Goal: Task Accomplishment & Management: Manage account settings

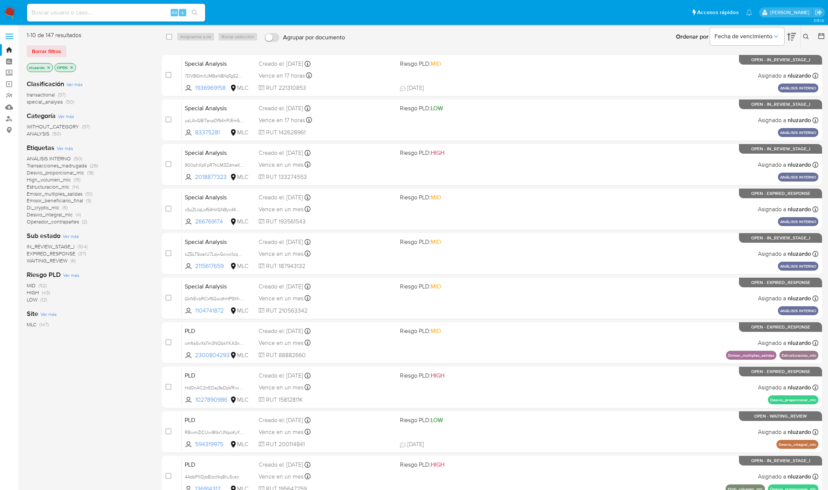
click at [135, 222] on div "ANÁLISIS INTERNO (50) Transacciones_madrugada (26) Desvio_proporcional_mlc (18)…" at bounding box center [88, 190] width 123 height 70
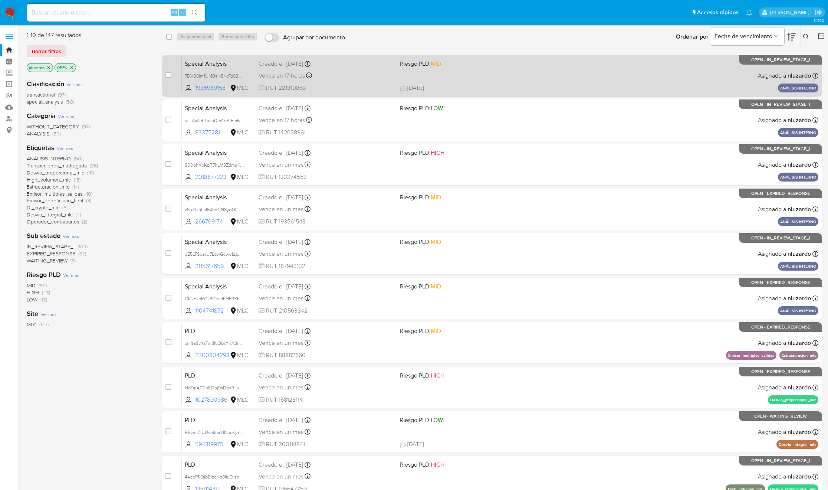
click at [508, 84] on span "11/08/2025 11/08/2025 21:08" at bounding box center [538, 88] width 277 height 8
click at [164, 77] on div "case-item-checkbox No es posible asignar el caso Special Analysis 7DVB6Im1UMBsN…" at bounding box center [492, 76] width 661 height 42
click at [167, 78] on div "case-item-checkbox" at bounding box center [169, 74] width 6 height 7
click at [170, 73] on input "checkbox" at bounding box center [169, 75] width 6 height 6
checkbox input "true"
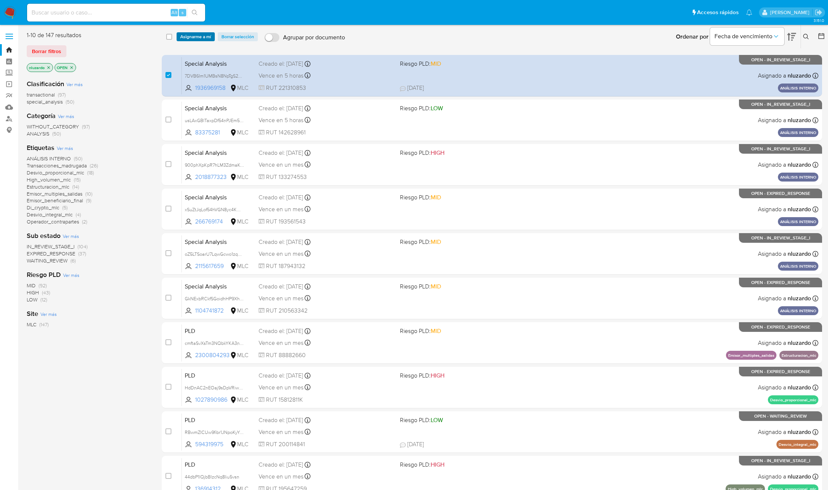
click at [185, 37] on span "Asignarme a mí" at bounding box center [195, 36] width 31 height 7
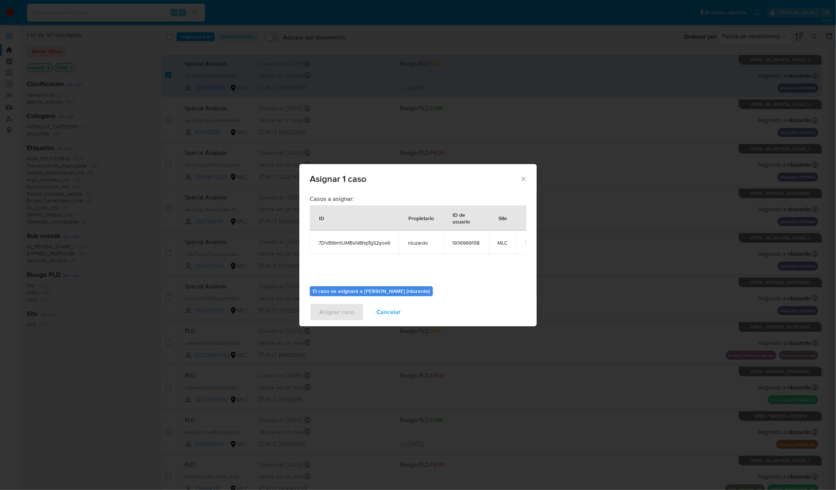
scroll to position [38, 0]
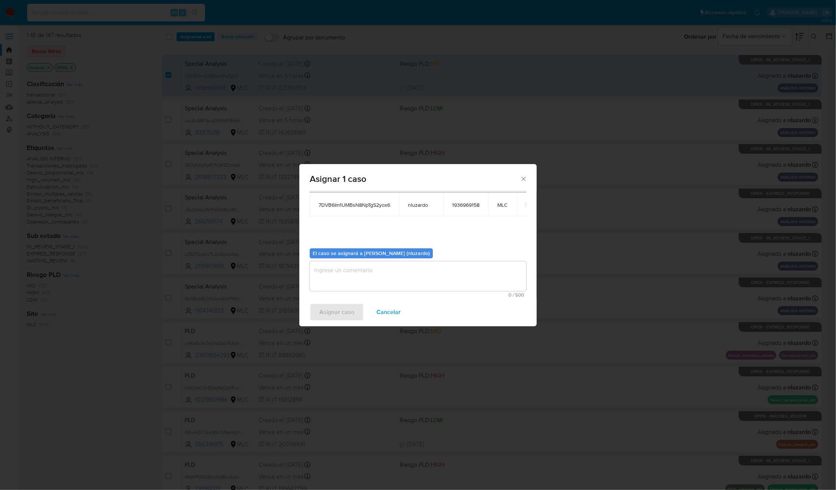
click at [341, 275] on textarea "assign-modal" at bounding box center [418, 276] width 217 height 30
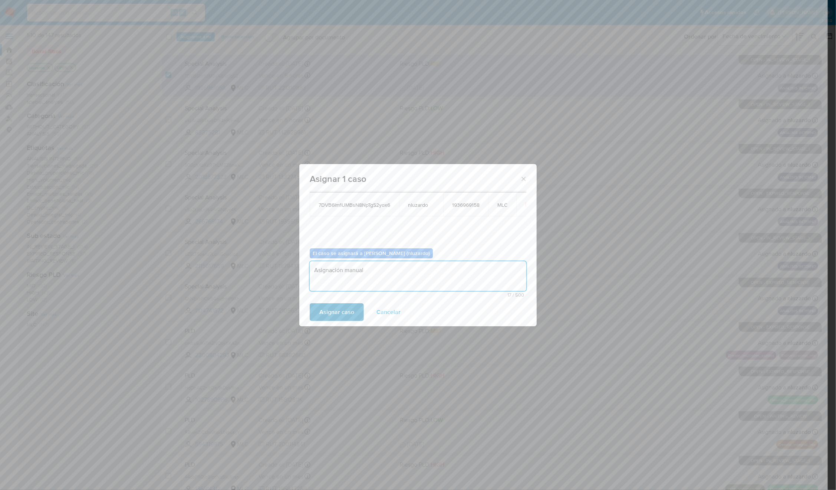
type textarea "Asignación manual"
click at [343, 313] on span "Asignar caso" at bounding box center [337, 312] width 35 height 16
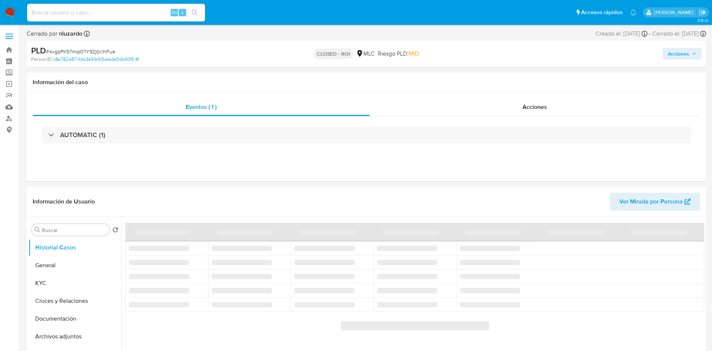
select select "10"
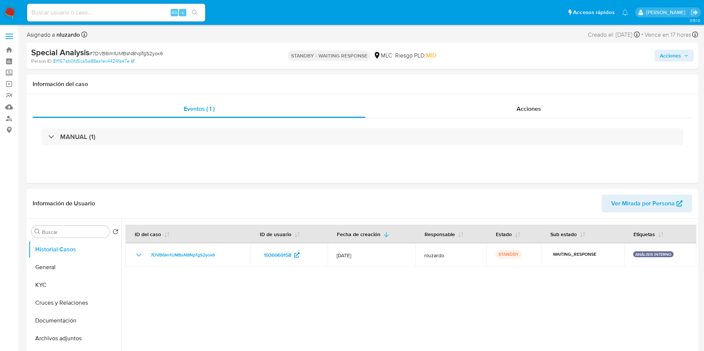
select select "10"
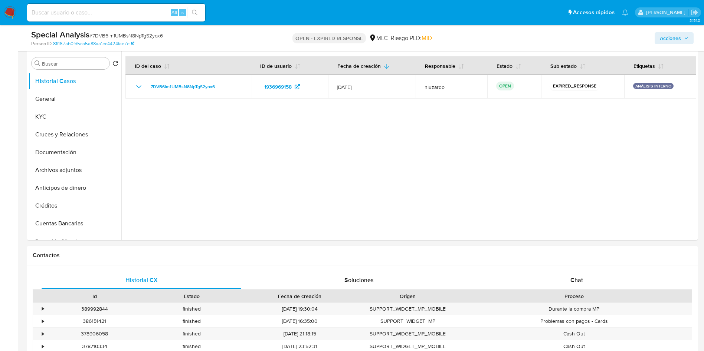
scroll to position [142, 0]
click at [543, 275] on div "Chat" at bounding box center [577, 280] width 200 height 18
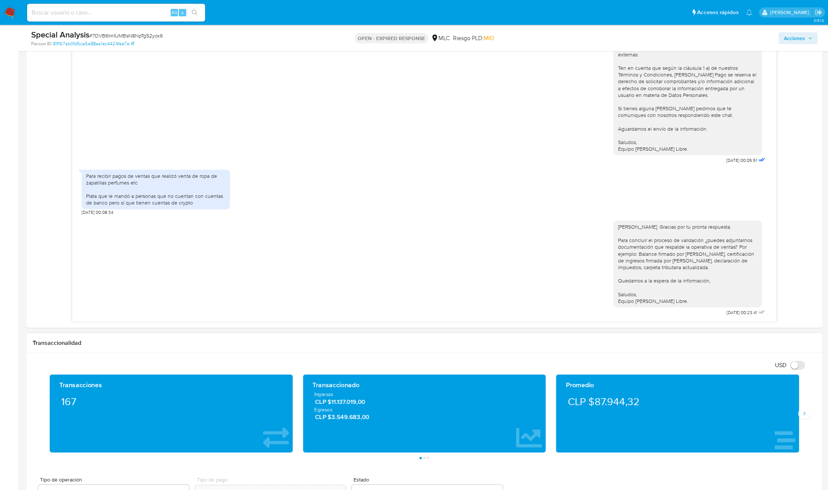
scroll to position [471, 0]
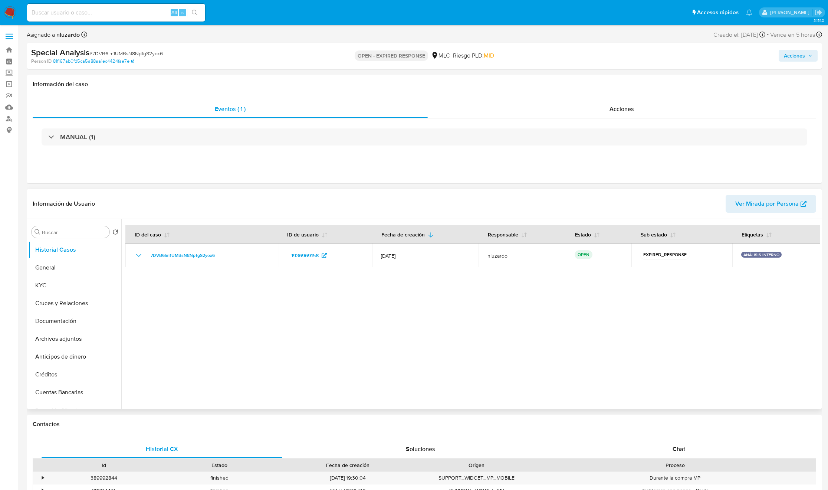
select select "10"
click at [85, 286] on button "KYC" at bounding box center [72, 285] width 87 height 18
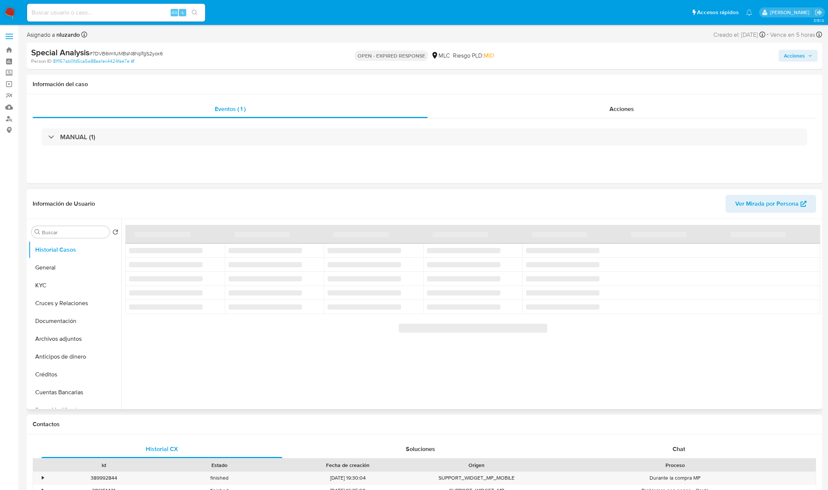
select select "10"
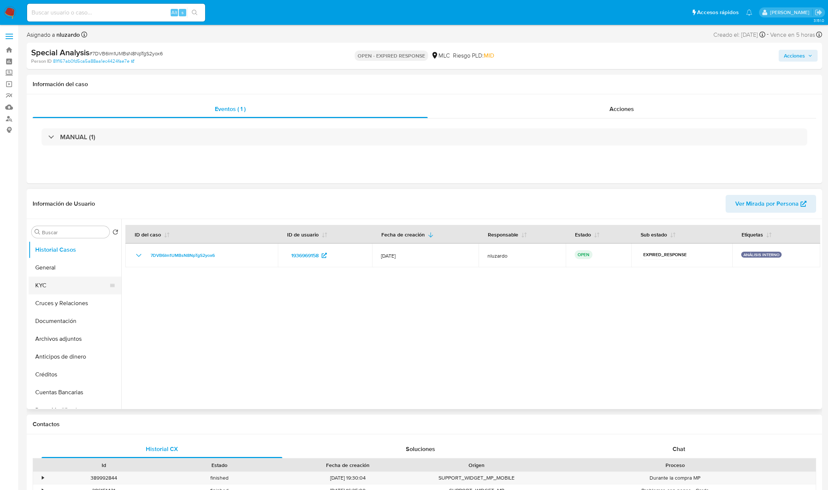
click at [36, 286] on button "KYC" at bounding box center [72, 285] width 87 height 18
select select "10"
click at [72, 232] on input "Buscar" at bounding box center [74, 232] width 65 height 7
type input "ad"
click at [59, 268] on button "Archivos adjuntos" at bounding box center [72, 268] width 87 height 18
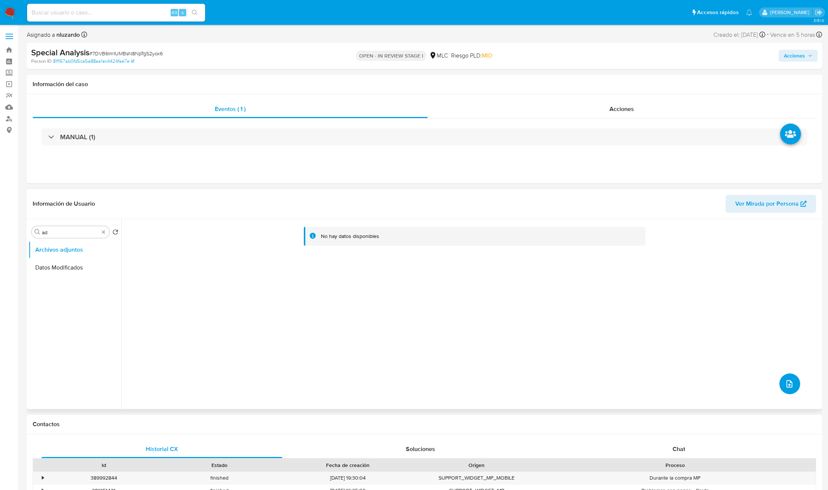
click at [790, 390] on button "upload-file" at bounding box center [790, 383] width 21 height 21
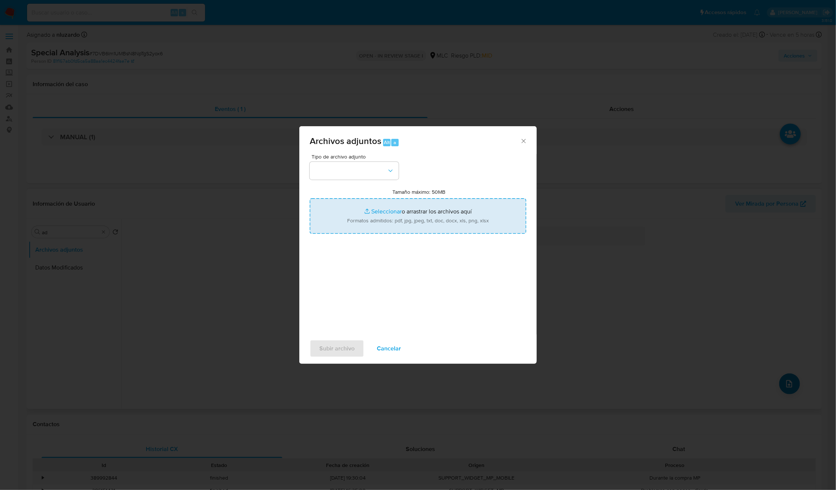
type input "C:\fakepath\1936969158 - Tablas Transaccionales 2025 v1.2.xlsx"
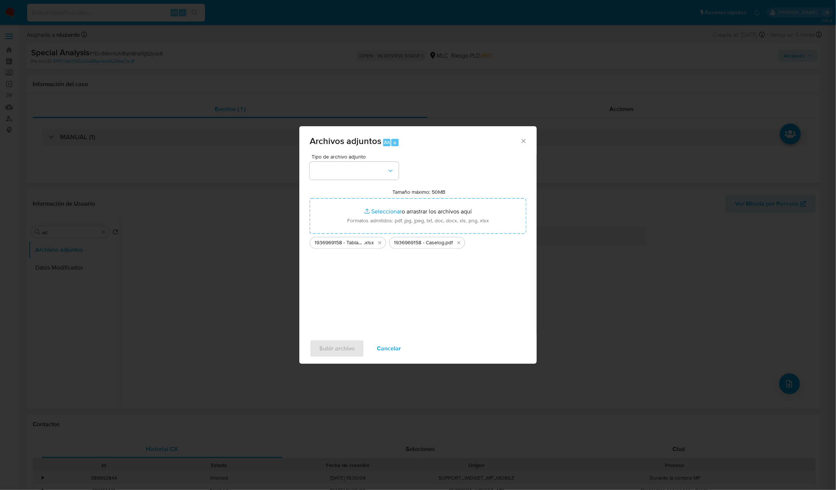
click at [377, 181] on div "Tipo de archivo adjunto Tamaño máximo: 50MB Seleccionar archivos Seleccionar o …" at bounding box center [418, 241] width 217 height 175
click at [374, 178] on button "button" at bounding box center [354, 171] width 89 height 18
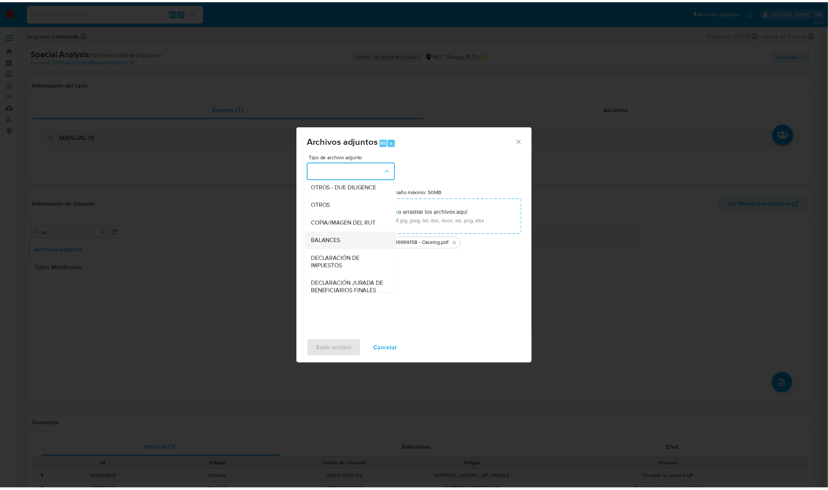
scroll to position [86, 0]
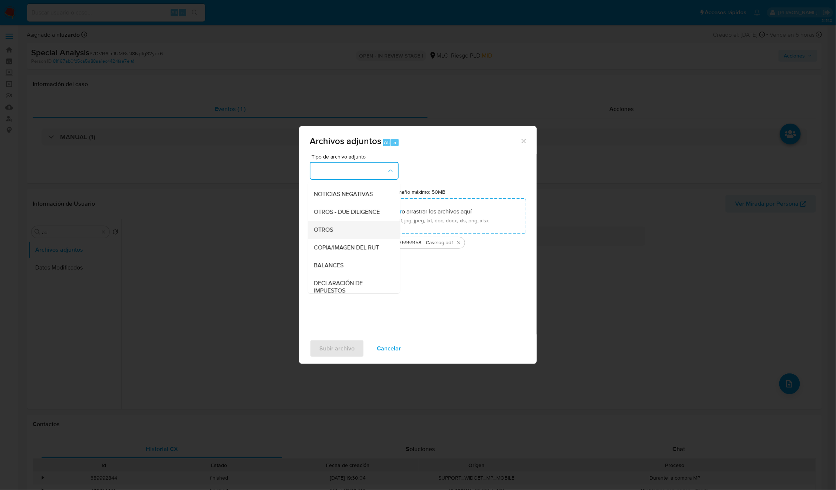
click at [341, 239] on div "OTROS" at bounding box center [352, 230] width 76 height 18
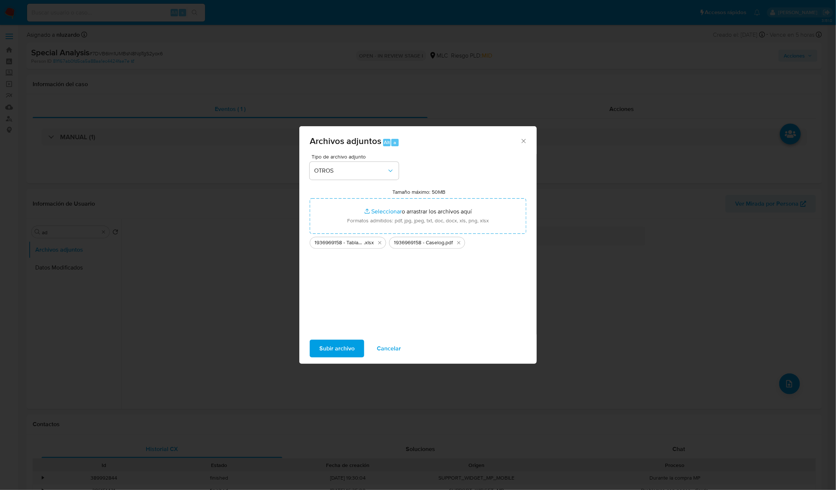
click at [336, 351] on span "Subir archivo" at bounding box center [337, 348] width 35 height 16
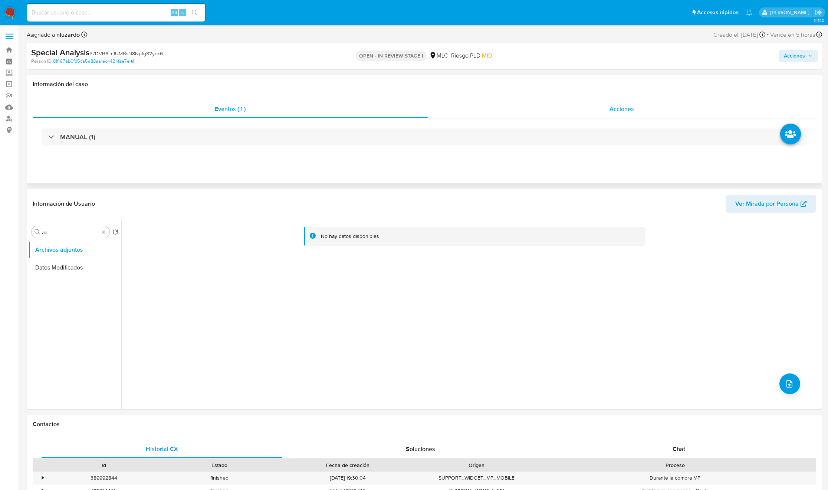
click at [625, 105] on span "Acciones" at bounding box center [622, 109] width 24 height 9
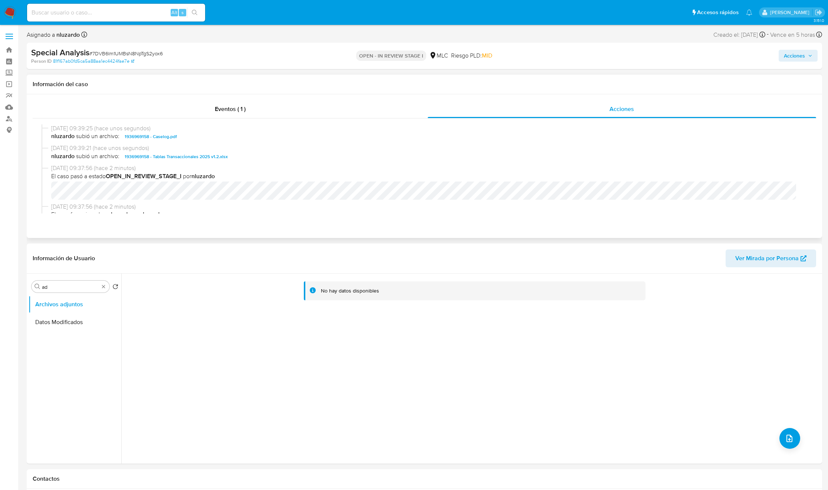
click at [228, 137] on span "nluzardo subió un archivo: 1936969158 - Caselog.pdf" at bounding box center [427, 136] width 753 height 9
copy span "1936969158 - Caselog.pdf"
click at [228, 137] on span "nluzardo subió un archivo: 1936969158 - Caselog.pdf" at bounding box center [427, 136] width 753 height 9
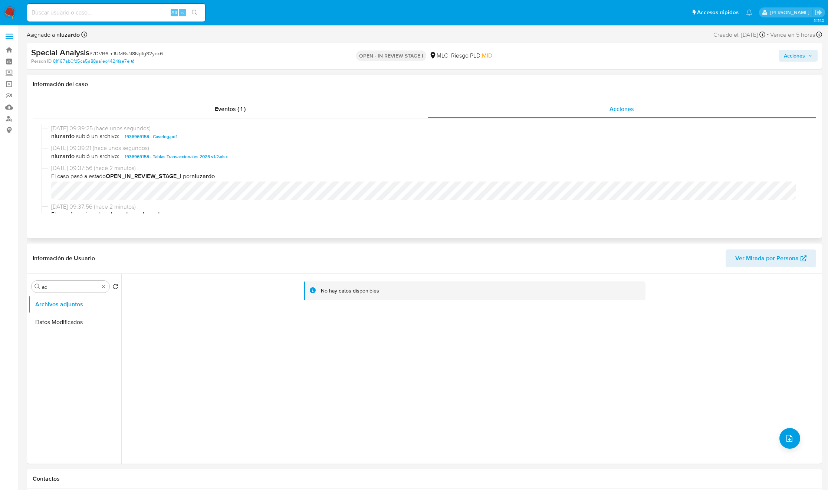
click at [228, 137] on span "nluzardo subió un archivo: 1936969158 - Caselog.pdf" at bounding box center [427, 136] width 753 height 9
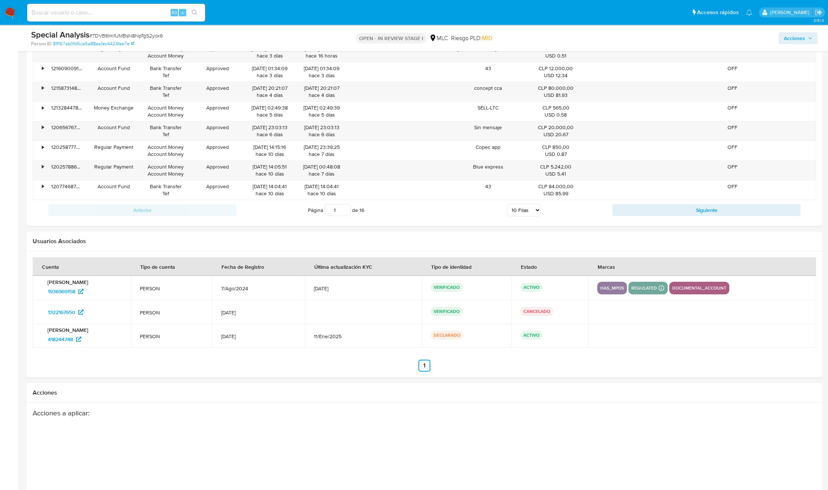
scroll to position [1002, 0]
click at [66, 312] on span "1322167650" at bounding box center [61, 311] width 27 height 12
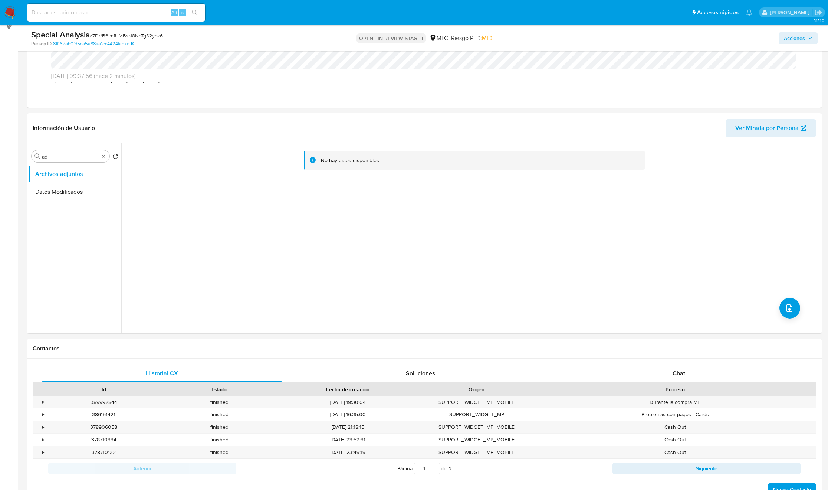
scroll to position [0, 0]
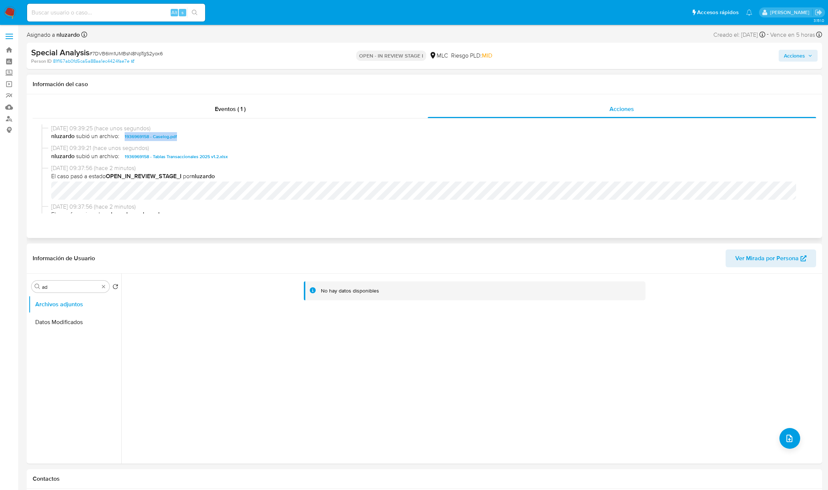
click at [195, 141] on span "nluzardo subió un archivo: 1936969158 - Caselog.pdf" at bounding box center [427, 136] width 753 height 9
click at [196, 137] on span "nluzardo subió un archivo: 1936969158 - Caselog.pdf" at bounding box center [427, 136] width 753 height 9
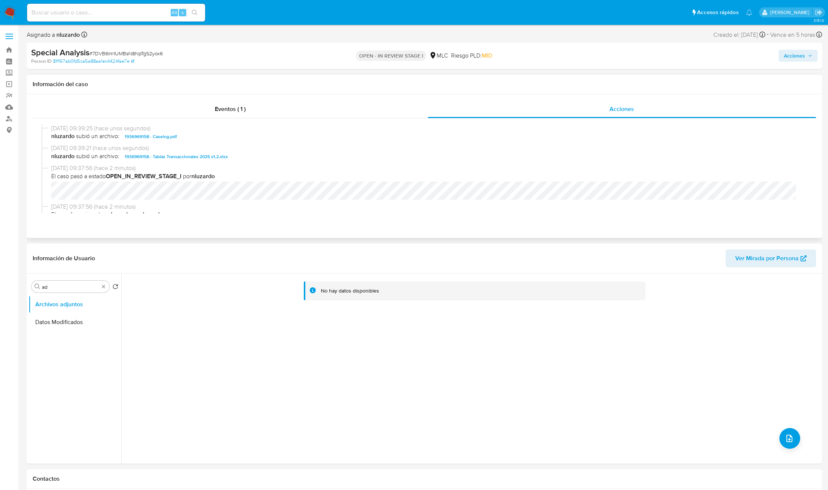
click at [194, 137] on span "nluzardo subió un archivo: 1936969158 - Caselog.pdf" at bounding box center [427, 136] width 753 height 9
click at [190, 142] on div "12/08/2025 09:39:25 (hace unos segundos) nluzardo subió un archivo: 1936969158 …" at bounding box center [425, 134] width 766 height 20
copy span "1936969158 - Caselog.pdf"
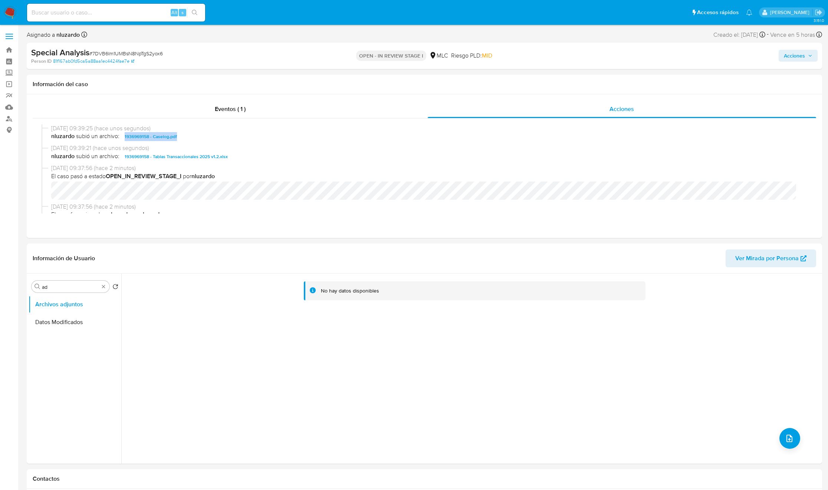
click at [797, 53] on span "Acciones" at bounding box center [794, 56] width 21 height 12
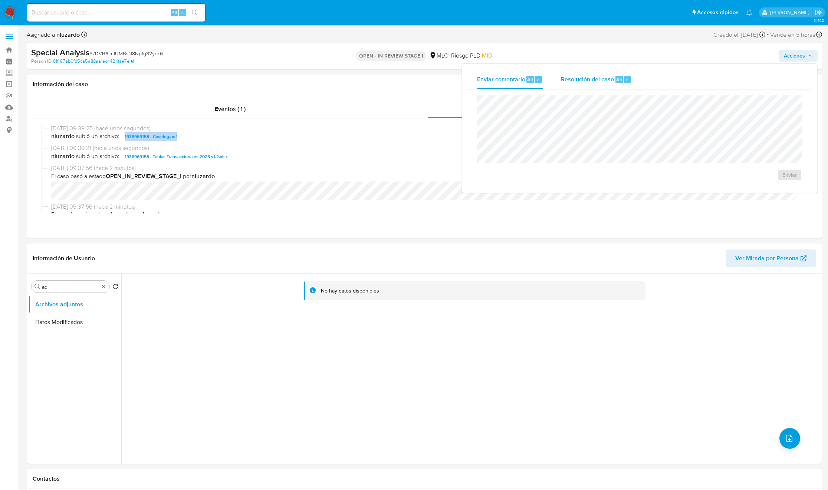
click at [627, 77] on div "r" at bounding box center [627, 79] width 7 height 7
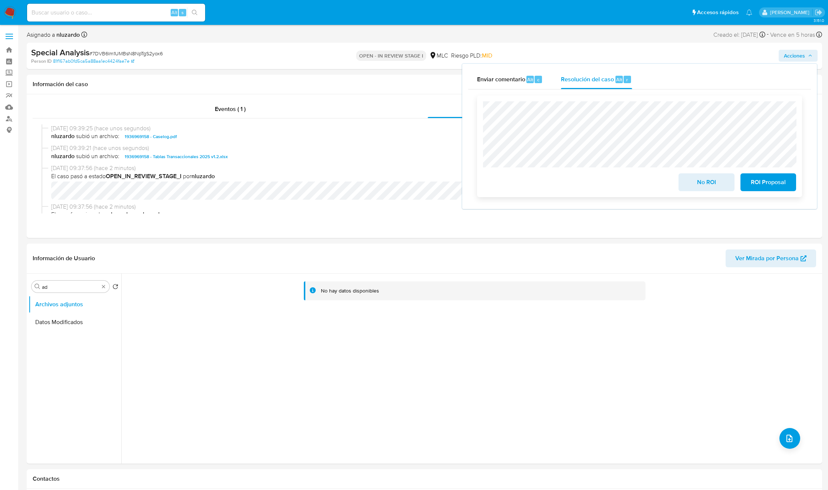
click at [765, 185] on span "ROI Proposal" at bounding box center [768, 182] width 36 height 16
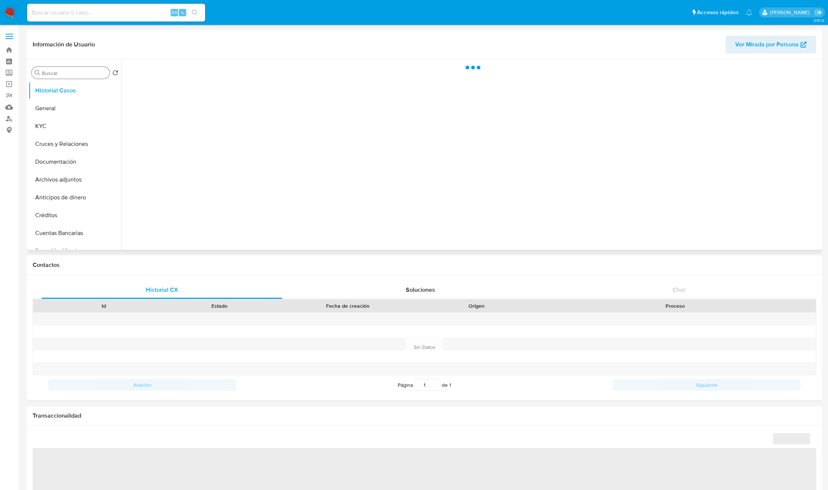
click at [85, 71] on input "Buscar" at bounding box center [74, 73] width 65 height 7
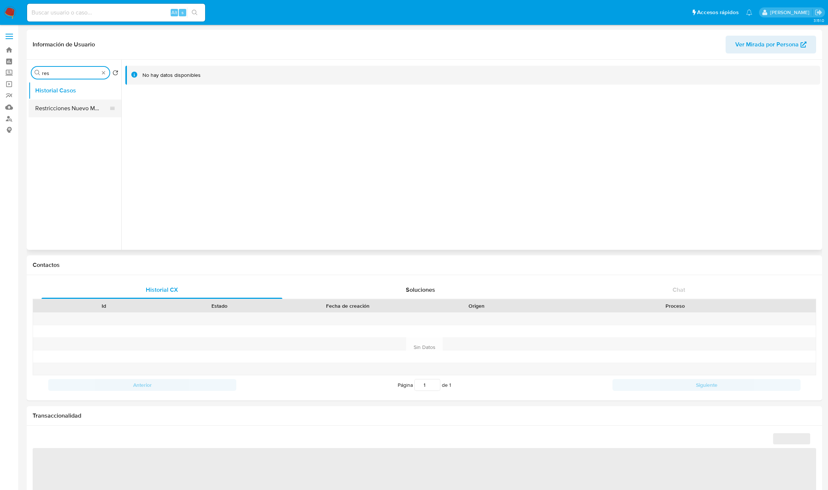
type input "res"
click at [73, 109] on button "Restricciones Nuevo Mundo" at bounding box center [72, 108] width 87 height 18
select select "10"
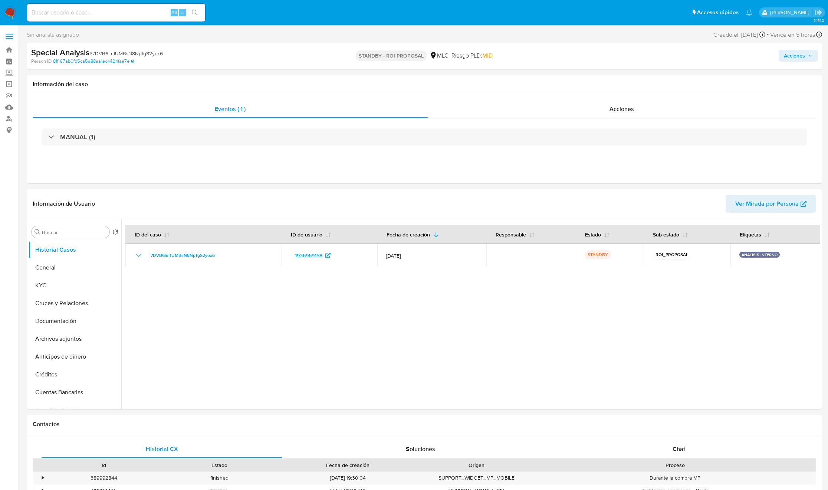
select select "10"
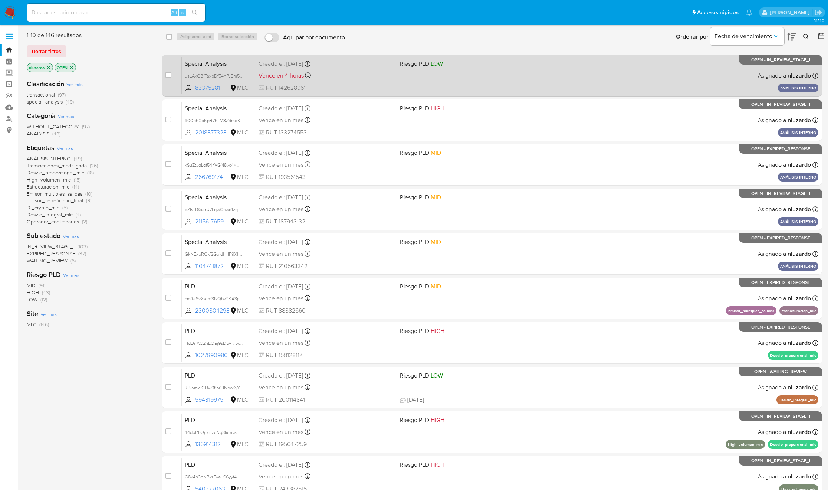
click at [425, 78] on div "Special Analysis usLAxGBlTaxpDf54nPJEm5Hw 83375281 MLC Riesgo PLD: LOW Creado e…" at bounding box center [500, 75] width 637 height 37
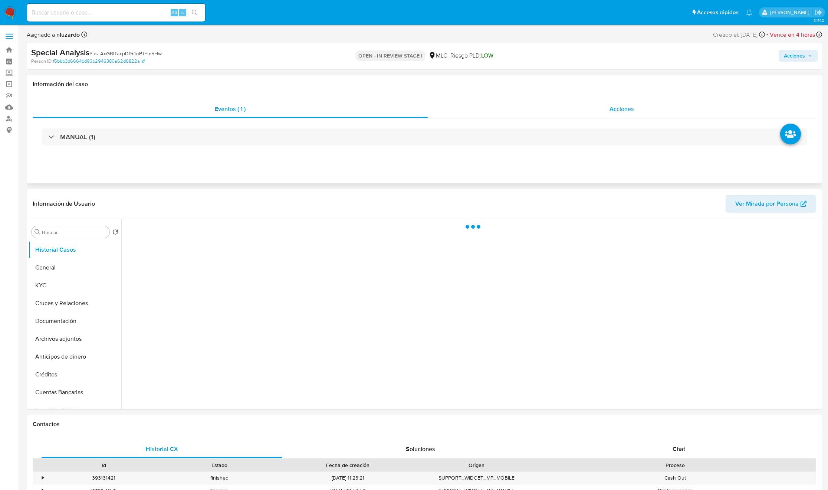
click at [642, 108] on div "Acciones" at bounding box center [622, 109] width 389 height 18
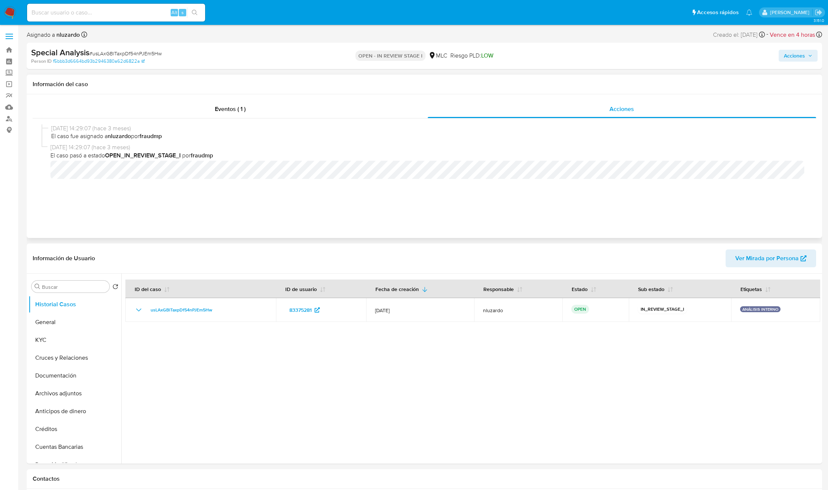
select select "10"
click at [796, 65] on div "Special Analysis # usLAxGBlTaxpDf54nPJEm5Hw Person ID f5bbb3d6664bd93b2946380a6…" at bounding box center [425, 56] width 796 height 26
click at [797, 60] on span "Acciones" at bounding box center [794, 56] width 21 height 12
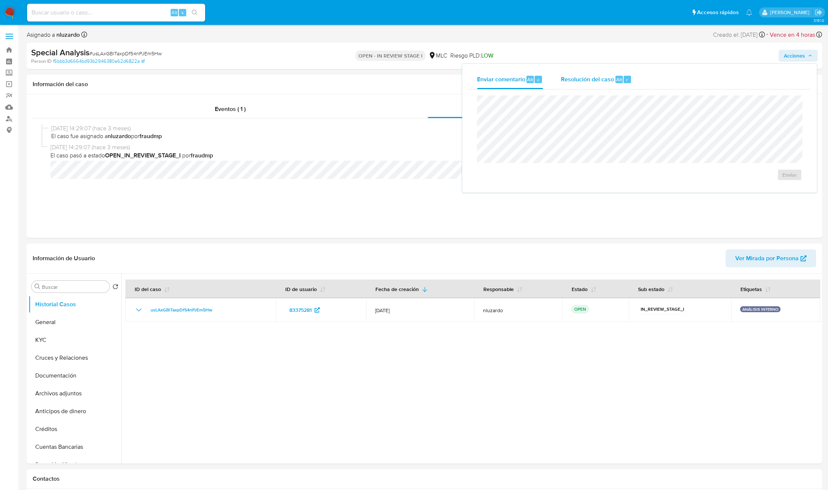
click at [583, 79] on span "Resolución del caso" at bounding box center [587, 79] width 53 height 9
click at [492, 118] on div "No ROI ROI Proposal" at bounding box center [639, 146] width 313 height 90
click at [707, 181] on span "No ROI" at bounding box center [706, 182] width 36 height 16
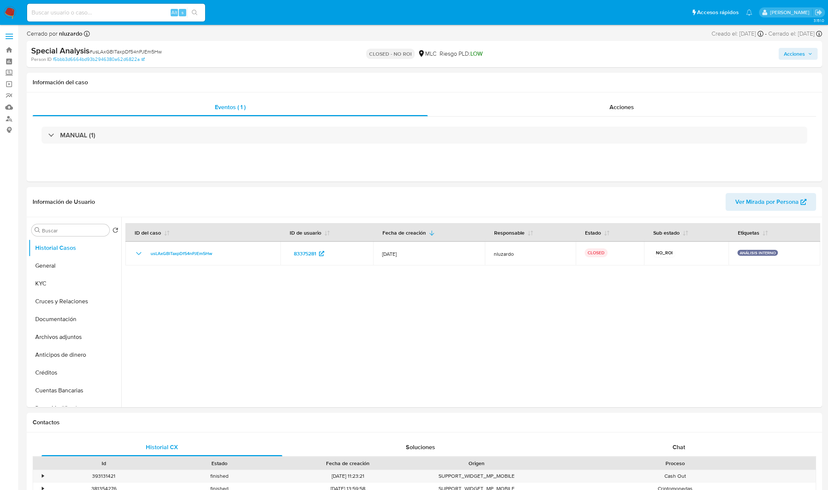
select select "10"
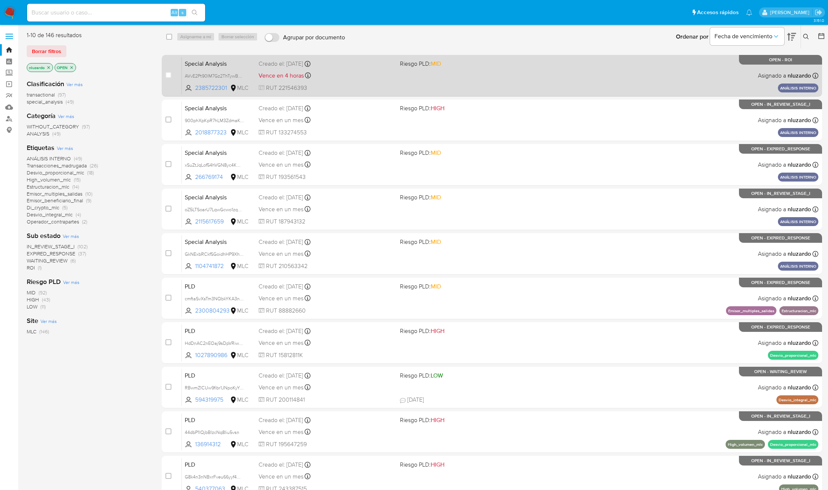
click at [442, 86] on div "Special Analysis AVvE2Pt90IM7Gz2ThTywBZpM 2385722301 MLC Riesgo PLD: MID Creado…" at bounding box center [500, 75] width 637 height 37
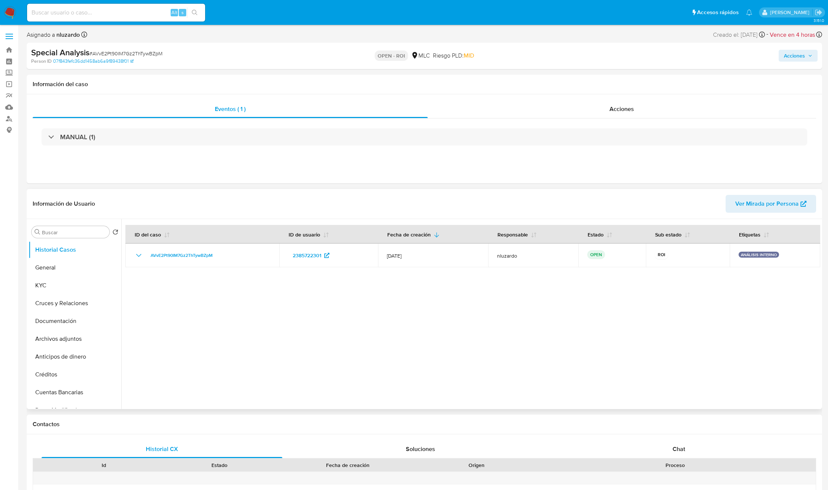
select select "10"
drag, startPoint x: 275, startPoint y: 256, endPoint x: 351, endPoint y: 307, distance: 91.7
click at [351, 307] on div at bounding box center [470, 314] width 699 height 190
click at [598, 106] on div "Acciones" at bounding box center [622, 109] width 389 height 18
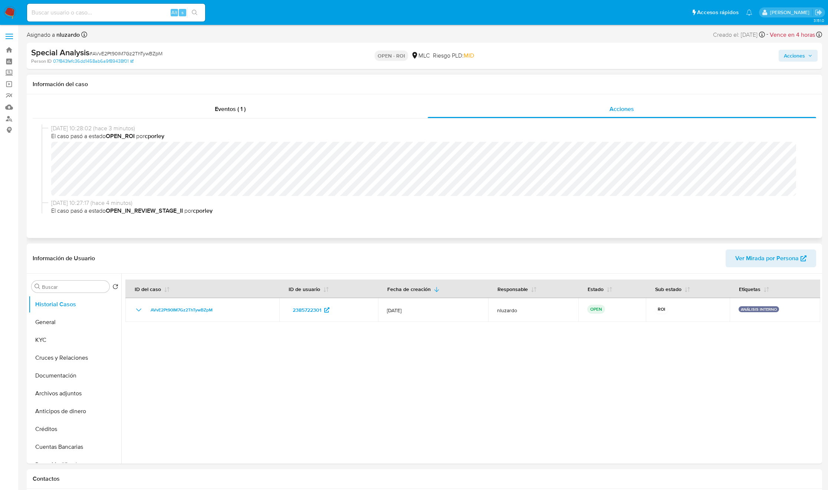
click at [170, 201] on span "12/08/2025 10:27:17 (hace 4 minutos)" at bounding box center [427, 203] width 753 height 8
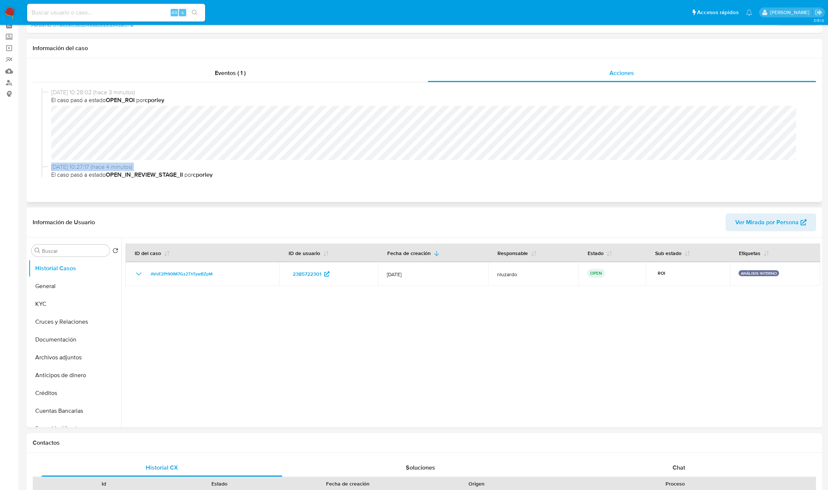
scroll to position [56, 0]
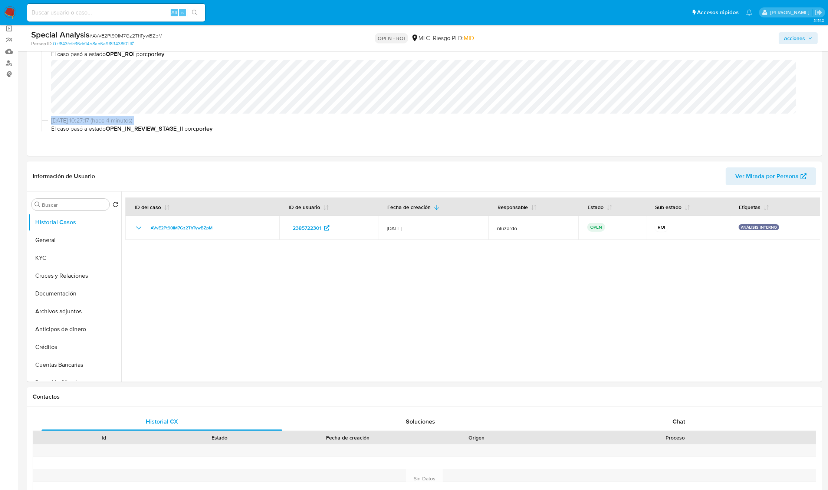
click at [796, 38] on span "Acciones" at bounding box center [794, 38] width 21 height 12
click at [605, 63] on span "Resolución del caso" at bounding box center [587, 61] width 53 height 9
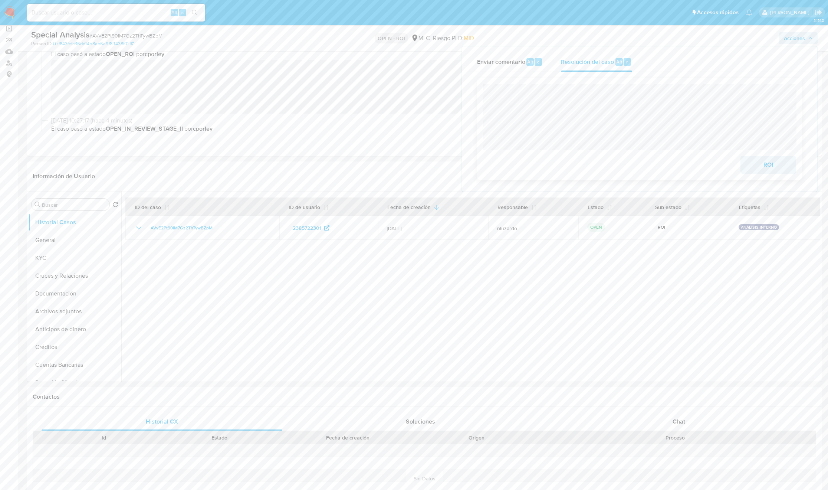
click at [754, 157] on span "ROI" at bounding box center [768, 165] width 36 height 16
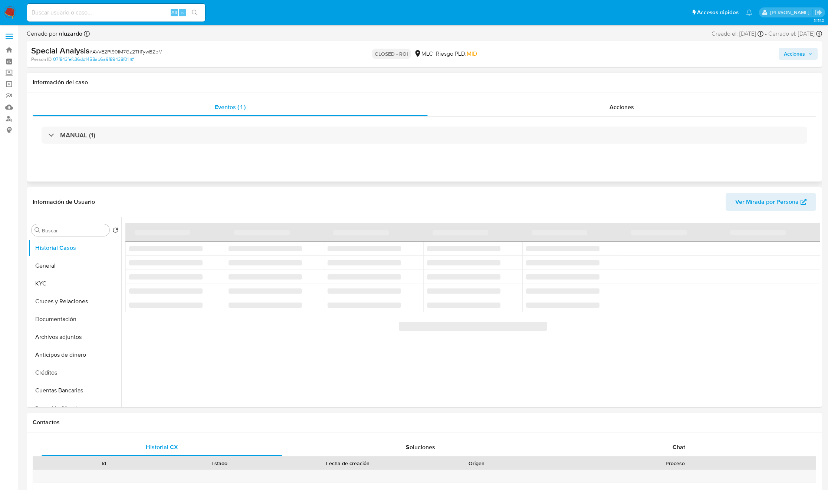
select select "10"
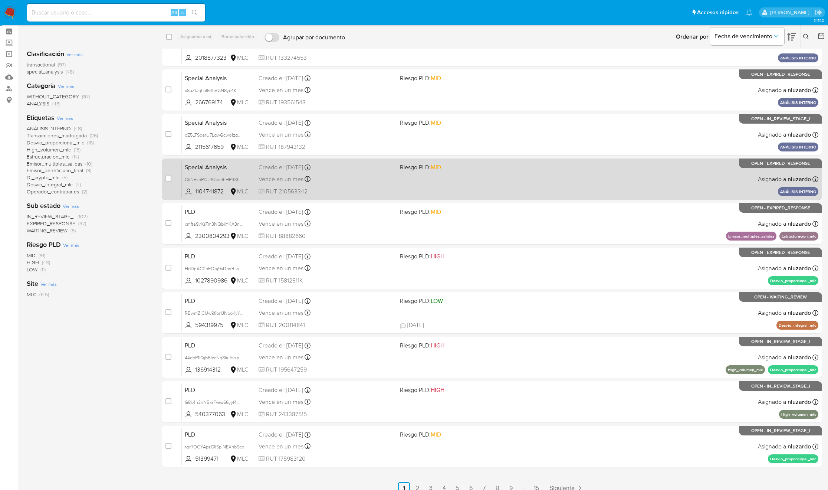
scroll to position [39, 0]
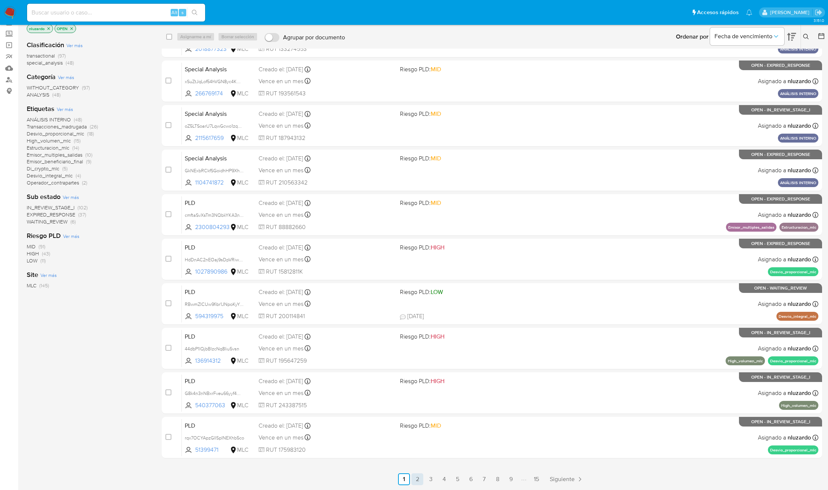
click at [420, 484] on link "2" at bounding box center [418, 479] width 12 height 12
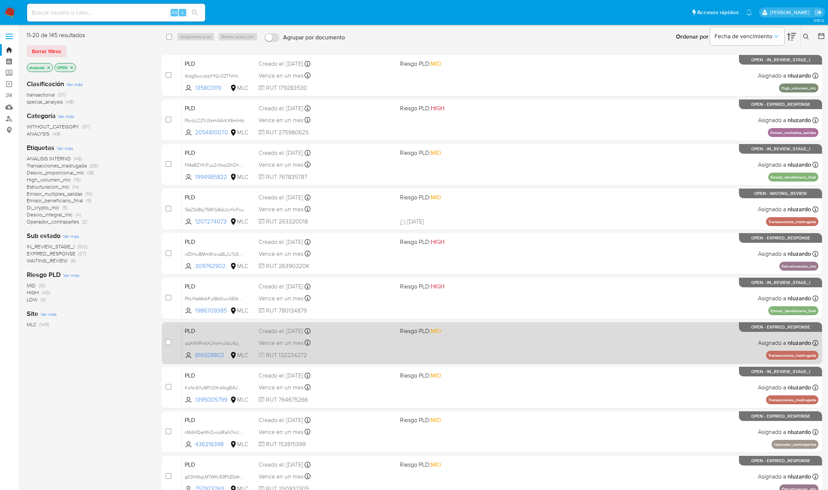
scroll to position [39, 0]
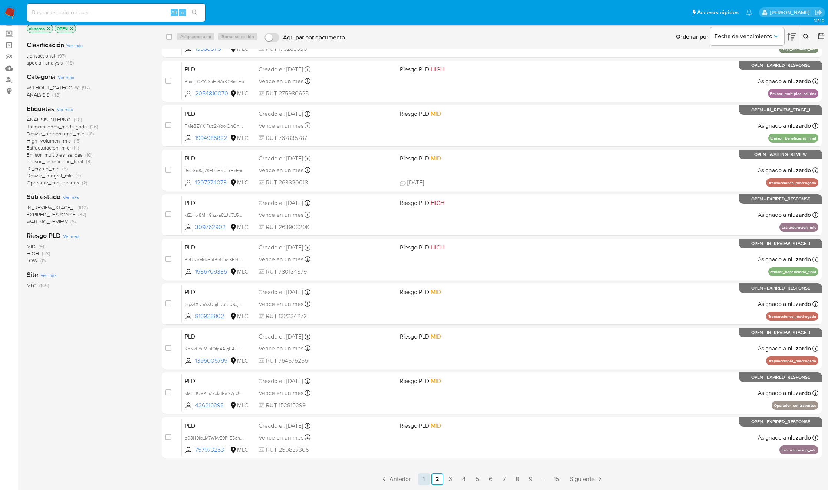
click at [429, 479] on link "1" at bounding box center [424, 479] width 12 height 12
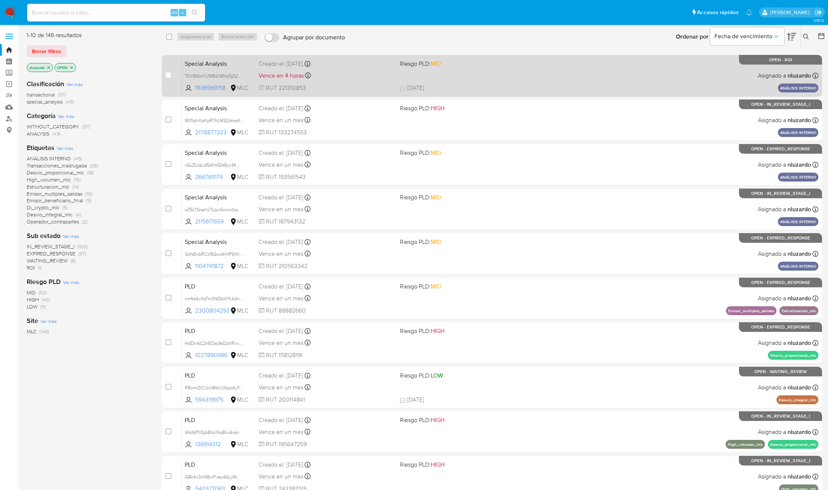
click at [557, 86] on span "[DATE] [DATE] 21:08" at bounding box center [538, 88] width 277 height 8
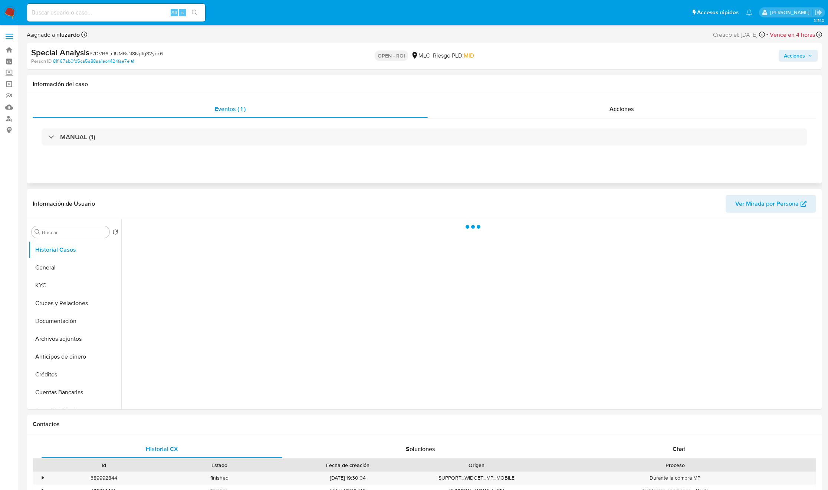
click at [619, 98] on div "Eventos ( 1 ) Acciones MANUAL (1)" at bounding box center [425, 138] width 796 height 89
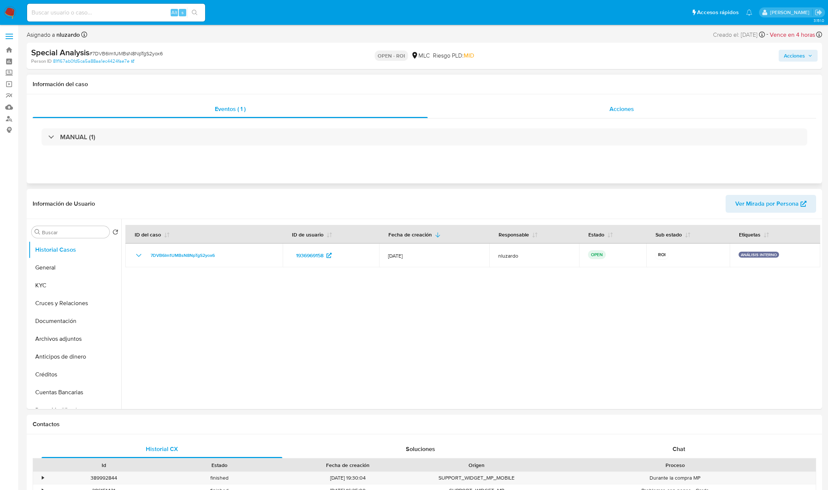
click at [618, 100] on div "Acciones" at bounding box center [622, 109] width 389 height 18
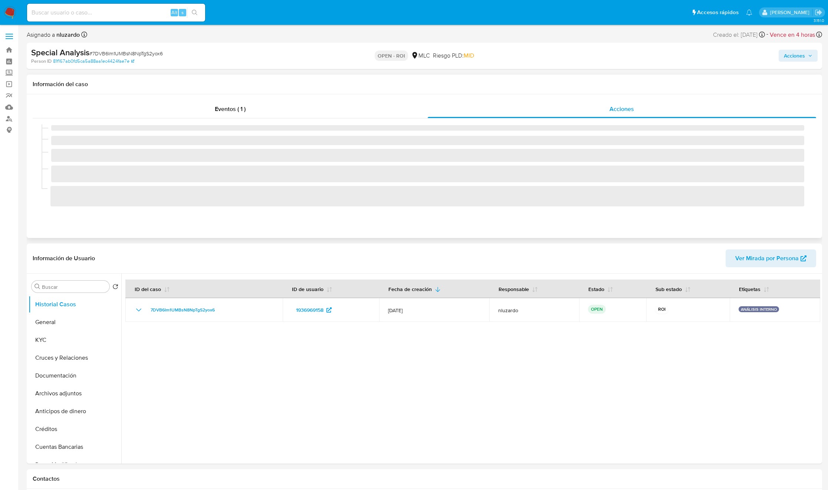
select select "10"
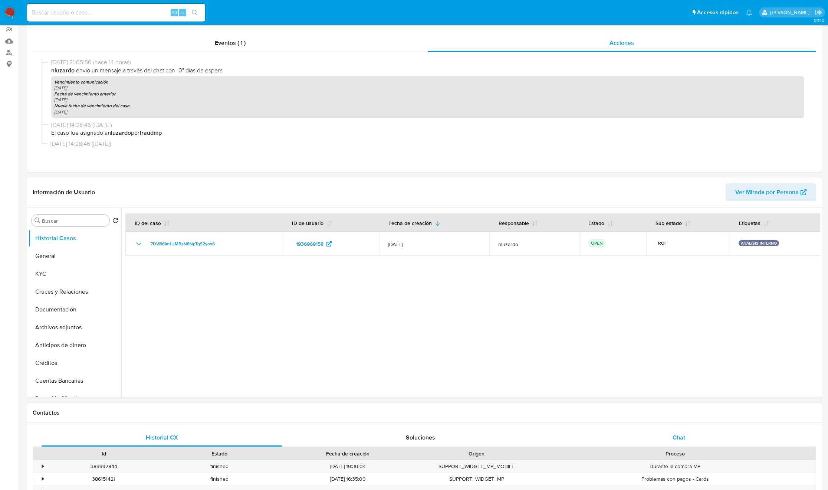
scroll to position [223, 0]
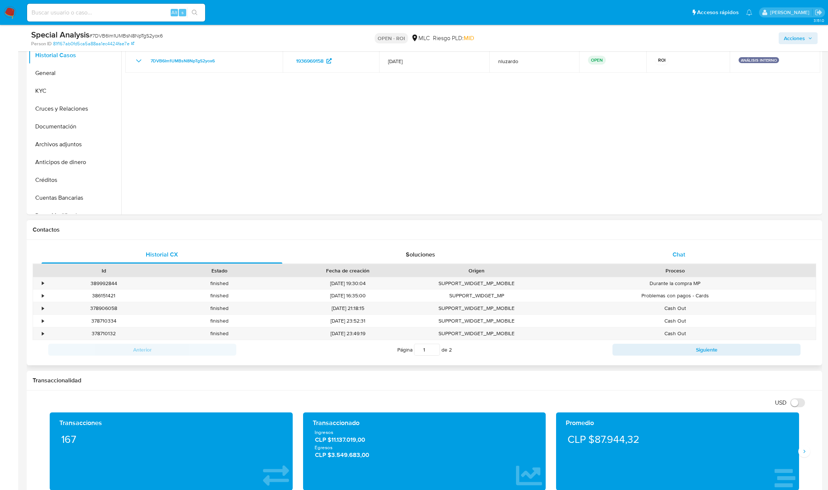
click at [663, 263] on div "Chat" at bounding box center [679, 255] width 241 height 18
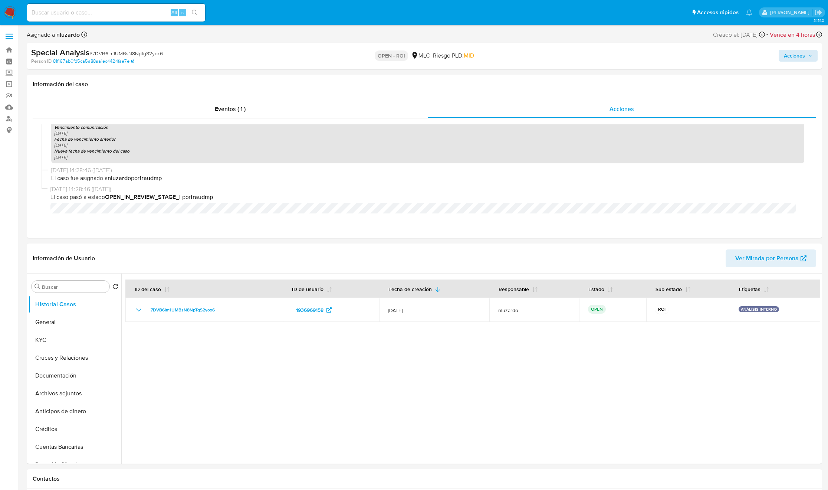
scroll to position [685, 0]
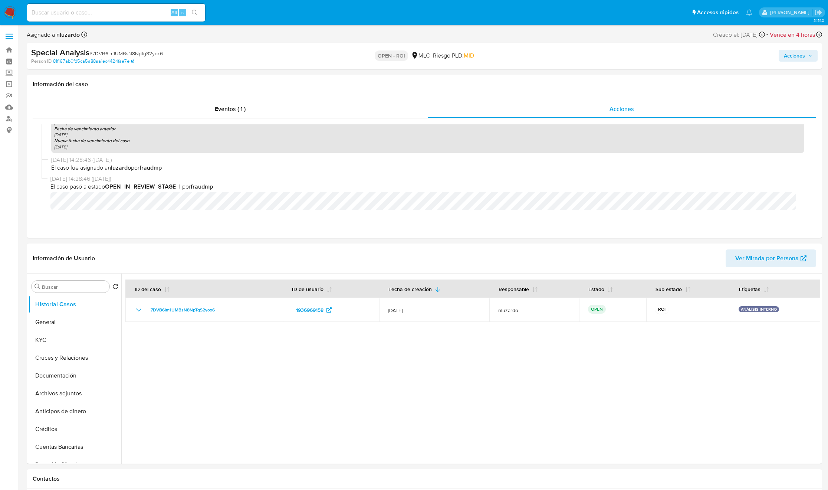
click at [783, 57] on button "Acciones" at bounding box center [798, 56] width 39 height 12
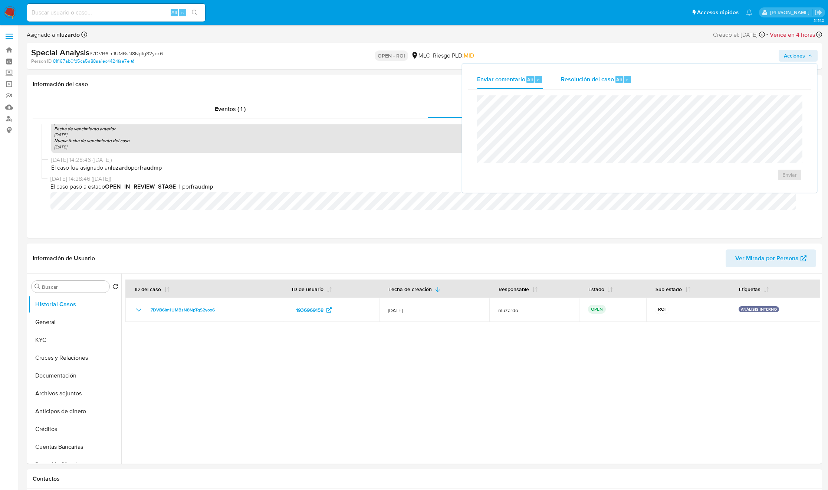
click at [602, 78] on span "Resolución del caso" at bounding box center [587, 79] width 53 height 9
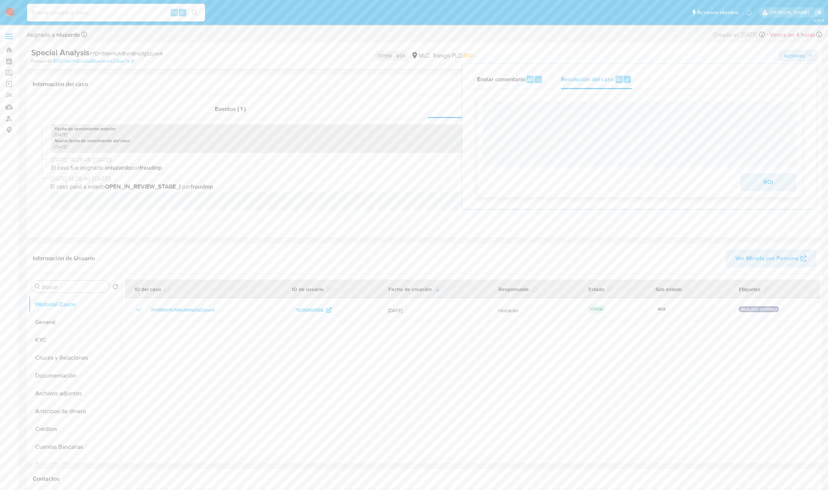
click at [768, 180] on span "ROI" at bounding box center [768, 182] width 36 height 16
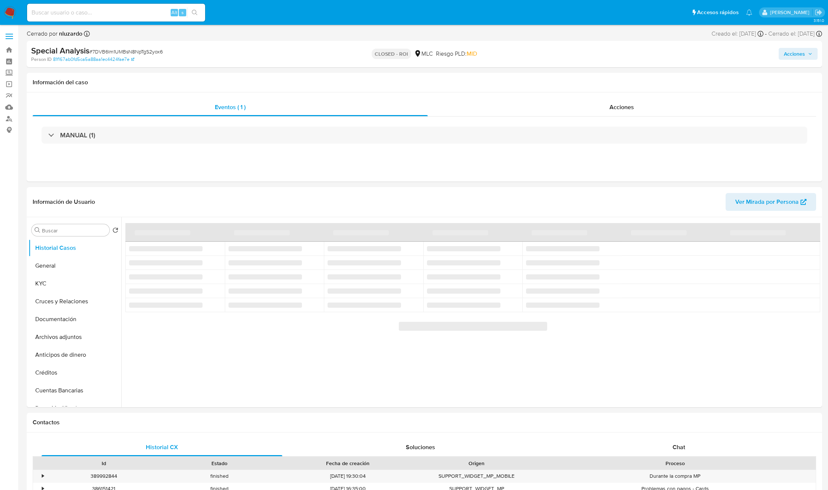
select select "10"
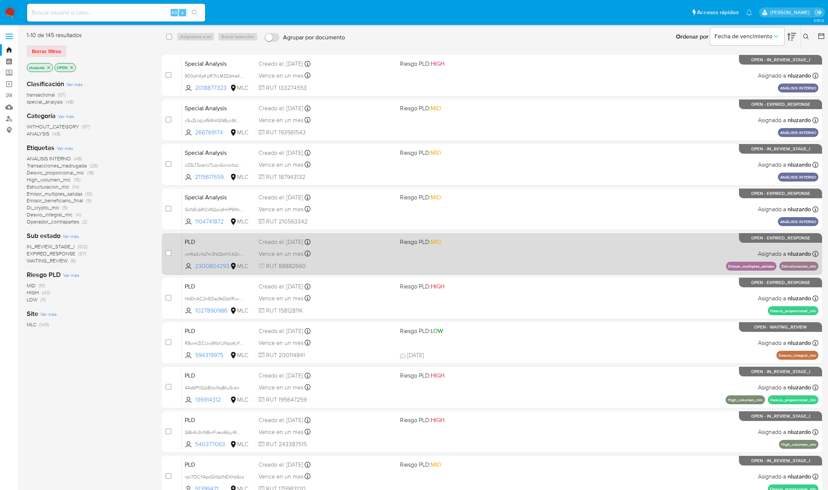
scroll to position [39, 0]
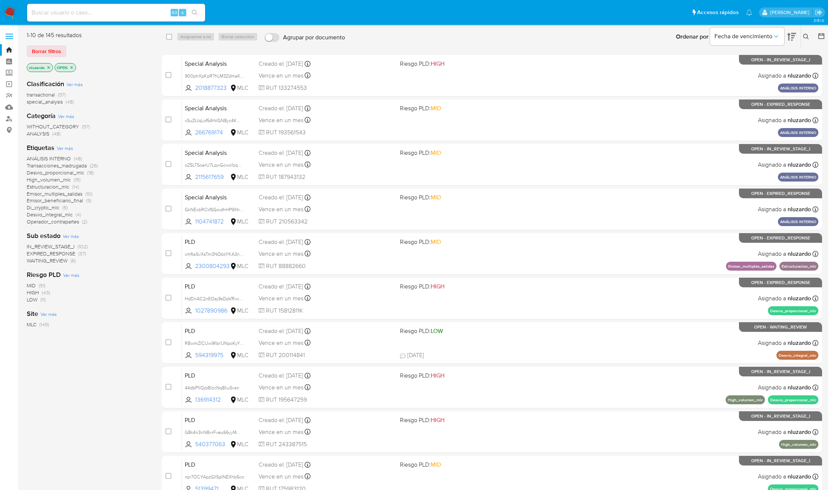
click at [820, 33] on icon at bounding box center [821, 35] width 7 height 7
click at [819, 33] on icon at bounding box center [821, 35] width 7 height 7
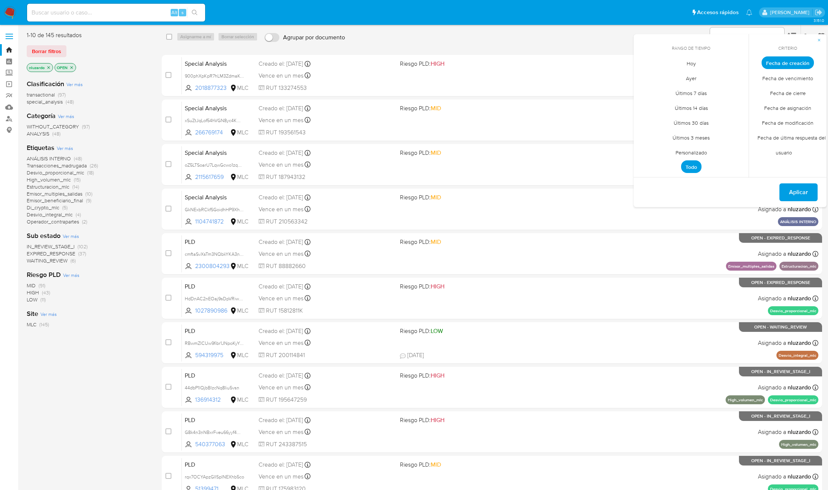
click at [691, 152] on span "Personalizado" at bounding box center [691, 152] width 47 height 15
click at [648, 77] on icon "Mes anterior" at bounding box center [645, 76] width 9 height 9
click at [737, 105] on button "1" at bounding box center [736, 104] width 12 height 12
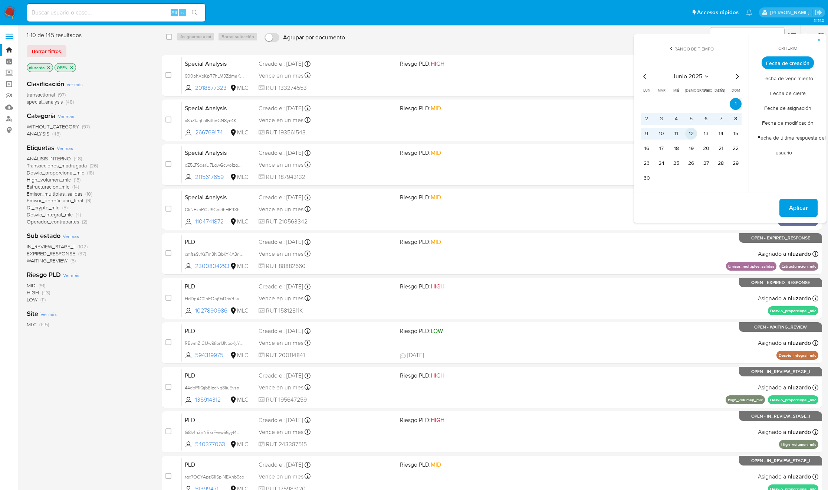
click at [692, 132] on button "12" at bounding box center [691, 134] width 12 height 12
click at [804, 205] on span "Aplicar" at bounding box center [798, 208] width 19 height 16
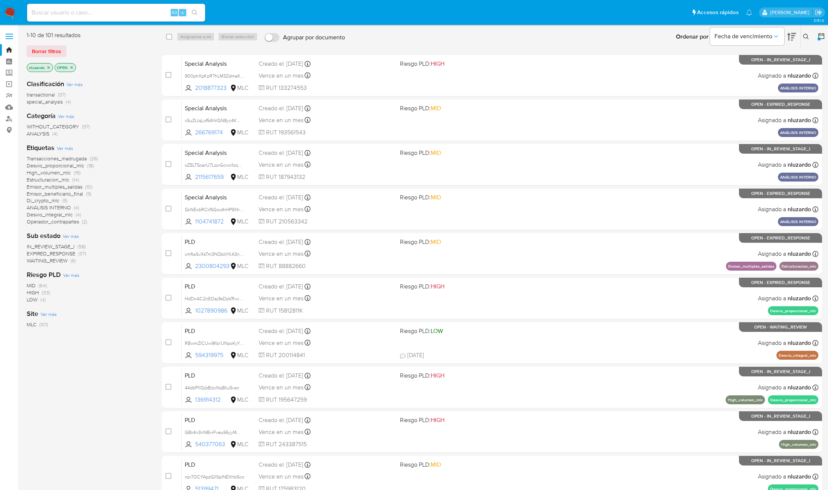
click at [47, 197] on span "Di_crypto_mlc" at bounding box center [43, 200] width 33 height 7
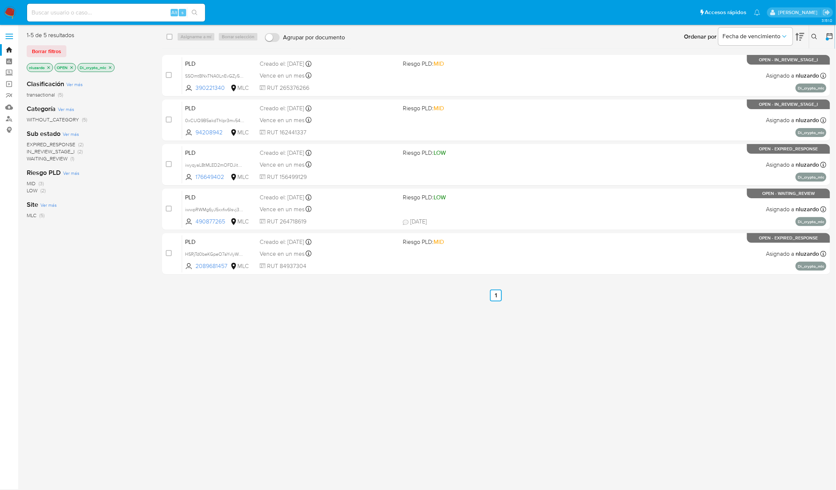
click at [112, 68] on icon "close-filter" at bounding box center [110, 67] width 4 height 4
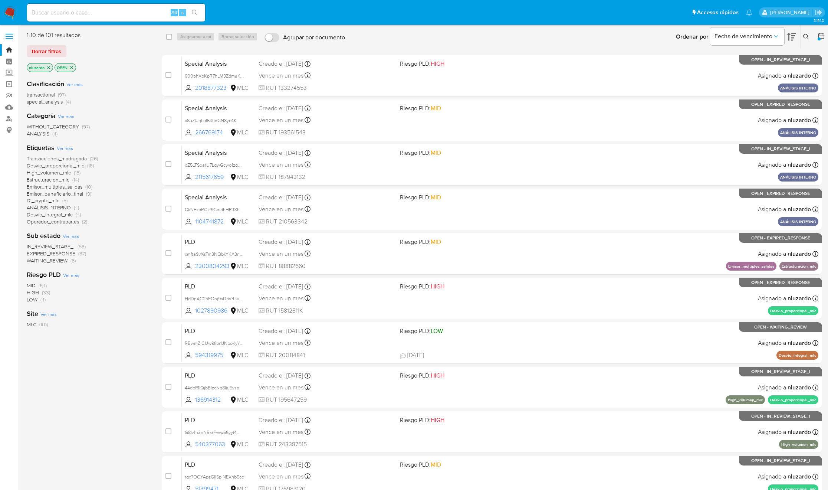
click at [53, 259] on span "WAITING_REVIEW" at bounding box center [47, 260] width 41 height 7
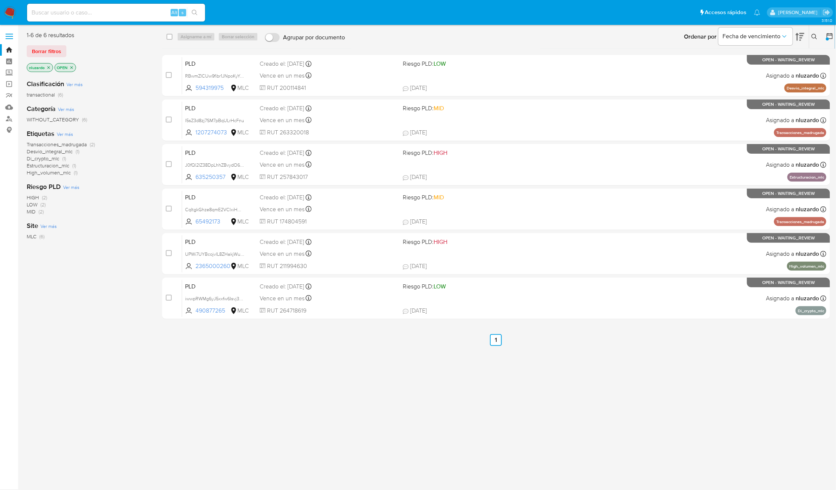
click at [118, 64] on p "WAITING_REVIEW" at bounding box center [99, 67] width 43 height 8
click at [117, 67] on icon "close-filter" at bounding box center [117, 67] width 4 height 4
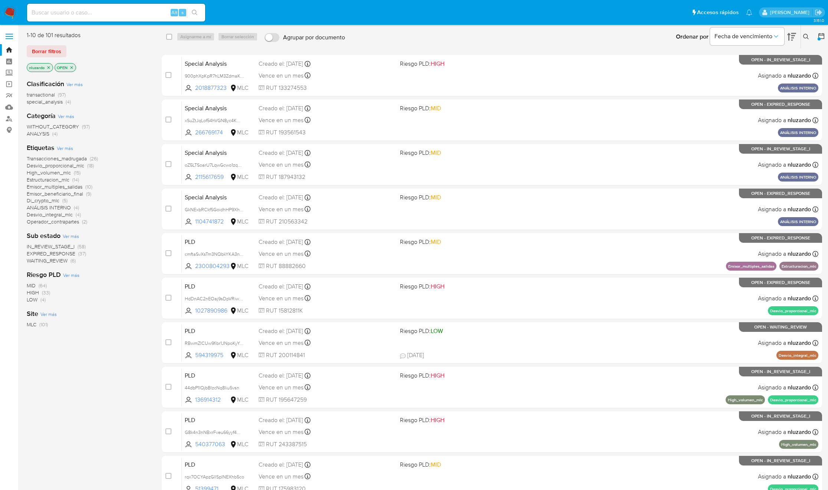
click at [55, 201] on span "Di_crypto_mlc" at bounding box center [43, 200] width 33 height 7
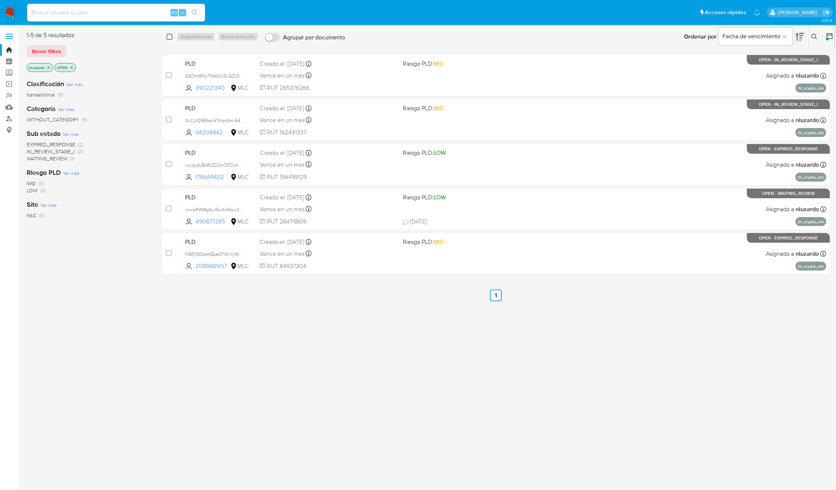
click at [170, 36] on input "checkbox" at bounding box center [170, 37] width 6 height 6
checkbox input "true"
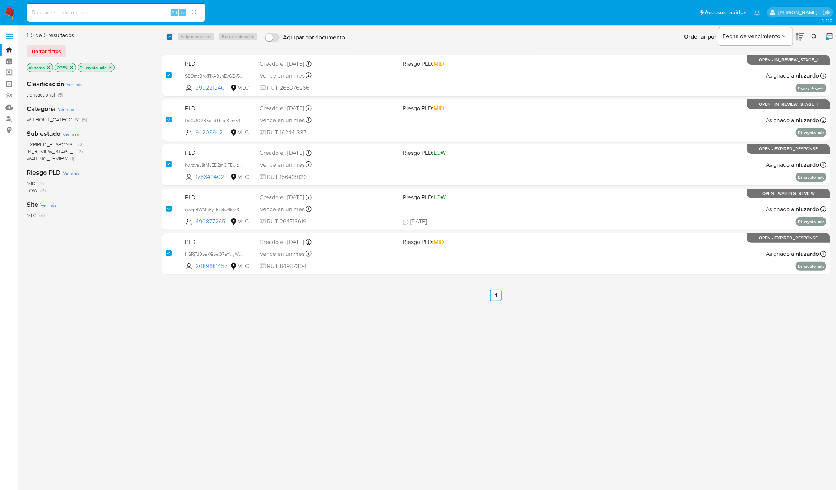
checkbox input "true"
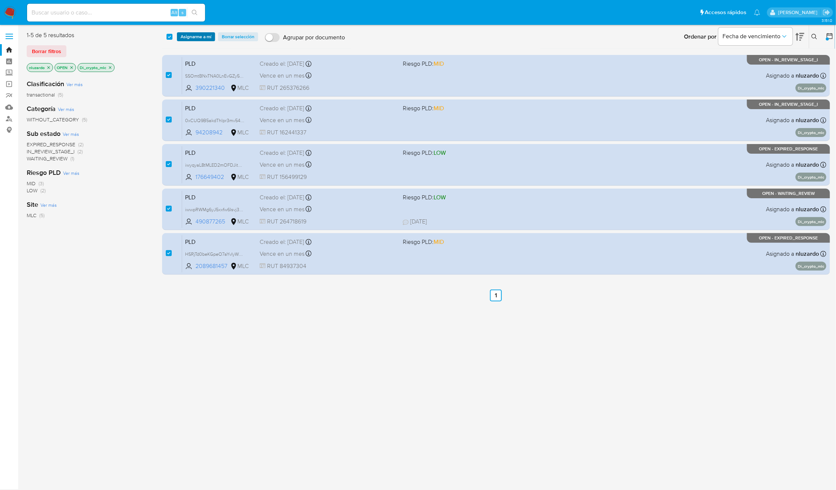
click at [190, 35] on span "Asignarme a mí" at bounding box center [196, 36] width 31 height 7
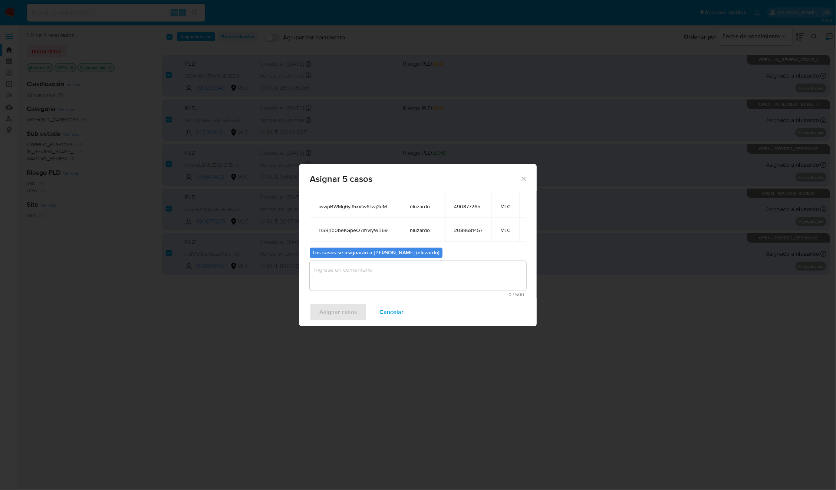
scroll to position [116, 0]
click at [386, 286] on textarea "assign-modal" at bounding box center [418, 276] width 217 height 30
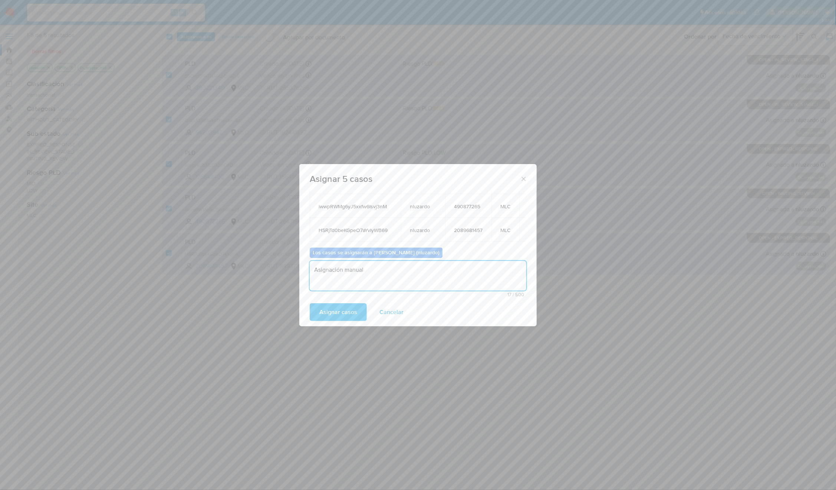
click at [386, 286] on textarea "Asignación manual" at bounding box center [418, 276] width 217 height 30
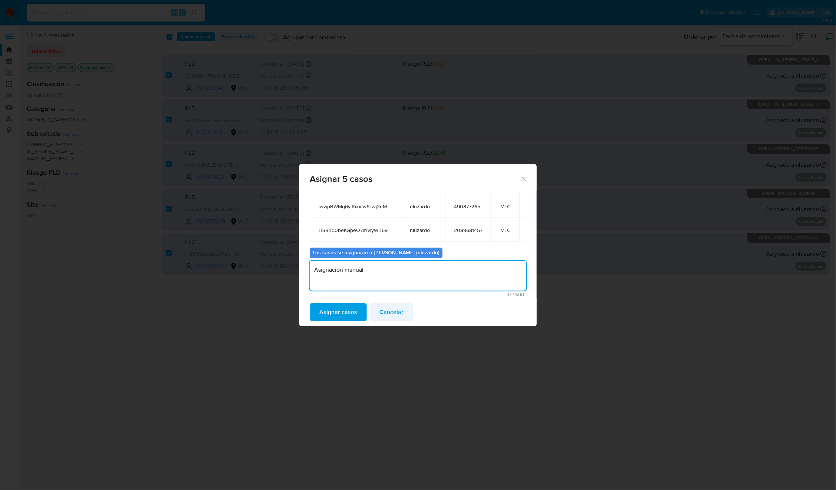
type textarea "Asignación manual"
click at [390, 315] on span "Cancelar" at bounding box center [392, 312] width 24 height 16
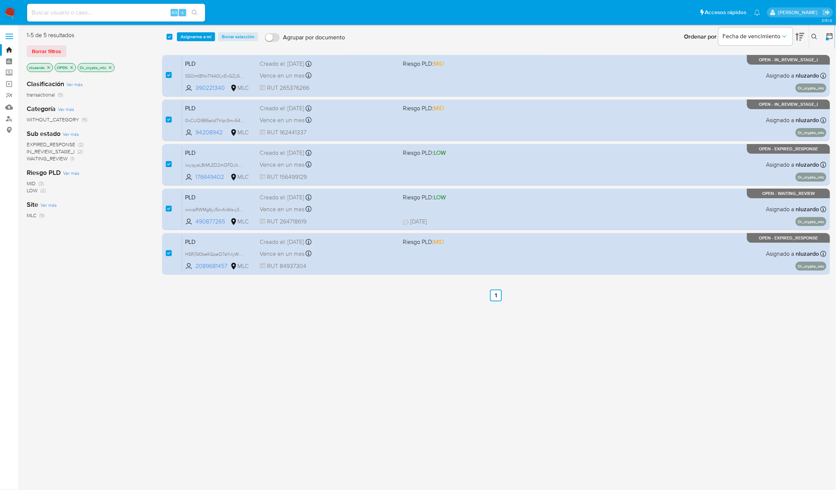
click at [196, 36] on span "Asignarme a mí" at bounding box center [196, 36] width 31 height 7
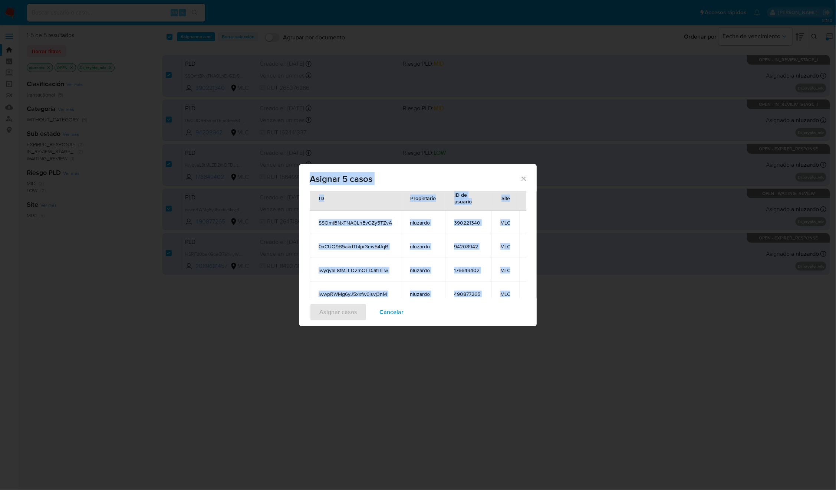
scroll to position [0, 0]
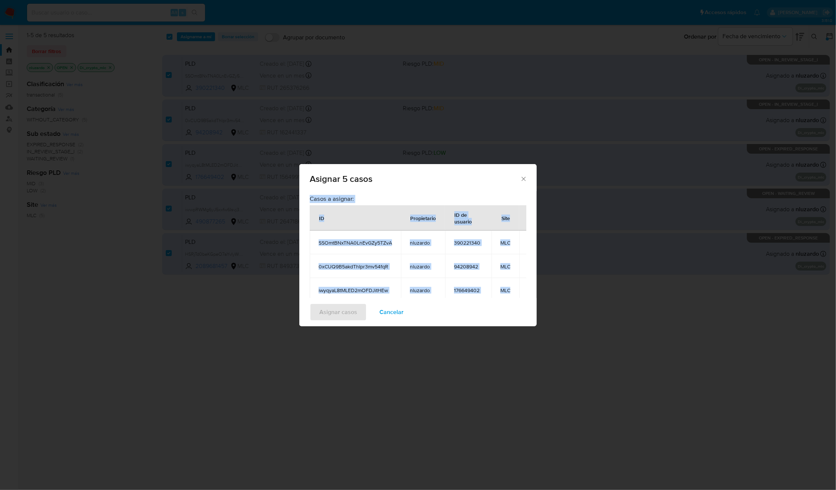
drag, startPoint x: 490, startPoint y: 281, endPoint x: 306, endPoint y: 215, distance: 195.3
click at [306, 215] on div "Casos a asignar: ID Propietario ID de usuario Site SSOmtBNxTNA0LnEvGZy5TZvA nlu…" at bounding box center [417, 244] width 237 height 107
copy div "Casos a asignar: ID Propietario ID de usuario Site SSOmtBNxTNA0LnEvGZy5TZvA nlu…"
click at [389, 311] on span "Cancelar" at bounding box center [392, 312] width 24 height 16
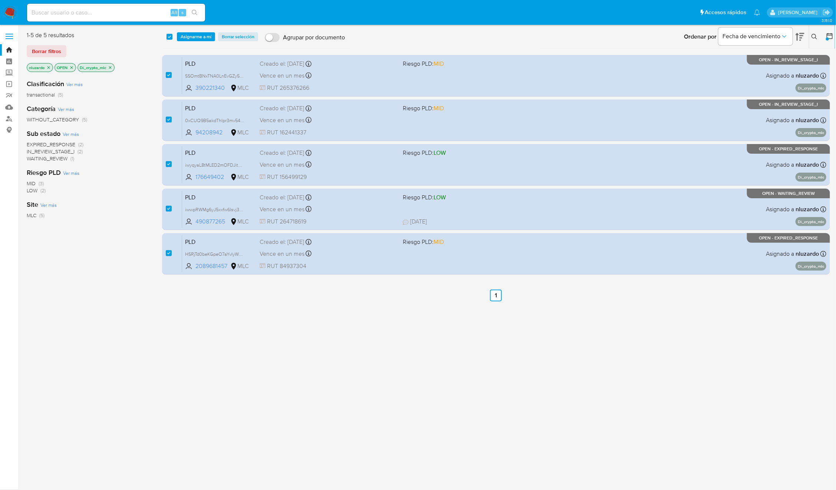
click at [469, 344] on div "select-all-cases-checkbox Asignarme a mí Borrar selección Agrupar por documento…" at bounding box center [496, 196] width 668 height 330
click at [416, 322] on div "select-all-cases-checkbox Asignarme a mí Borrar selección Agrupar por documento…" at bounding box center [496, 196] width 668 height 330
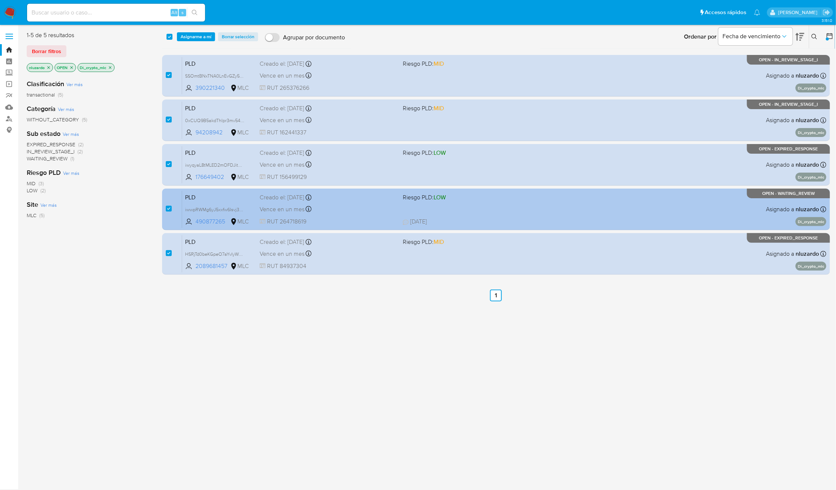
click at [505, 213] on div "PLD iwwpRWMg6yJ5xxfw6Isvj3nM 490877265 MLC Riesgo PLD: LOW Creado el: 12/06/202…" at bounding box center [504, 208] width 645 height 37
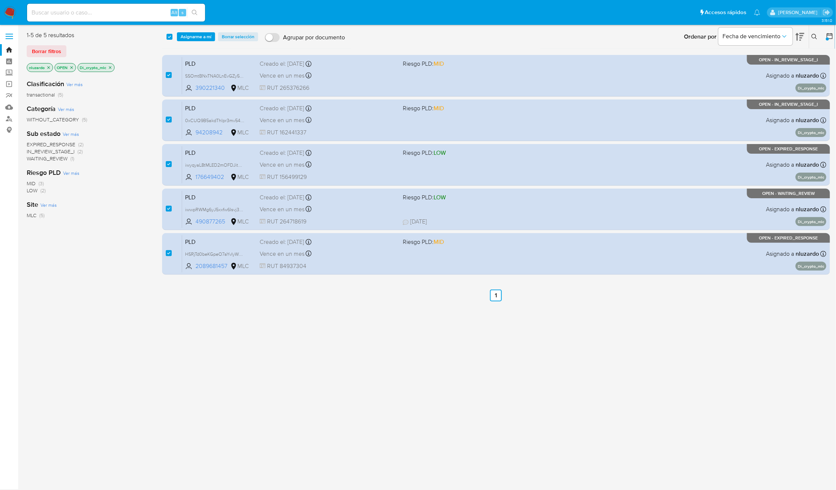
drag, startPoint x: 226, startPoint y: 224, endPoint x: 335, endPoint y: 332, distance: 153.0
click at [330, 324] on div "select-all-cases-checkbox Asignarme a mí Borrar selección Agrupar por documento…" at bounding box center [496, 196] width 668 height 330
click at [232, 425] on div "3.151.0" at bounding box center [429, 257] width 804 height 455
click at [193, 41] on div "select-all-cases-checkbox Asignarme a mí Borrar selección Agrupar por documento…" at bounding box center [498, 36] width 673 height 23
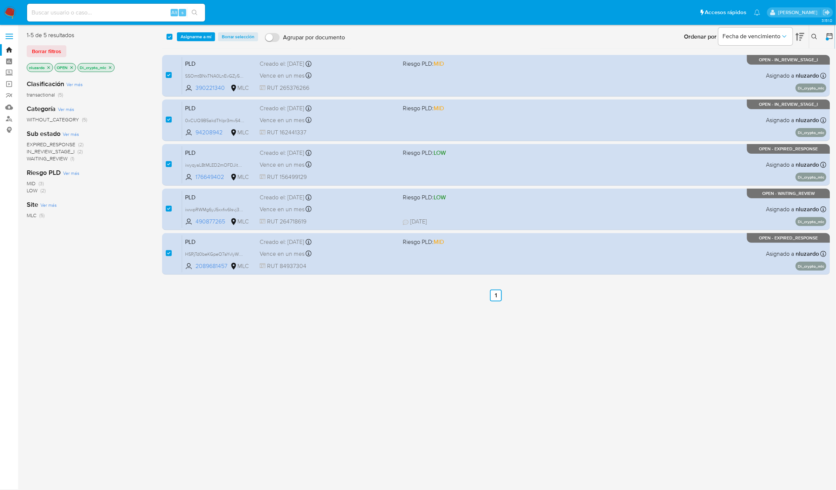
click at [193, 37] on span "Asignarme a mí" at bounding box center [196, 36] width 31 height 7
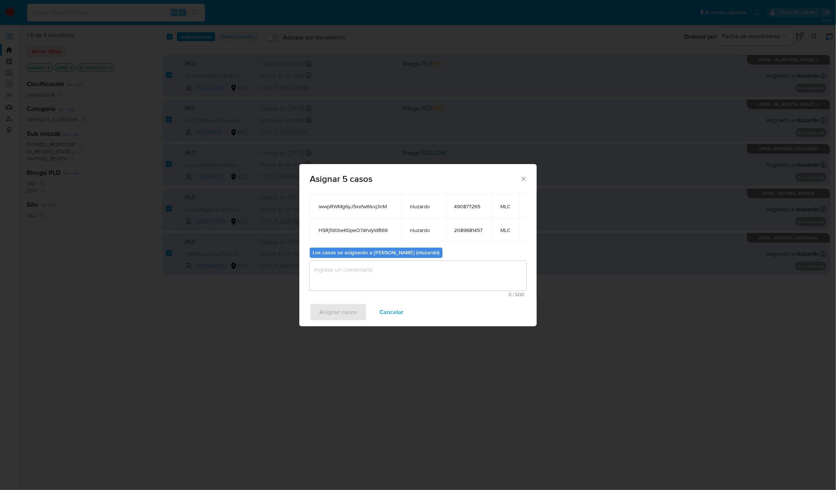
scroll to position [116, 0]
click at [377, 273] on textarea "assign-modal" at bounding box center [418, 276] width 217 height 30
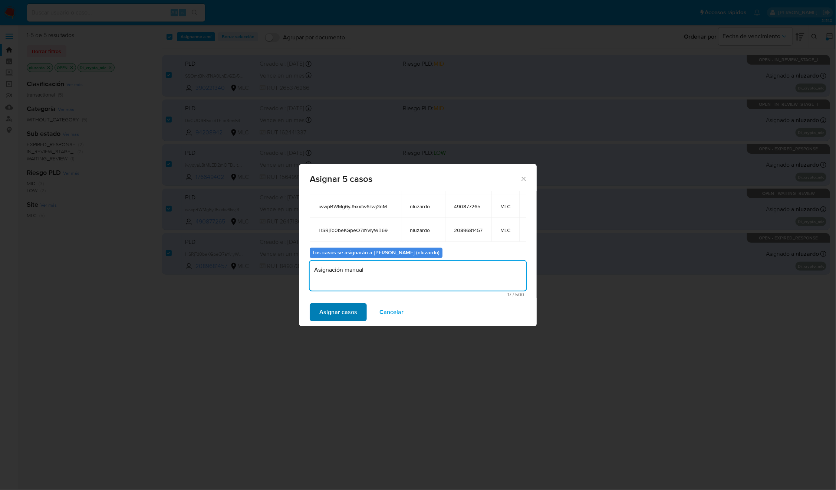
type textarea "Asignación manual"
click at [338, 312] on span "Asignar casos" at bounding box center [339, 312] width 38 height 16
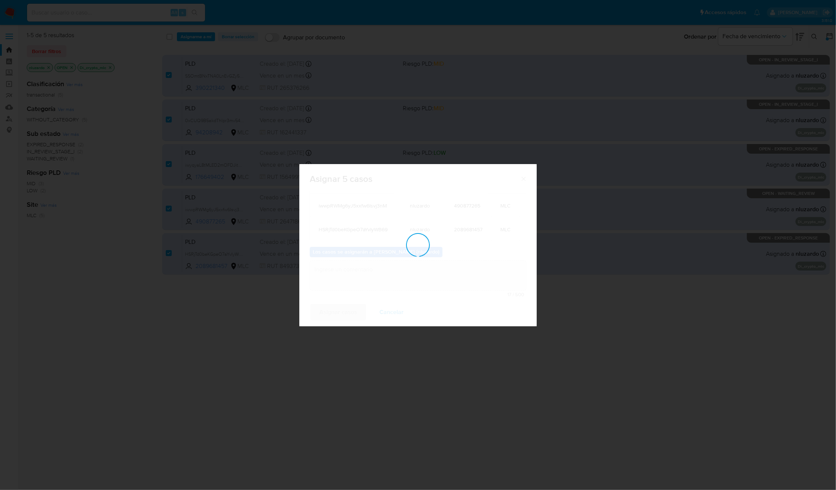
checkbox input "false"
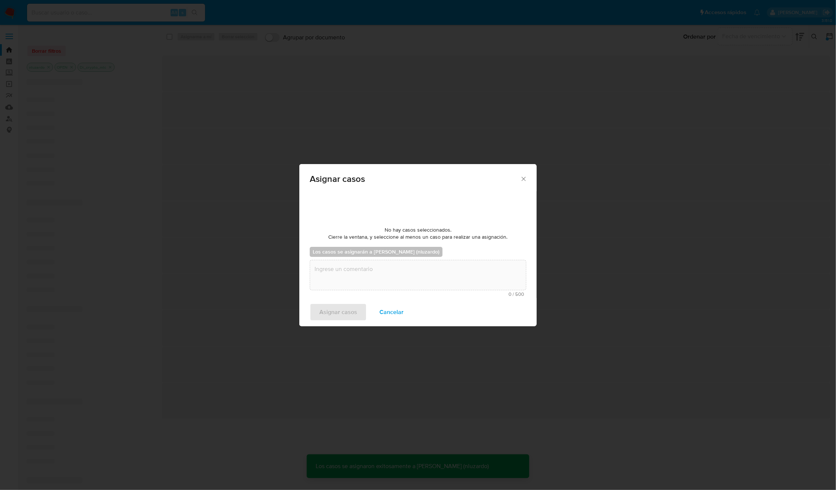
scroll to position [45, 0]
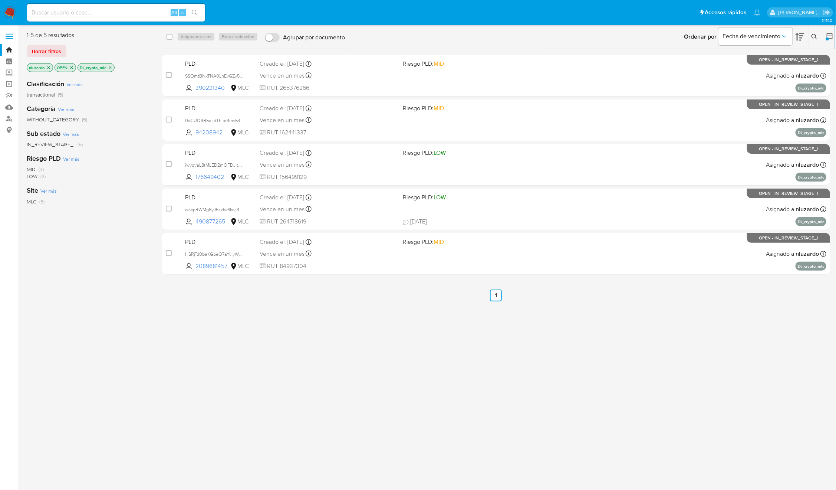
click at [445, 384] on div "3.151.0" at bounding box center [429, 257] width 804 height 455
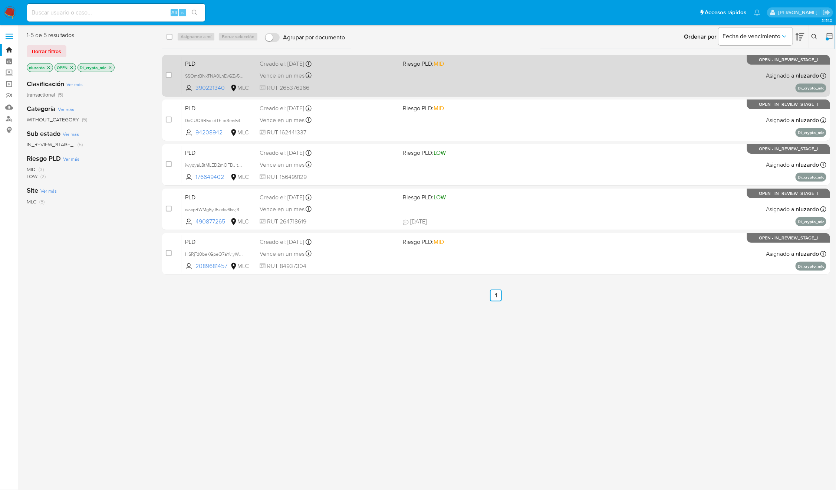
click at [533, 67] on span "Riesgo PLD: MID" at bounding box center [471, 63] width 137 height 10
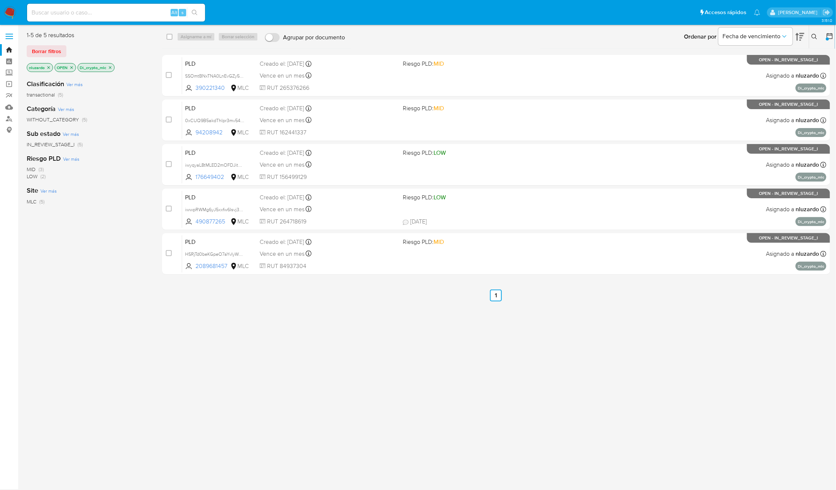
click at [652, 97] on div "case-item-checkbox No es posible asignar el caso PLD SSOmtBNxTNA0LnEvGZy5TZvA 3…" at bounding box center [496, 165] width 668 height 220
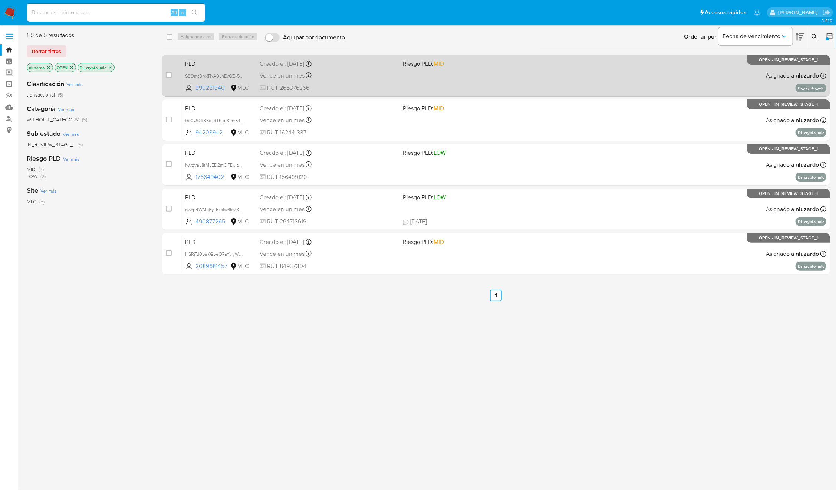
click at [645, 89] on div "PLD SSOmtBNxTNA0LnEvGZy5TZvA 390221340 MLC Riesgo PLD: MID Creado el: 12/06/202…" at bounding box center [504, 75] width 645 height 37
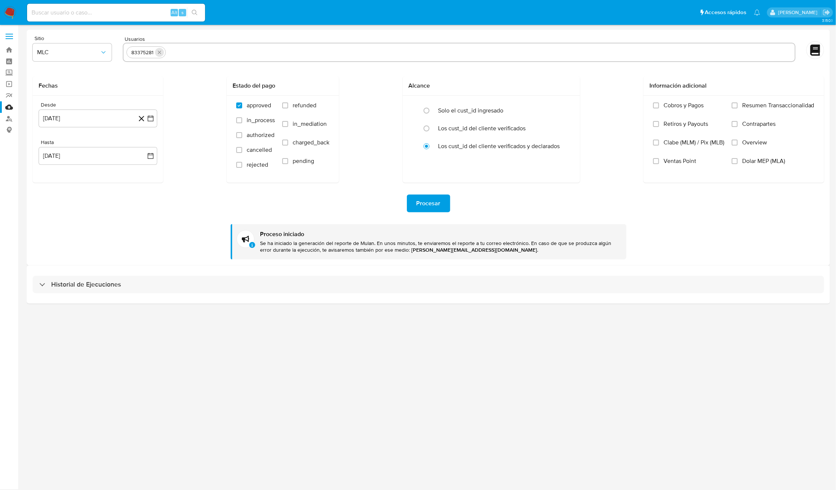
click at [161, 52] on icon "quitar 83375281" at bounding box center [160, 52] width 6 height 6
click at [161, 52] on input "text" at bounding box center [460, 52] width 666 height 12
click at [56, 116] on button "[DATE]" at bounding box center [98, 118] width 119 height 18
click at [93, 235] on button "29" at bounding box center [98, 232] width 12 height 12
click at [80, 157] on button "[DATE]" at bounding box center [98, 156] width 119 height 18
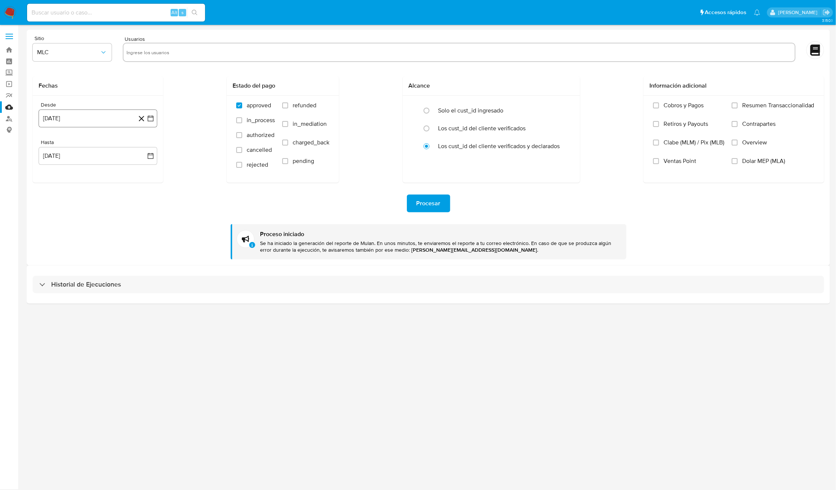
click at [68, 120] on button "[DATE]" at bounding box center [98, 118] width 119 height 18
click at [48, 147] on icon "Mes anterior" at bounding box center [51, 145] width 9 height 9
click at [54, 234] on button "29" at bounding box center [53, 232] width 12 height 12
click at [67, 158] on button "[DATE]" at bounding box center [98, 156] width 119 height 18
click at [50, 178] on icon "Mes anterior" at bounding box center [51, 182] width 9 height 9
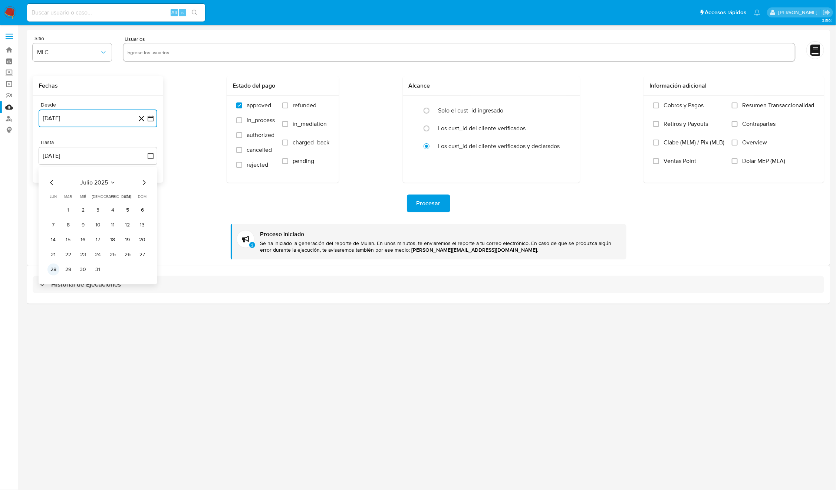
click at [56, 271] on button "28" at bounding box center [53, 269] width 12 height 12
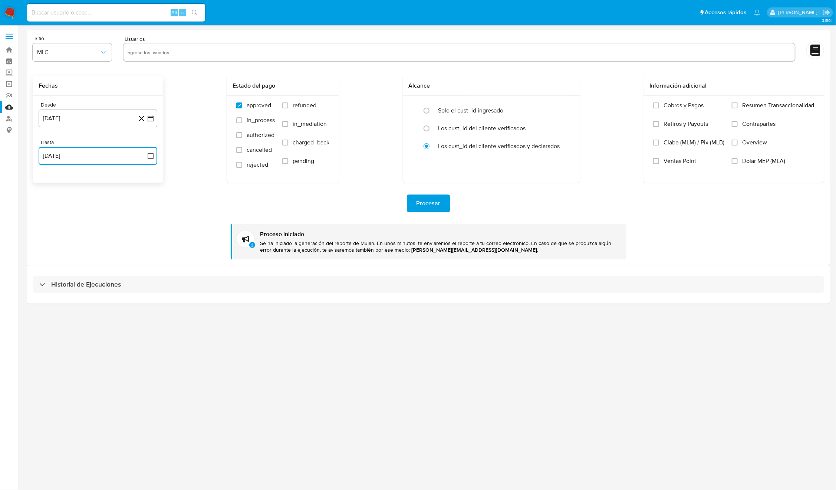
click at [222, 55] on input "text" at bounding box center [460, 52] width 666 height 12
type input "390221340, 94208942, 176649402, 490877265, 2089681457,"
click at [197, 207] on div "Procesar" at bounding box center [429, 203] width 792 height 18
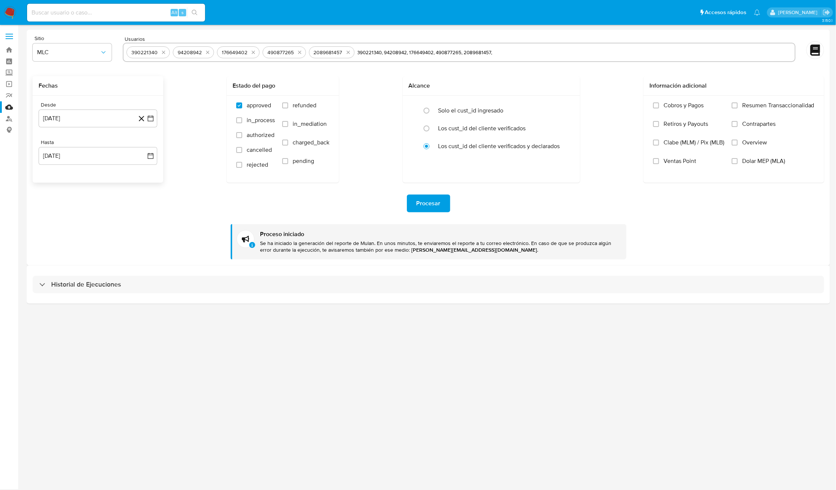
click at [417, 196] on span "Procesar" at bounding box center [429, 203] width 24 height 16
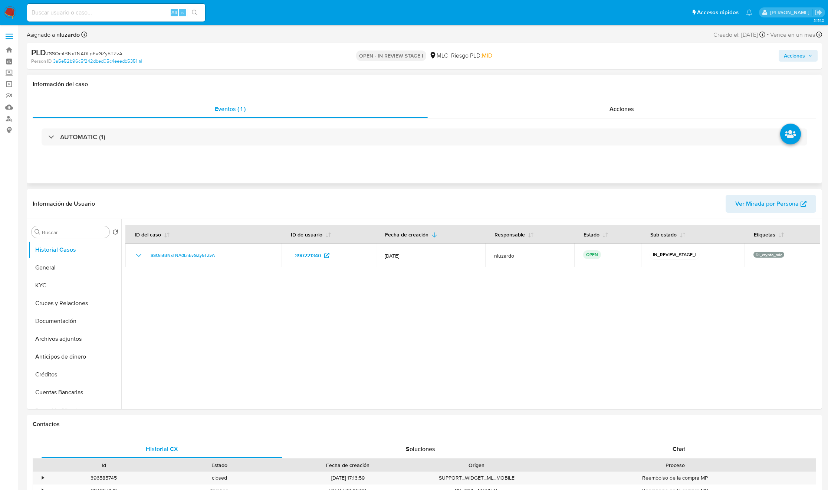
select select "10"
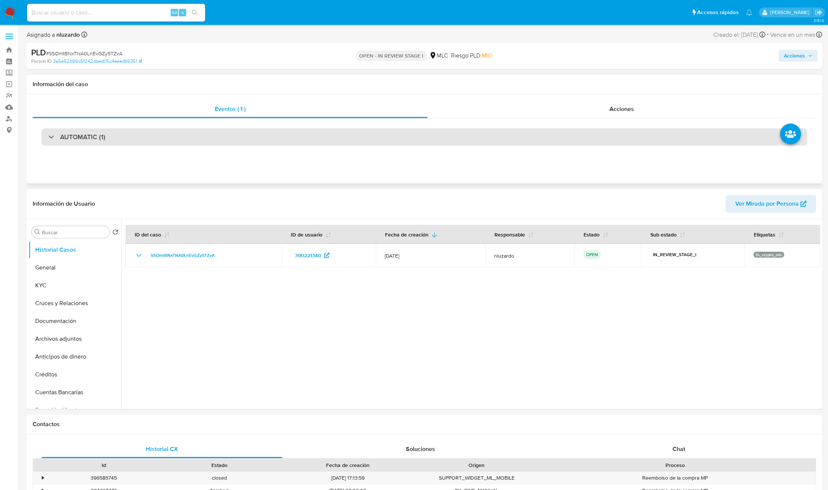
click at [135, 139] on div "AUTOMATIC (1)" at bounding box center [425, 136] width 766 height 17
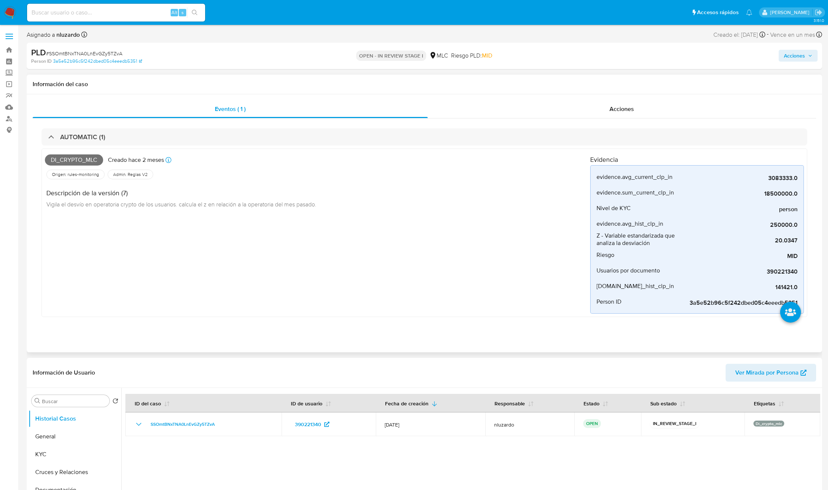
click at [86, 163] on span "Di_crypto_mlc" at bounding box center [74, 159] width 58 height 11
click at [85, 163] on span "Di_crypto_mlc" at bounding box center [74, 159] width 58 height 11
copy span "Di_crypto_mlc"
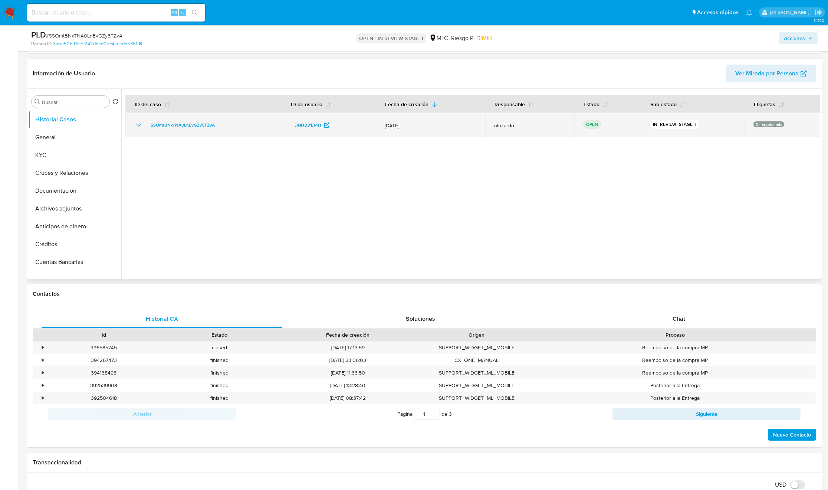
scroll to position [278, 0]
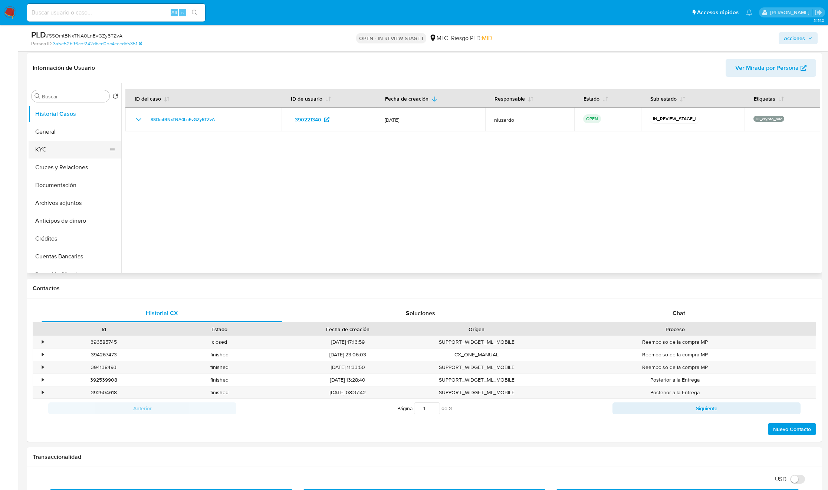
drag, startPoint x: 126, startPoint y: 144, endPoint x: 56, endPoint y: 152, distance: 70.6
click at [125, 144] on div at bounding box center [470, 178] width 699 height 190
click at [52, 153] on button "KYC" at bounding box center [72, 150] width 87 height 18
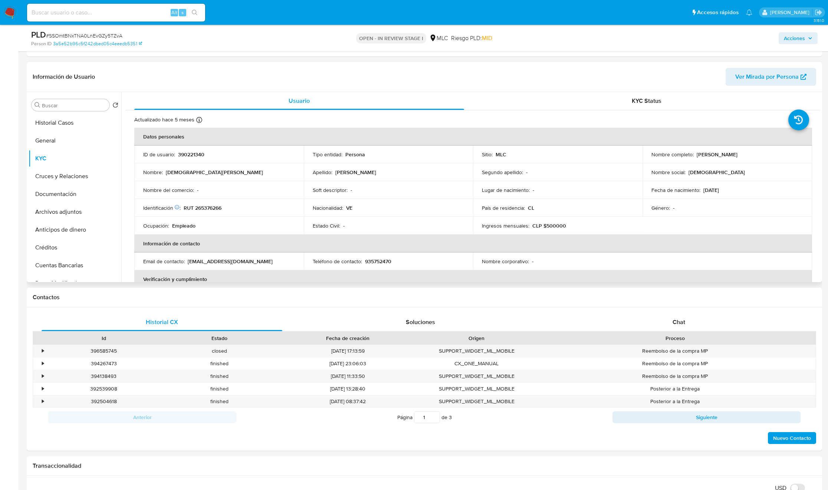
click at [699, 154] on p "[PERSON_NAME]" at bounding box center [717, 154] width 41 height 7
drag, startPoint x: 748, startPoint y: 159, endPoint x: 754, endPoint y: 158, distance: 5.7
click at [754, 158] on td "Nombre completo : Jesus Jose Riera Cortez" at bounding box center [728, 154] width 170 height 18
copy p "[PERSON_NAME]"
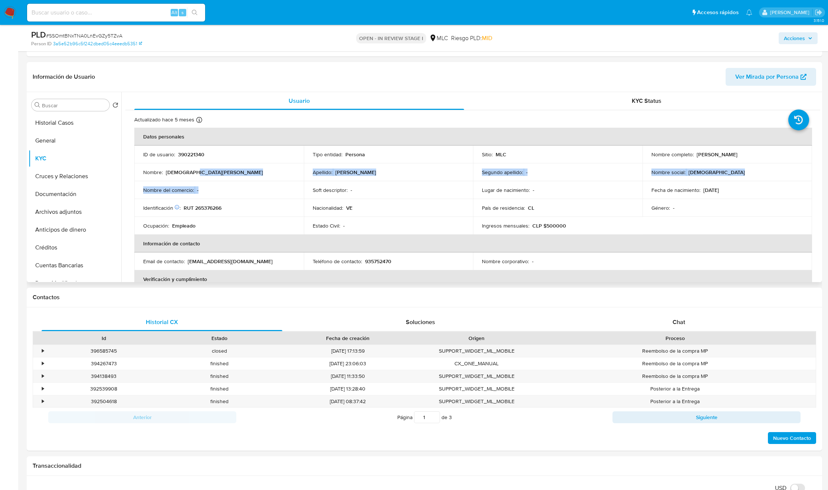
drag, startPoint x: 259, startPoint y: 183, endPoint x: 240, endPoint y: 190, distance: 21.2
click at [254, 186] on tbody "ID de usuario : 390221340 Tipo entidad : Persona Sitio : MLC Nombre completo : …" at bounding box center [473, 189] width 678 height 89
click at [207, 210] on p "RUT 265376266" at bounding box center [203, 207] width 38 height 7
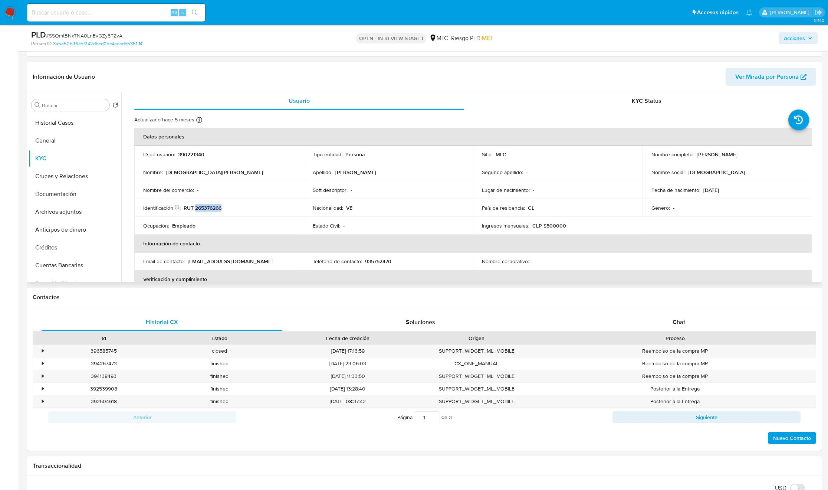
click at [207, 210] on p "RUT 265376266" at bounding box center [203, 207] width 38 height 7
copy p "265376266"
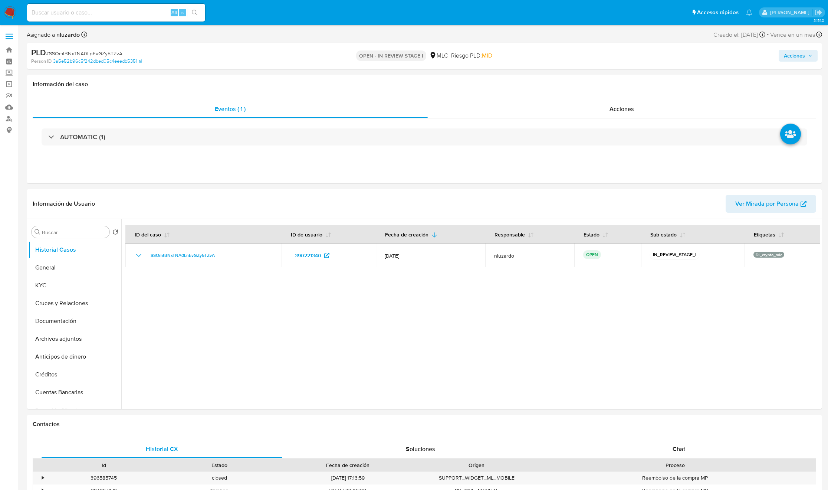
select select "10"
click at [133, 12] on input at bounding box center [116, 13] width 178 height 10
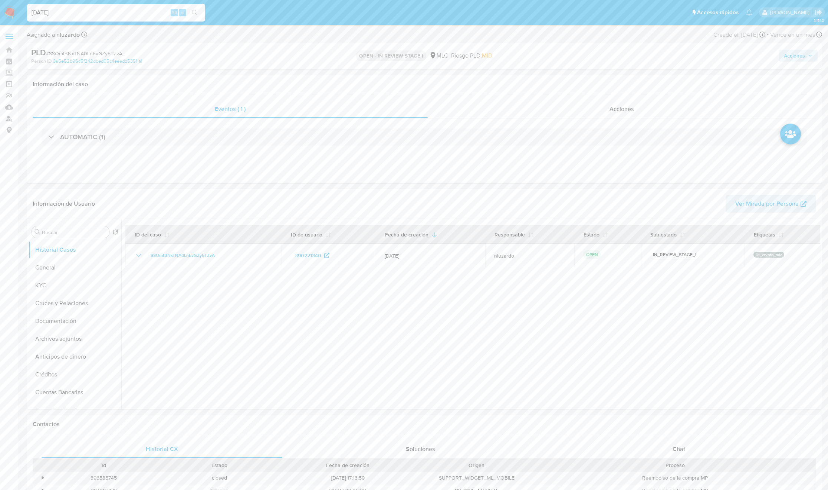
type input "[DATE]"
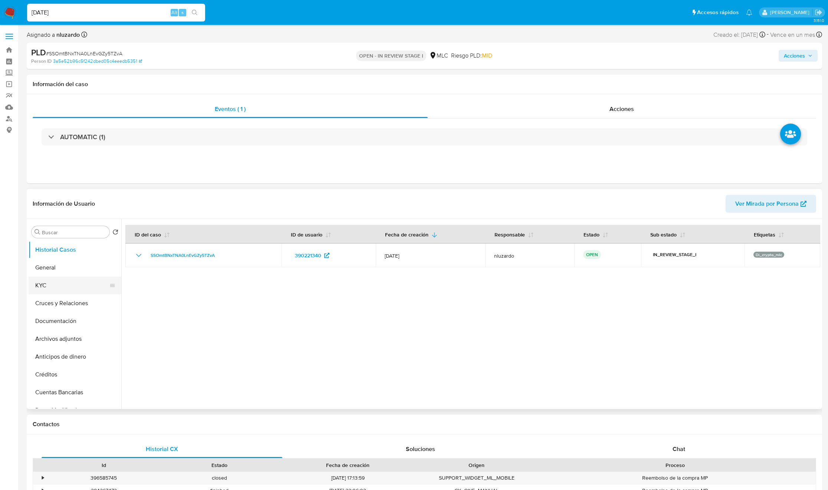
click at [79, 290] on button "KYC" at bounding box center [72, 285] width 87 height 18
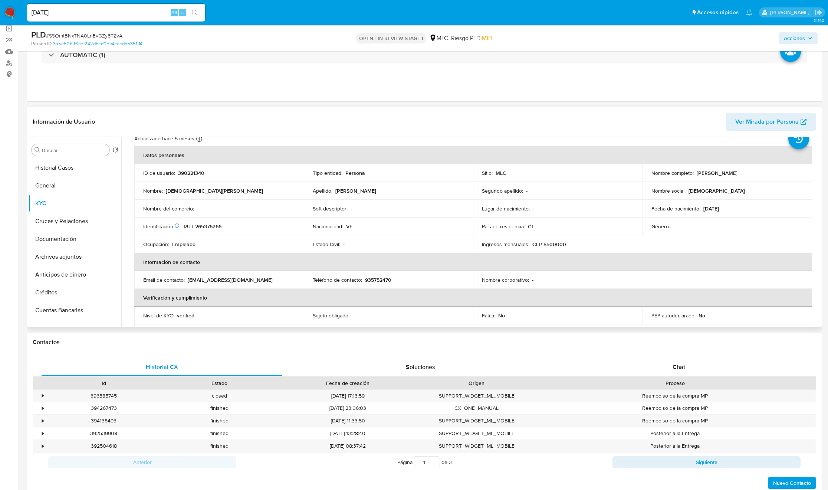
scroll to position [31, 0]
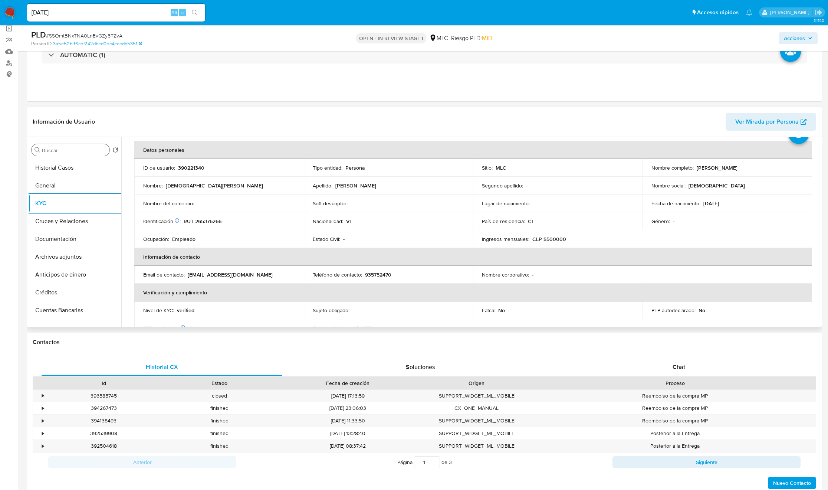
click at [69, 155] on div "Buscar" at bounding box center [71, 150] width 78 height 12
click at [71, 151] on input "Buscar" at bounding box center [74, 150] width 65 height 7
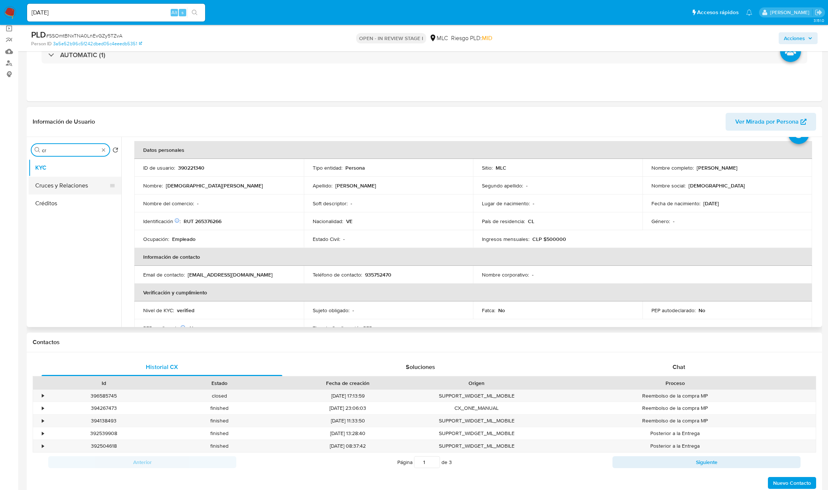
click at [73, 183] on button "Cruces y Relaciones" at bounding box center [72, 186] width 87 height 18
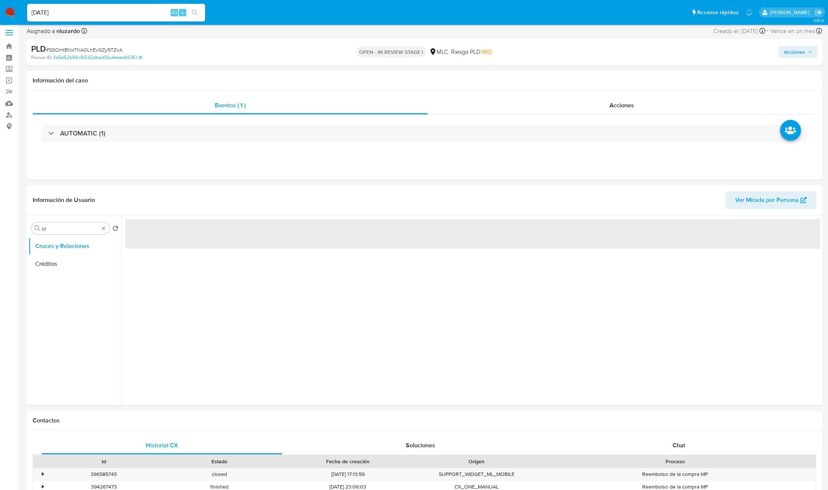
scroll to position [0, 0]
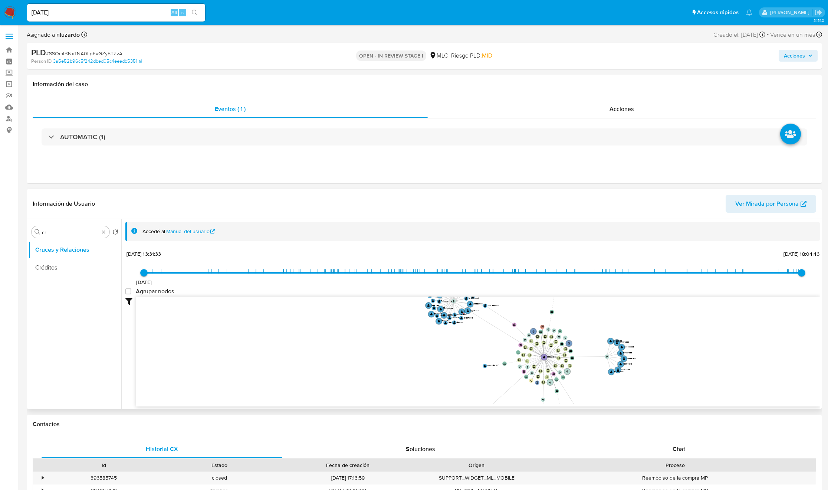
drag, startPoint x: 510, startPoint y: 367, endPoint x: 508, endPoint y: 374, distance: 7.4
click at [508, 374] on icon "user-390221340  390221340 phone-431e3ef451af8291af18b818eed411d2  person-3a5e…" at bounding box center [478, 351] width 684 height 108
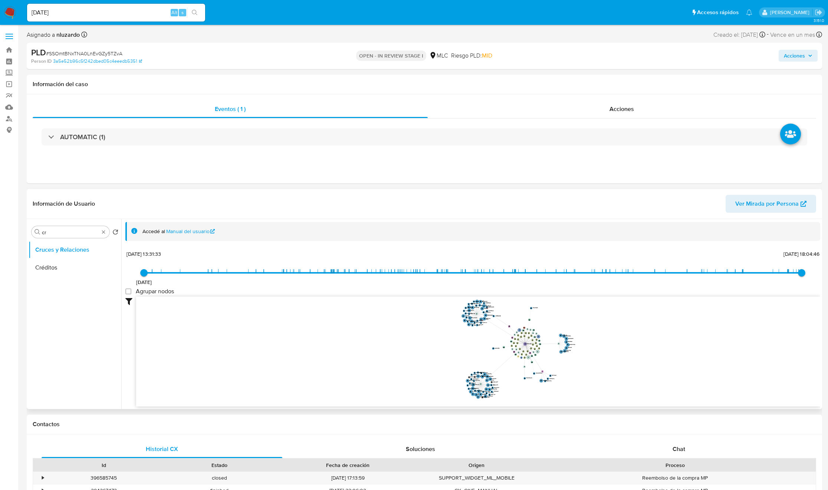
click at [504, 345] on icon "user-390221340  390221340 phone-431e3ef451af8291af18b818eed411d2  person-3a5e…" at bounding box center [478, 351] width 684 height 108
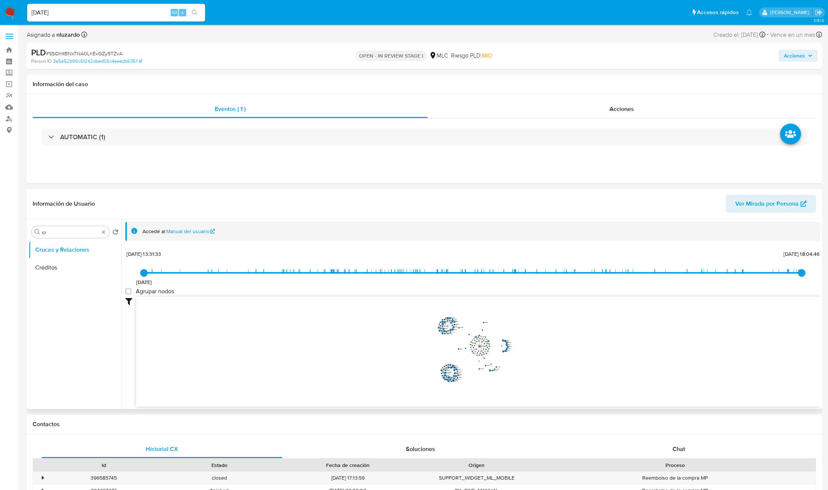
drag, startPoint x: 498, startPoint y: 351, endPoint x: 460, endPoint y: 352, distance: 37.9
click at [460, 352] on icon "user-390221340  390221340 phone-431e3ef451af8291af18b818eed411d2  person-3a5e…" at bounding box center [478, 351] width 684 height 108
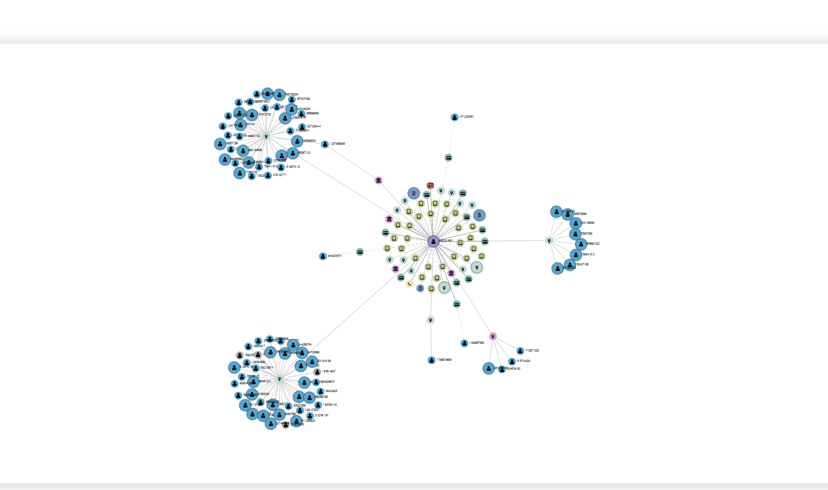
drag, startPoint x: 502, startPoint y: 411, endPoint x: 487, endPoint y: 394, distance: 22.6
click at [487, 394] on icon "user-390221340  390221340 phone-431e3ef451af8291af18b818eed411d2  person-3a5e…" at bounding box center [478, 351] width 684 height 108
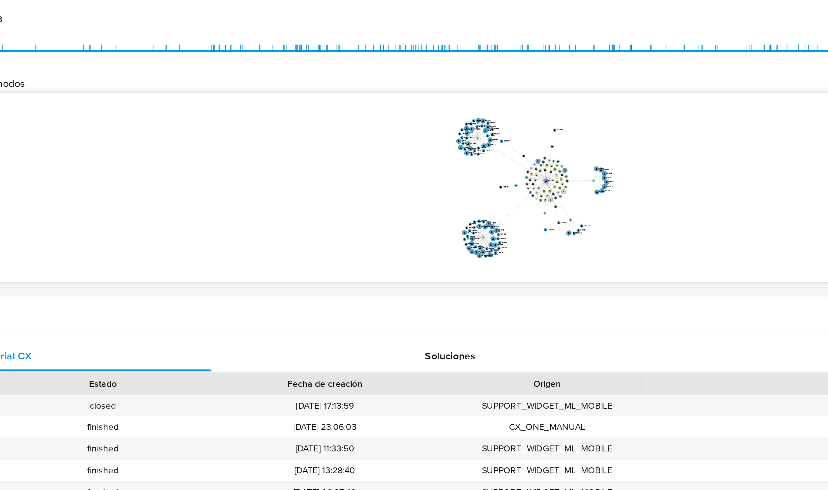
scroll to position [27, 0]
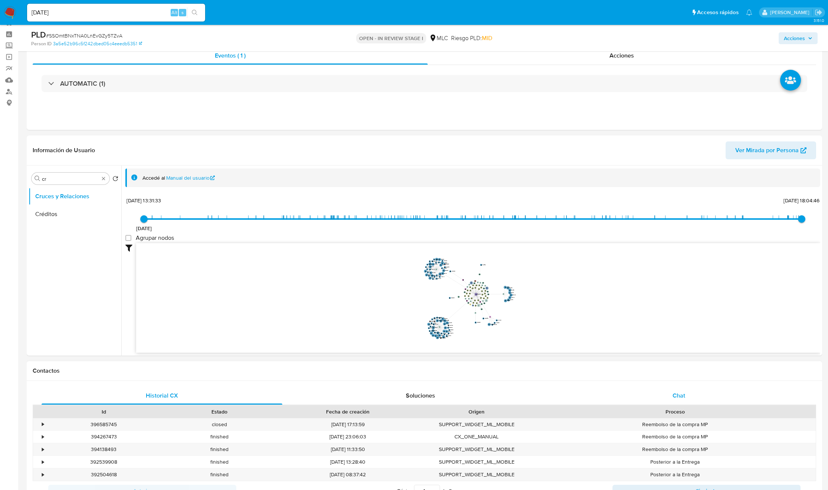
click at [688, 394] on div "Chat" at bounding box center [679, 396] width 241 height 18
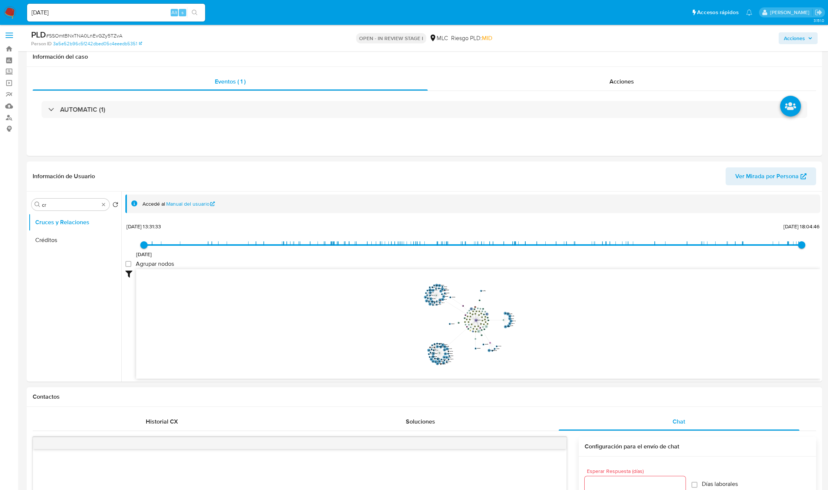
scroll to position [0, 0]
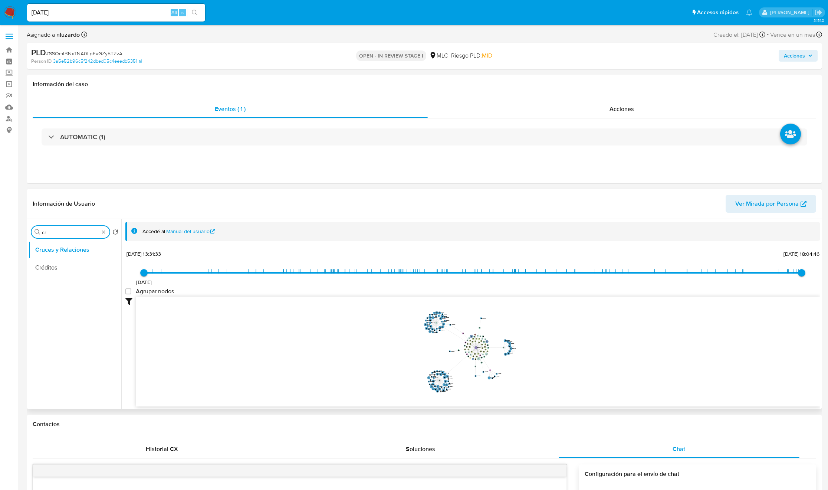
click at [55, 233] on input "cr" at bounding box center [70, 232] width 57 height 7
type input "DOC"
click at [49, 274] on button "Documentación" at bounding box center [72, 268] width 87 height 18
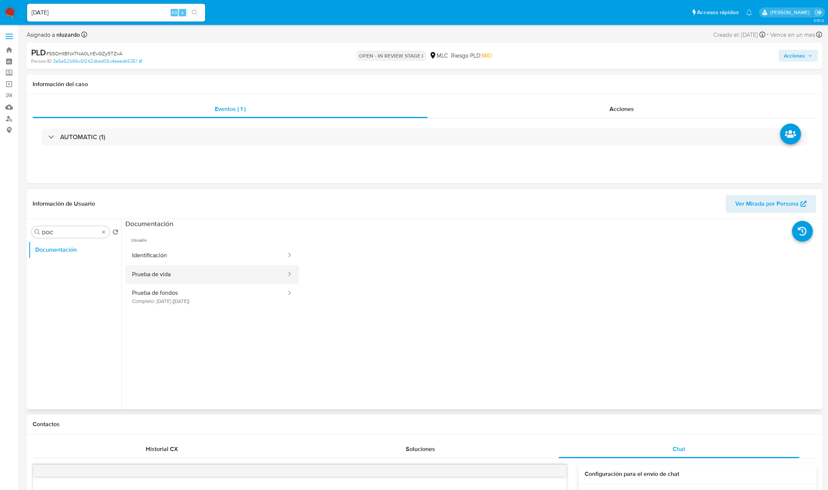
click at [191, 271] on button "Prueba de vida" at bounding box center [206, 274] width 162 height 19
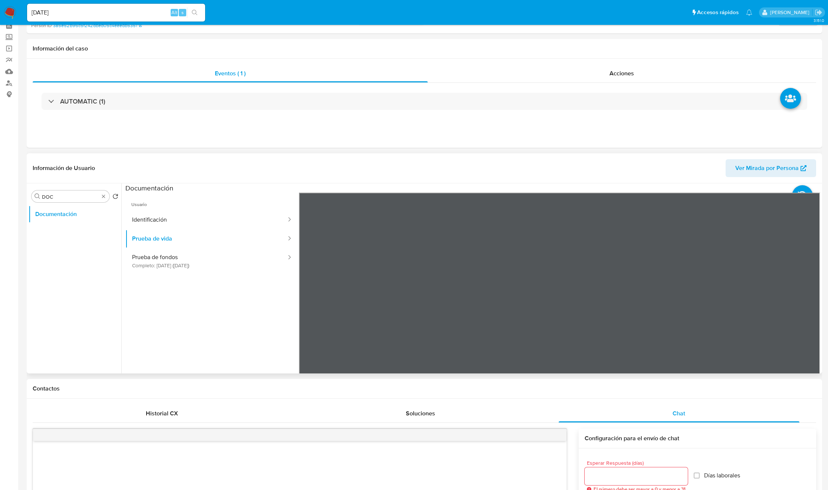
scroll to position [56, 0]
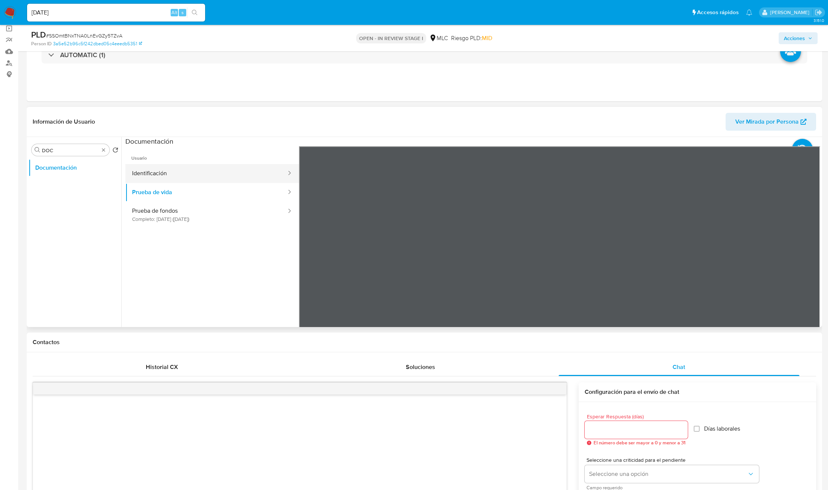
click at [169, 180] on button "Identificación" at bounding box center [206, 173] width 162 height 19
click at [217, 194] on button "Prueba de vida" at bounding box center [206, 192] width 162 height 19
click at [173, 193] on button "Prueba de vida" at bounding box center [206, 192] width 162 height 19
click at [173, 174] on button "Identificación" at bounding box center [206, 173] width 162 height 19
click at [809, 266] on icon at bounding box center [811, 266] width 4 height 7
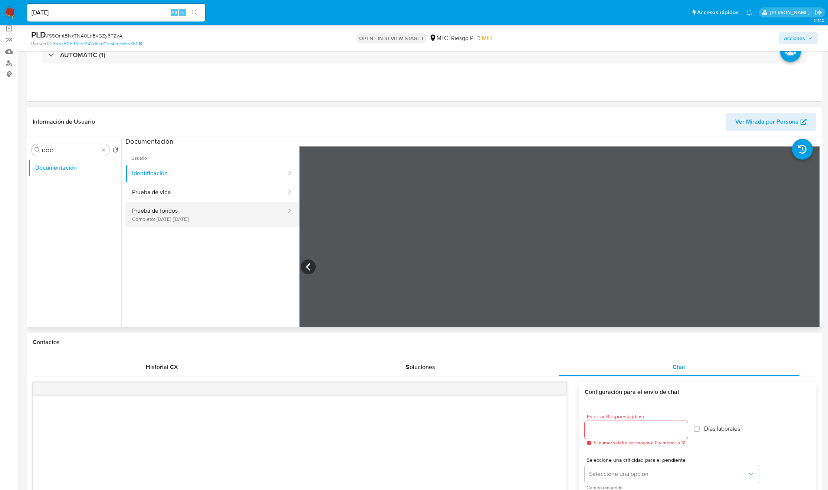
click at [191, 222] on button "Prueba de fondos Completo: 04/02/2025 (hace 6 meses)" at bounding box center [206, 214] width 162 height 25
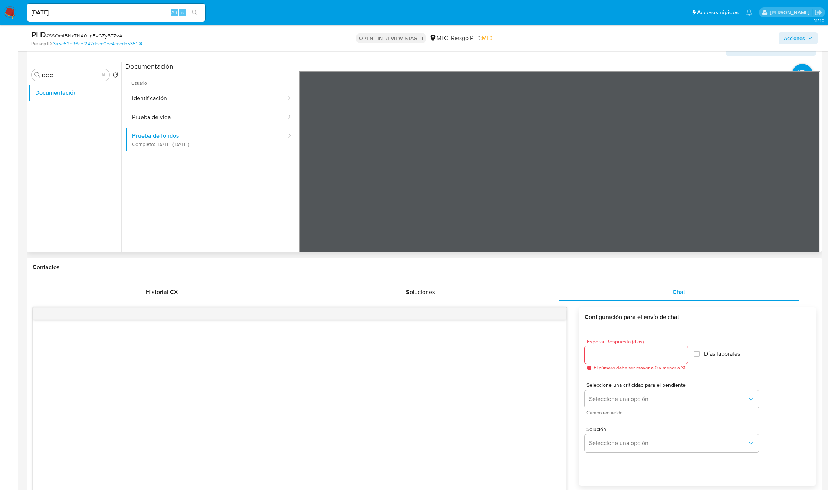
scroll to position [111, 0]
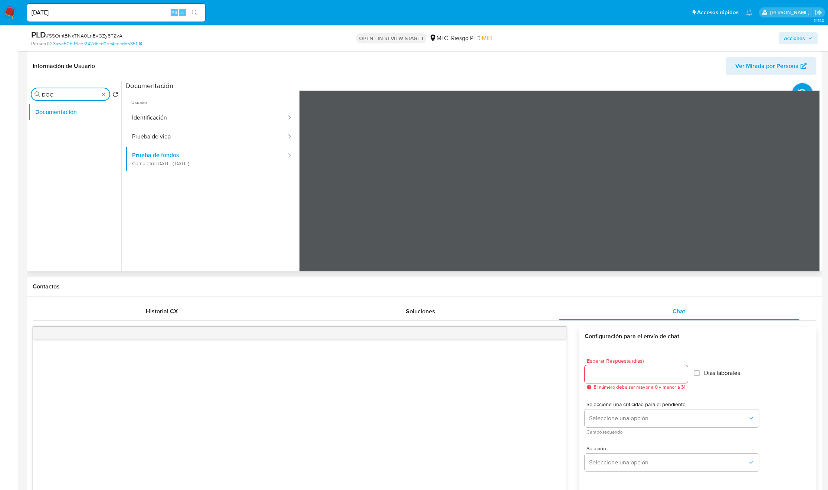
click at [99, 92] on div "Buscar DOC" at bounding box center [71, 94] width 78 height 12
click at [75, 124] on button "General" at bounding box center [72, 130] width 87 height 18
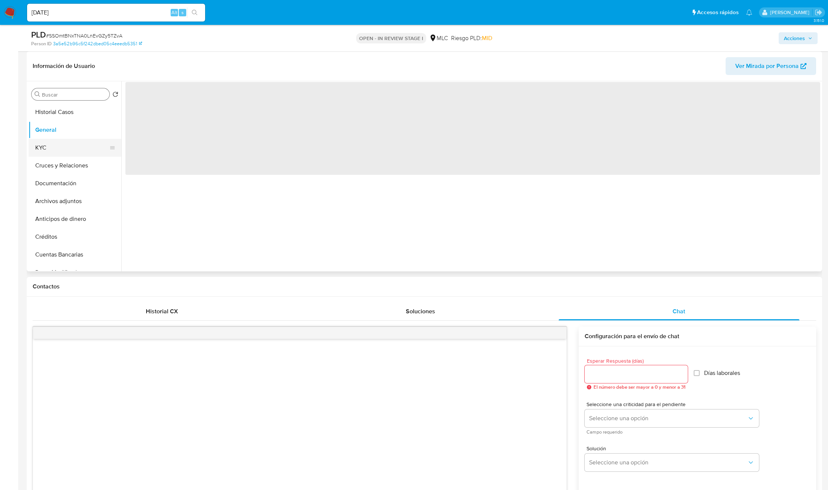
click at [60, 142] on button "KYC" at bounding box center [72, 148] width 87 height 18
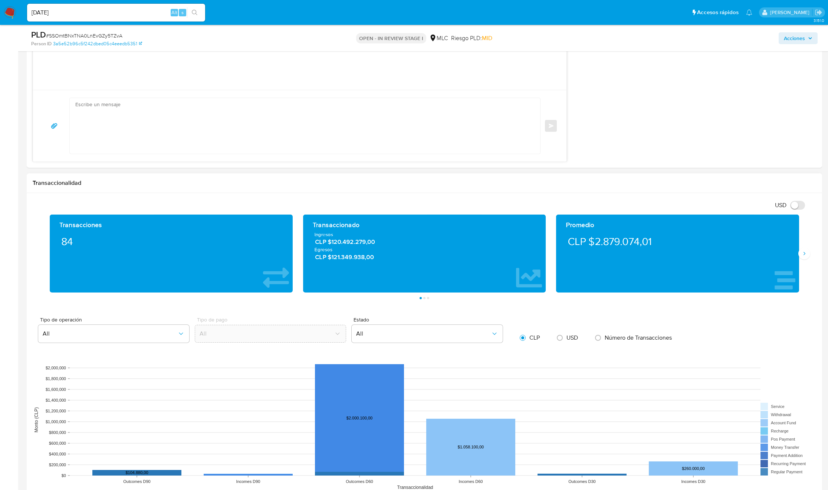
scroll to position [724, 0]
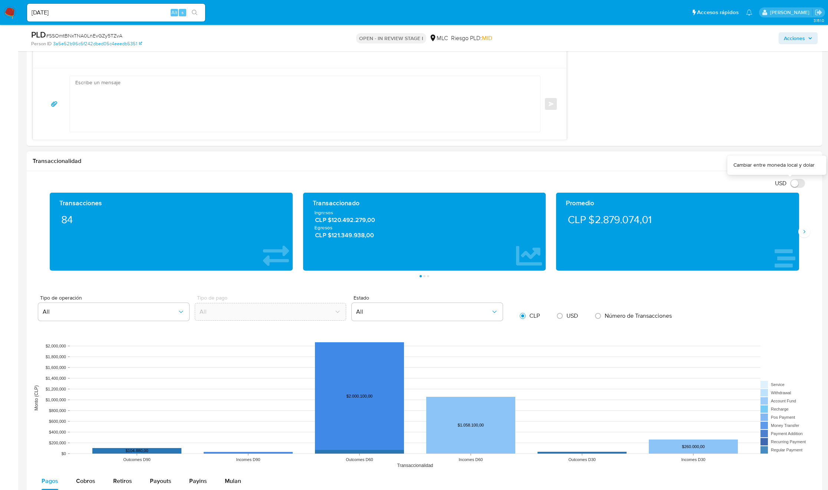
click at [802, 181] on input "USD" at bounding box center [797, 183] width 15 height 9
checkbox input "true"
click at [804, 237] on button "Siguiente" at bounding box center [805, 232] width 12 height 12
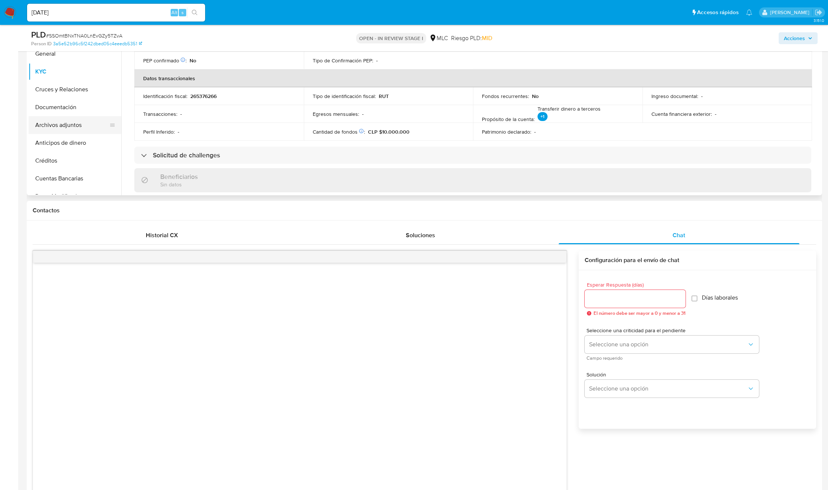
scroll to position [111, 0]
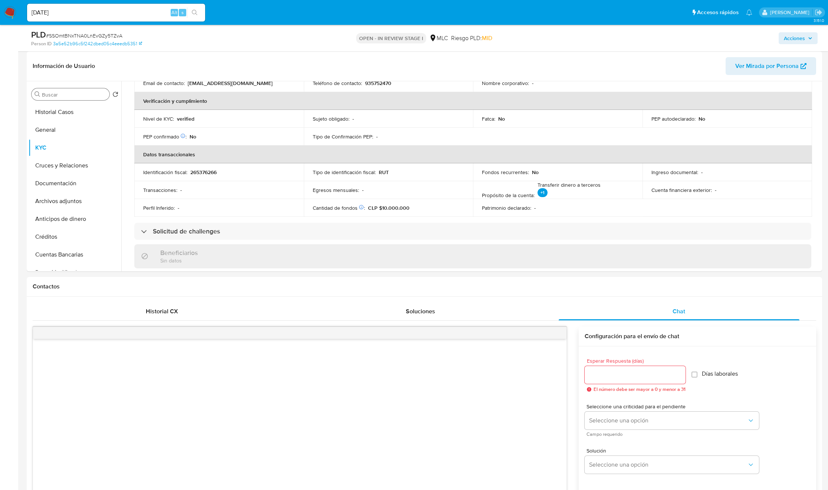
click at [50, 91] on div "Buscar" at bounding box center [71, 94] width 78 height 12
click at [55, 92] on input "Buscar" at bounding box center [74, 94] width 65 height 7
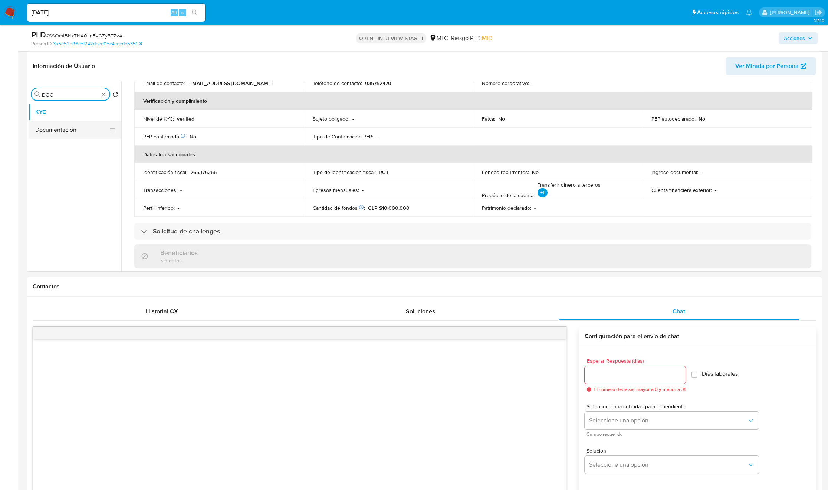
click at [52, 124] on button "Documentación" at bounding box center [72, 130] width 87 height 18
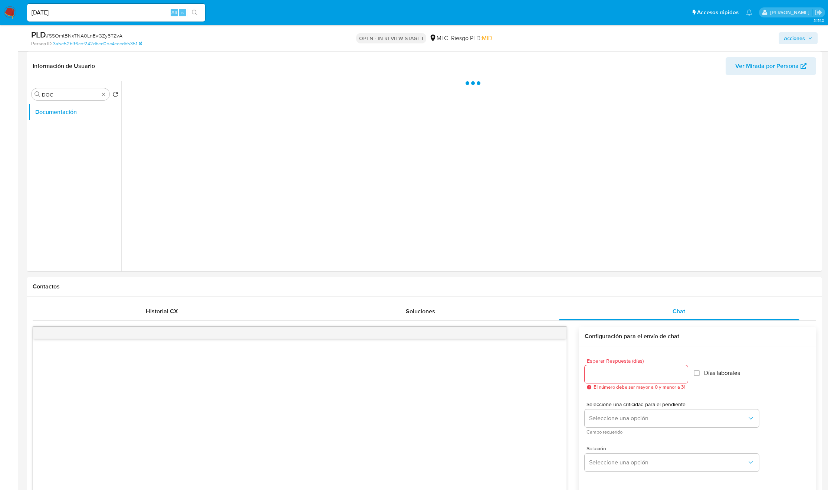
scroll to position [0, 0]
click at [189, 117] on button "Prueba de vida" at bounding box center [206, 117] width 162 height 19
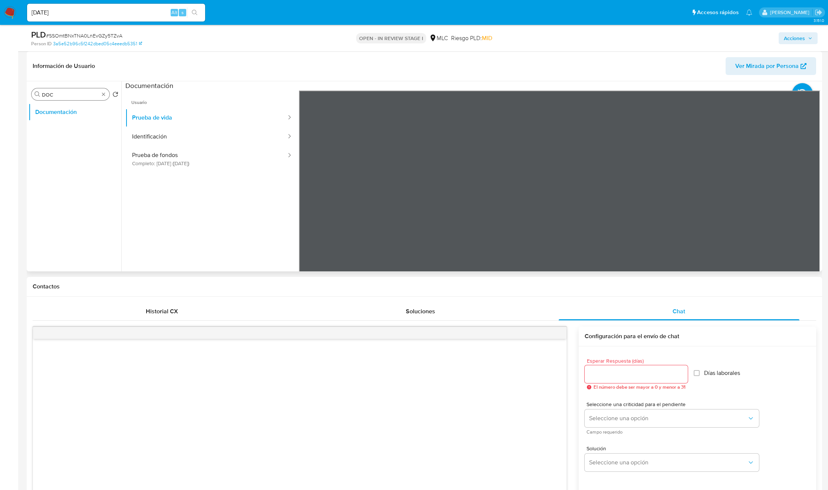
click at [66, 94] on input "DOC" at bounding box center [70, 94] width 57 height 7
type input "ad"
click at [62, 126] on button "Archivos adjuntos" at bounding box center [72, 130] width 87 height 18
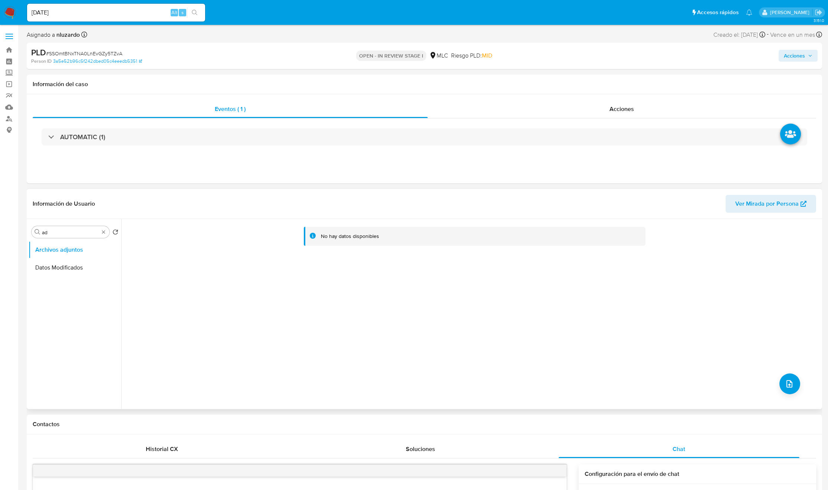
click at [774, 389] on div "No hay datos disponibles" at bounding box center [470, 314] width 699 height 190
click at [787, 383] on icon "upload-file" at bounding box center [789, 383] width 9 height 9
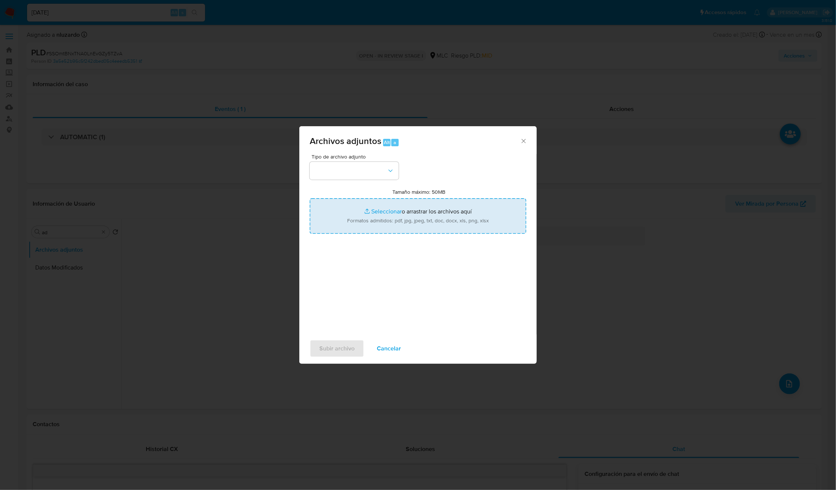
type input "C:\fakepath\390221340 - Tablas Transaccionales 2025 v1.2.xlsx"
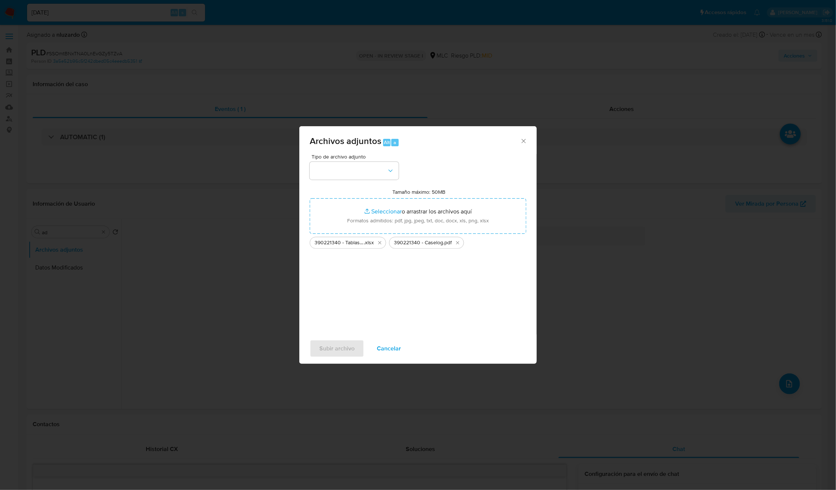
click at [400, 165] on div "Tipo de archivo adjunto Tamaño máximo: 50MB Seleccionar archivos Seleccionar o …" at bounding box center [418, 241] width 217 height 175
click at [396, 168] on button "button" at bounding box center [354, 171] width 89 height 18
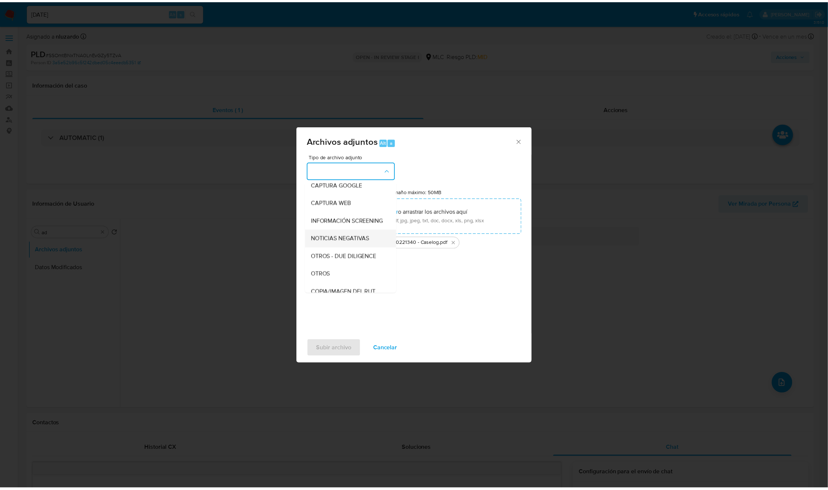
scroll to position [30, 0]
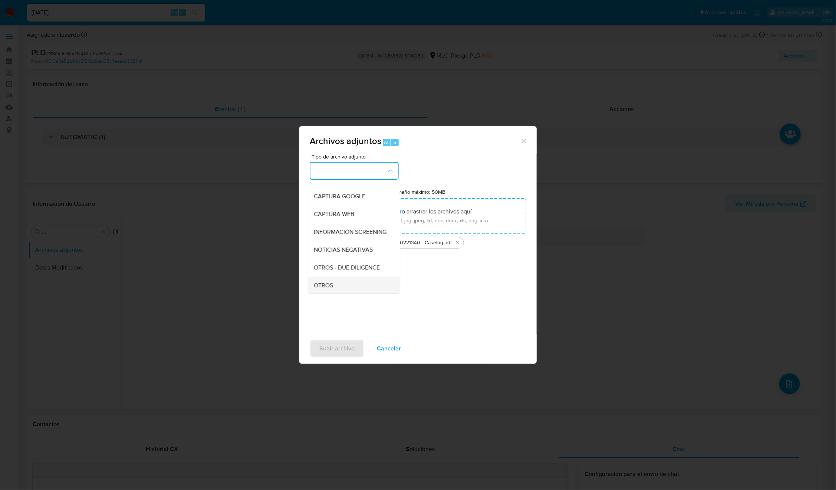
click at [335, 285] on div "OTROS" at bounding box center [352, 285] width 76 height 18
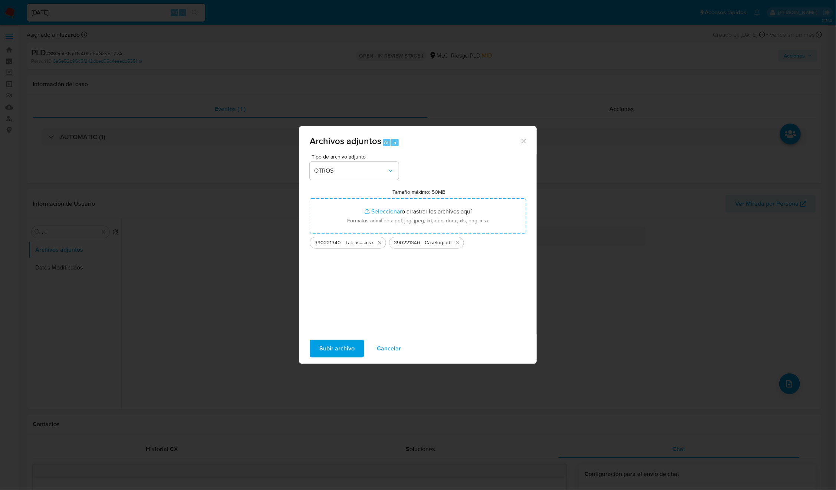
click at [344, 343] on span "Subir archivo" at bounding box center [337, 348] width 35 height 16
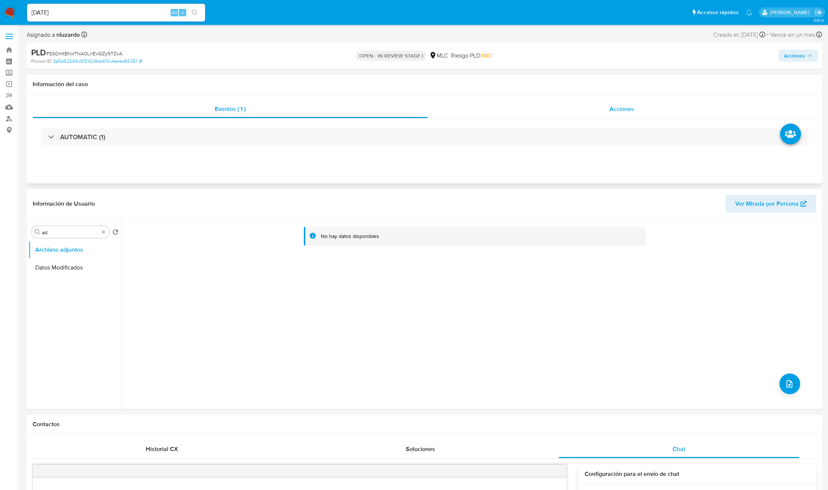
click at [596, 115] on div "Acciones" at bounding box center [622, 109] width 389 height 18
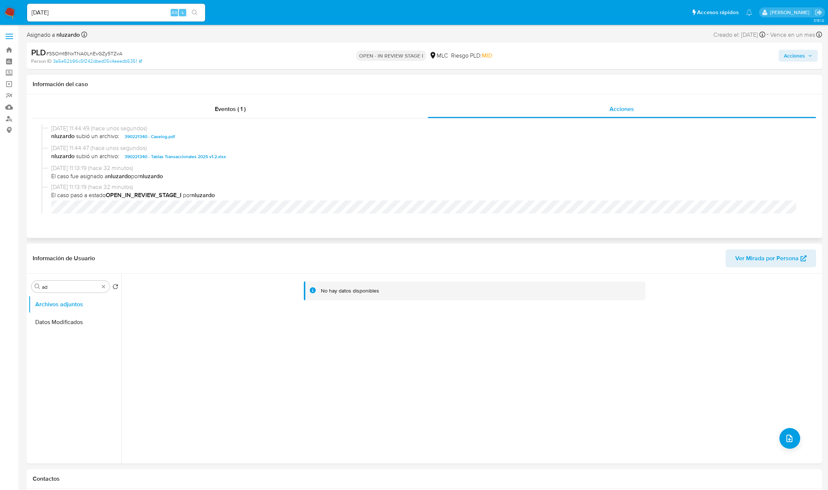
click at [189, 136] on span "nluzardo subió un archivo: 390221340 - Caselog.pdf" at bounding box center [427, 136] width 753 height 9
copy span "390221340 - Caselog.pdf"
click at [803, 56] on span "Acciones" at bounding box center [794, 56] width 21 height 12
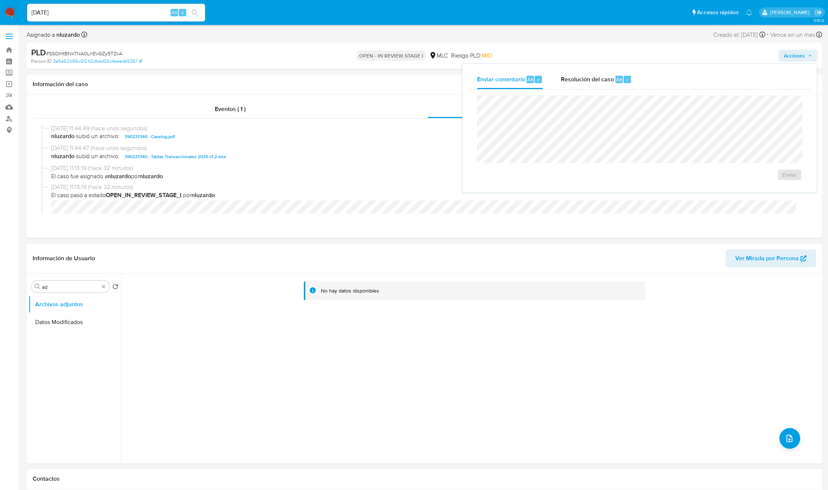
click at [503, 89] on div "Enviar" at bounding box center [639, 137] width 343 height 97
click at [590, 75] on span "Resolución del caso" at bounding box center [587, 79] width 53 height 9
click at [717, 187] on span "No ROI" at bounding box center [706, 182] width 36 height 16
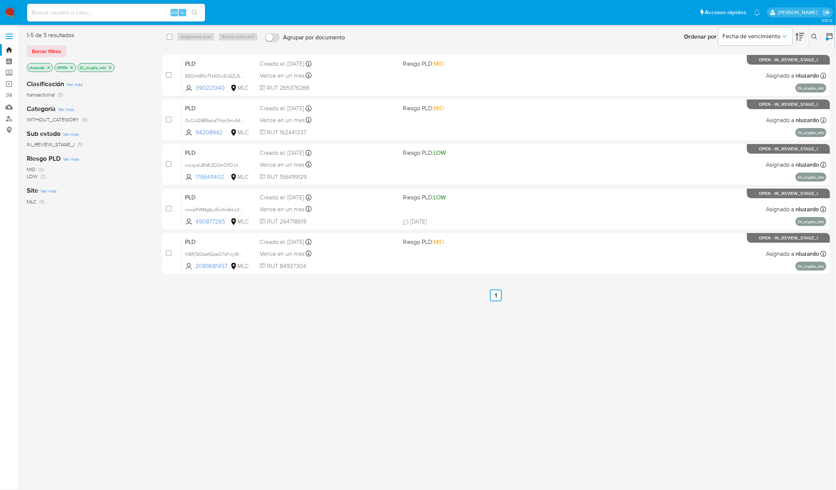
drag, startPoint x: 611, startPoint y: 323, endPoint x: 608, endPoint y: 328, distance: 6.3
click at [611, 325] on div "select-all-cases-checkbox Asignarme a mí Borrar selección Agrupar por documento…" at bounding box center [496, 196] width 668 height 330
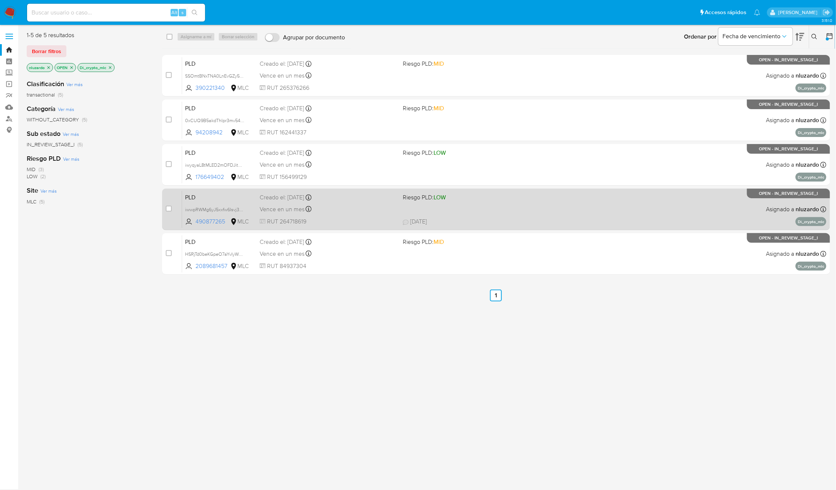
click at [597, 217] on span "[DATE] [DATE] 02:41" at bounding box center [543, 221] width 281 height 8
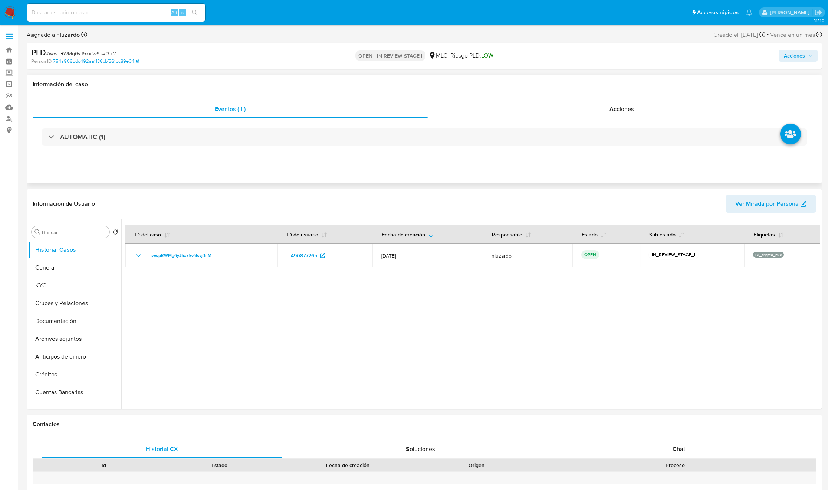
select select "10"
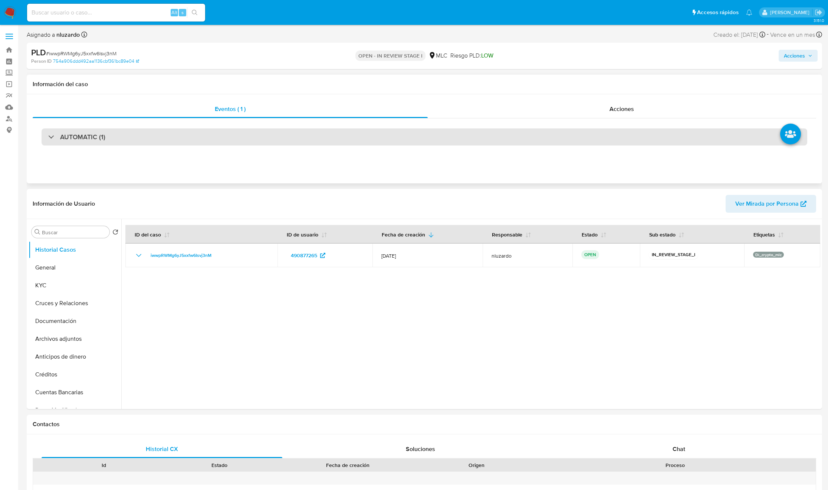
click at [108, 140] on div "AUTOMATIC (1)" at bounding box center [425, 136] width 766 height 17
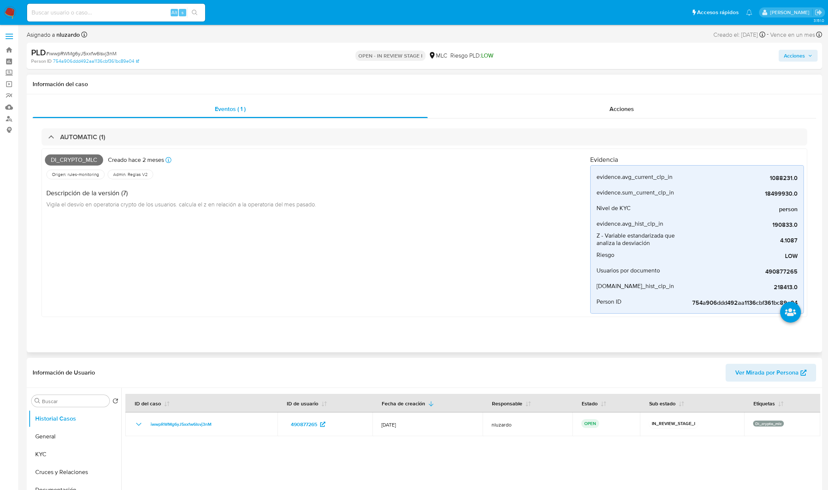
click at [85, 160] on span "Di_crypto_mlc" at bounding box center [74, 159] width 58 height 11
copy span "Di_crypto_mlc"
click at [91, 11] on input at bounding box center [116, 13] width 178 height 10
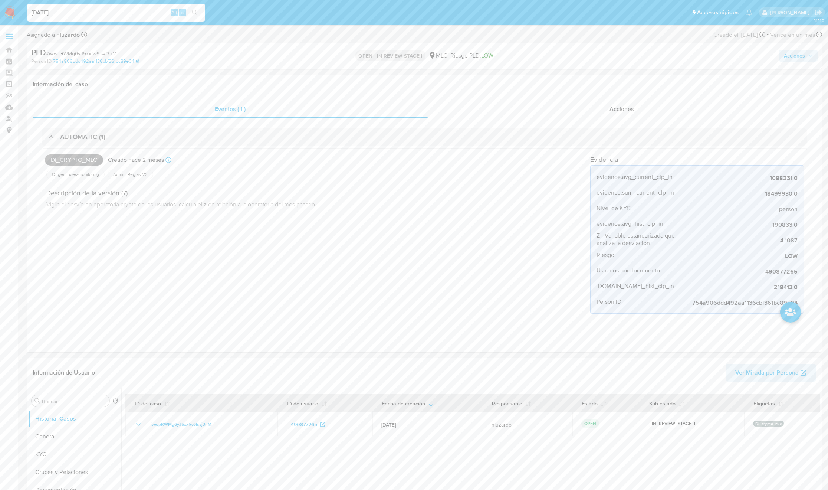
type input "[DATE]"
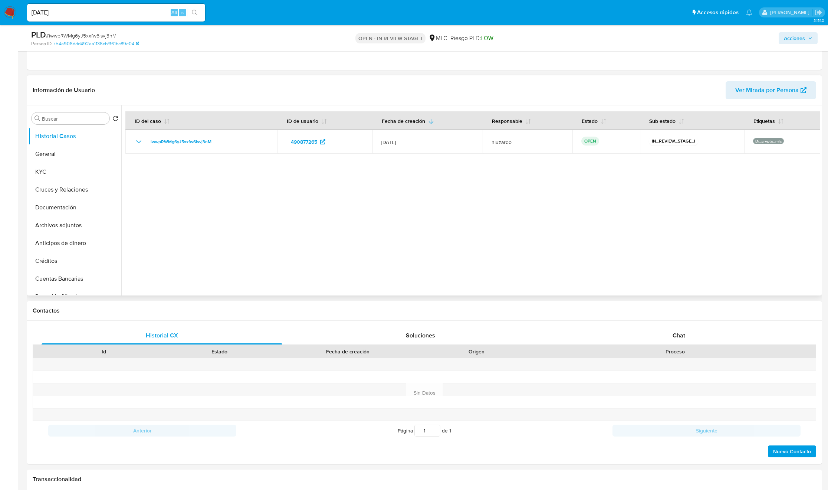
scroll to position [278, 0]
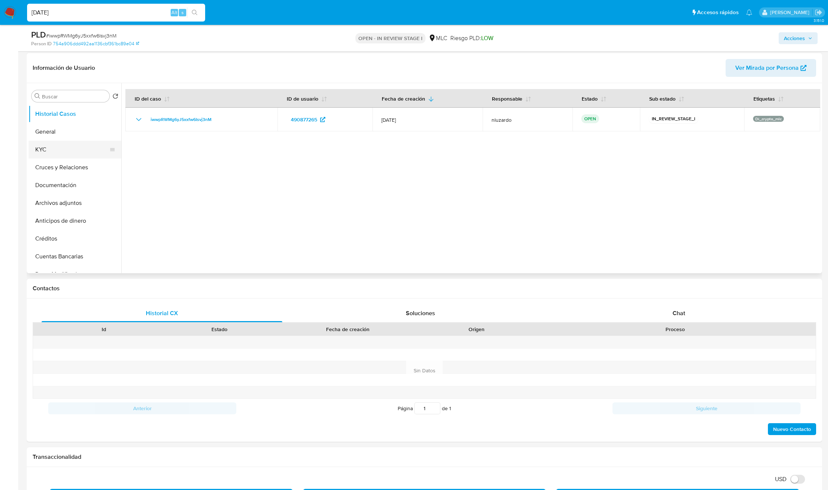
click at [61, 158] on button "KYC" at bounding box center [72, 150] width 87 height 18
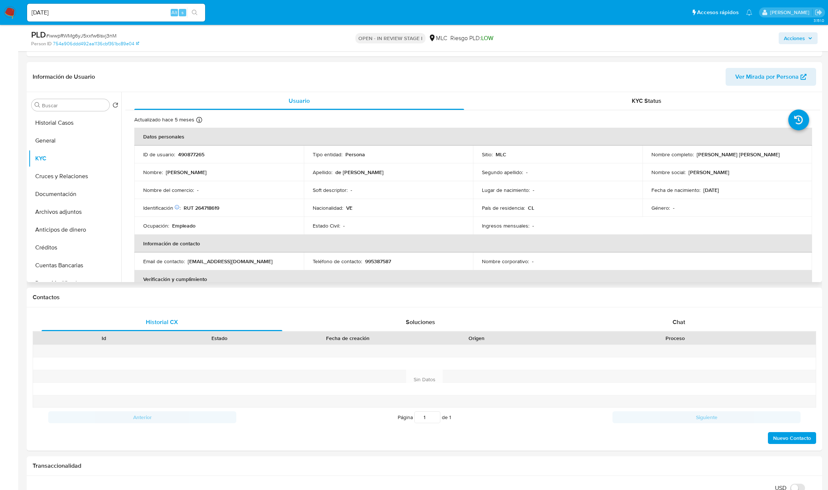
click at [557, 153] on p "Atilio Jose de Rosas Velasquez" at bounding box center [738, 154] width 83 height 7
drag, startPoint x: 739, startPoint y: 157, endPoint x: 772, endPoint y: 157, distance: 32.3
click at [557, 157] on div "Nombre completo : Atilio Jose de Rosas Velasquez" at bounding box center [728, 154] width 152 height 7
copy p "Atilio Jose de Rosas Velasquez"
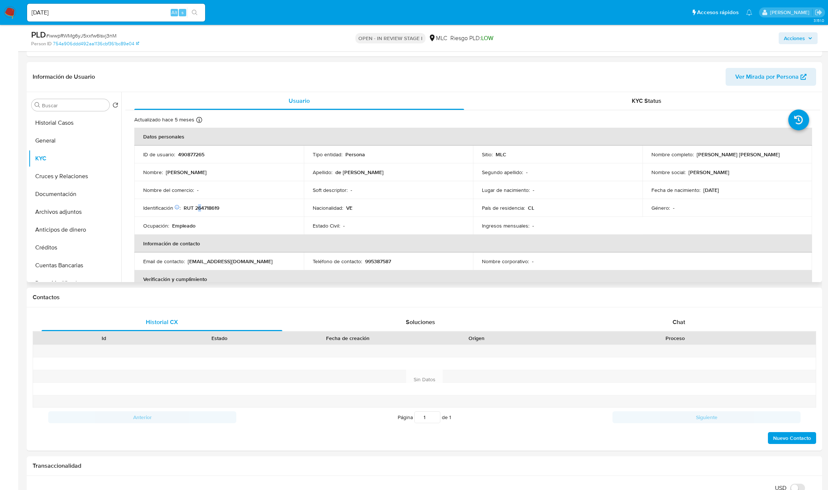
click at [199, 211] on p "RUT 264718619" at bounding box center [202, 207] width 36 height 7
click at [216, 205] on p "RUT 264718619" at bounding box center [202, 207] width 36 height 7
click at [217, 205] on p "RUT 264718619" at bounding box center [202, 207] width 36 height 7
copy p "264718619"
click at [523, 206] on div "País de residencia : CL" at bounding box center [558, 207] width 152 height 7
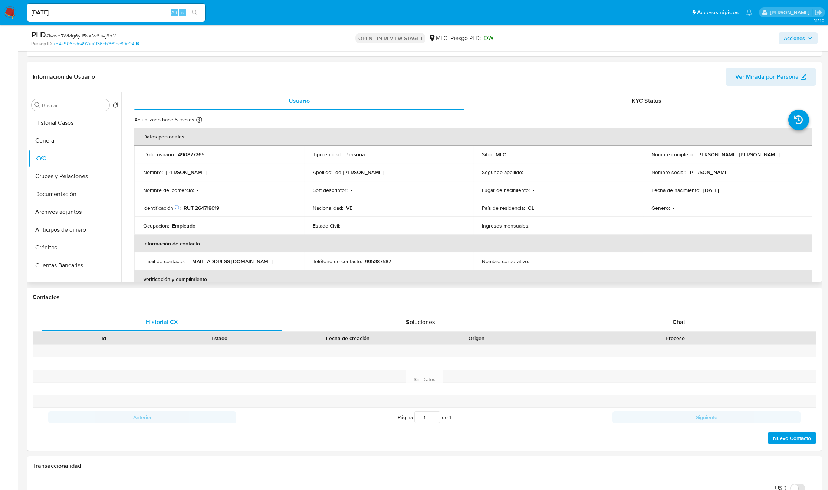
drag, startPoint x: 817, startPoint y: 130, endPoint x: 819, endPoint y: 133, distance: 4.0
click at [557, 133] on div "Usuario KYC Status Actualizado hace 5 meses Creado: 28/05/2021 17:57:02 Actuali…" at bounding box center [470, 187] width 699 height 190
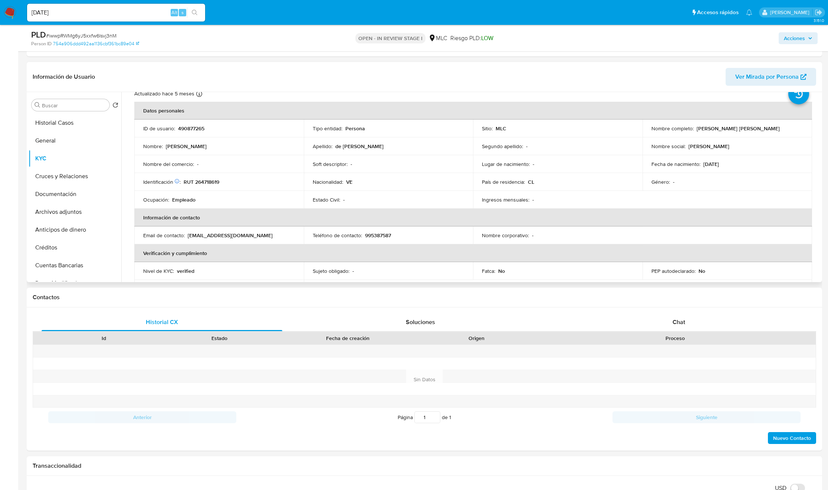
scroll to position [29, 0]
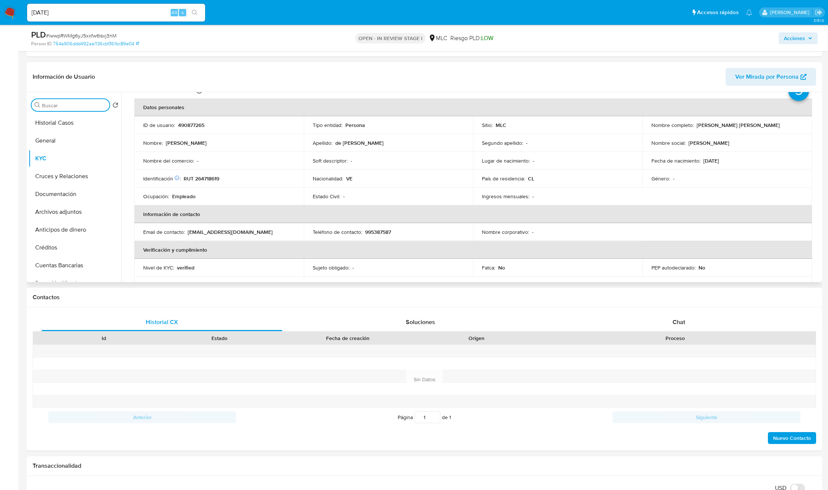
click at [83, 108] on input "Buscar" at bounding box center [74, 105] width 65 height 7
type input "cr"
click at [76, 142] on button "Cruces y Relaciones" at bounding box center [72, 141] width 87 height 18
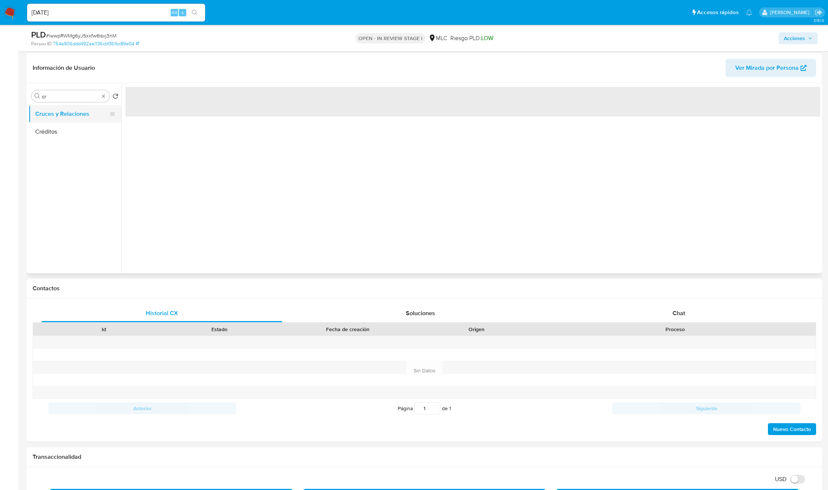
scroll to position [0, 0]
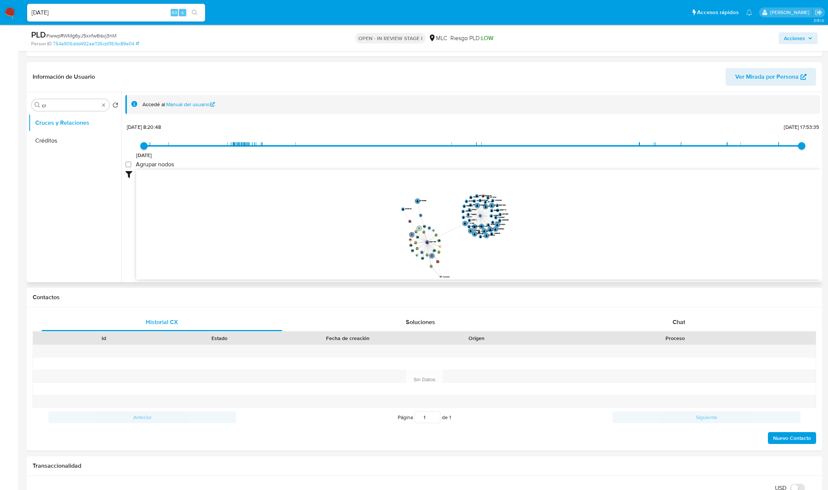
drag, startPoint x: 471, startPoint y: 236, endPoint x: 453, endPoint y: 234, distance: 17.6
click at [453, 235] on icon "phone-0e916af19dc240b0d01ed1c2ff4ffe2c  user-490877265  490877265 person-754a…" at bounding box center [478, 224] width 684 height 108
drag, startPoint x: 453, startPoint y: 234, endPoint x: 434, endPoint y: 223, distance: 22.3
click at [434, 223] on icon "phone-0e916af19dc240b0d01ed1c2ff4ffe2c  user-490877265  490877265 person-754a…" at bounding box center [478, 224] width 684 height 108
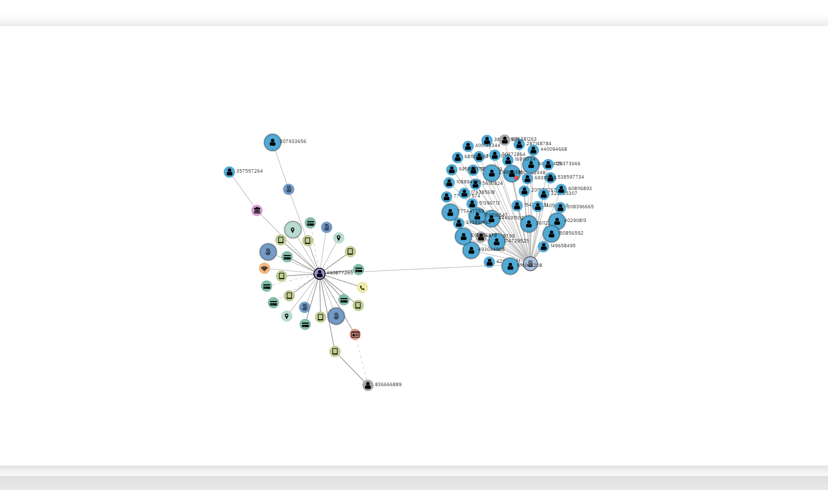
drag, startPoint x: 456, startPoint y: 205, endPoint x: 472, endPoint y: 241, distance: 38.9
click at [472, 241] on g "phone-0e916af19dc240b0d01ed1c2ff4ffe2c  user-490877265  490877265 person-754a…" at bounding box center [437, 229] width 93 height 64
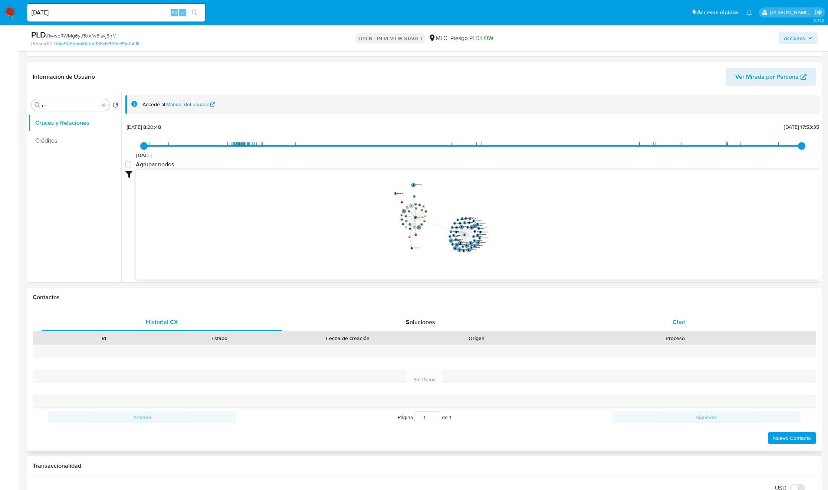
click at [557, 325] on span "Chat" at bounding box center [679, 322] width 13 height 9
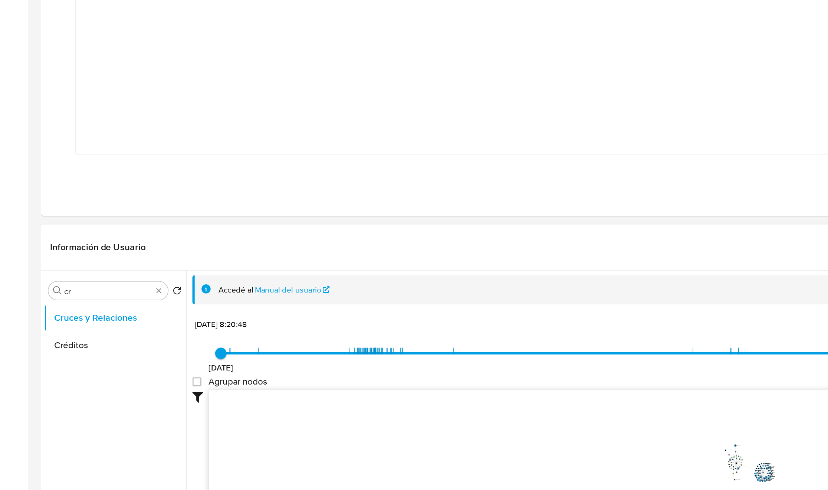
scroll to position [36, 0]
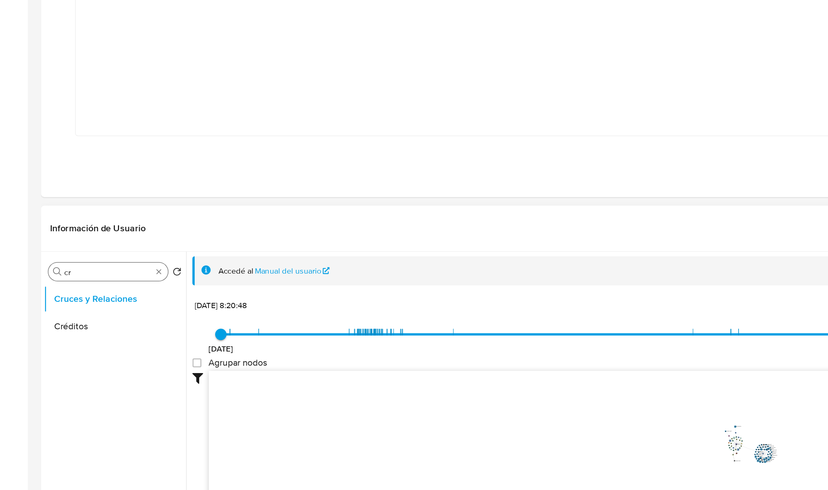
click at [61, 326] on input "cr" at bounding box center [70, 347] width 57 height 7
type input "doc"
click at [69, 326] on button "Documentación" at bounding box center [72, 383] width 87 height 18
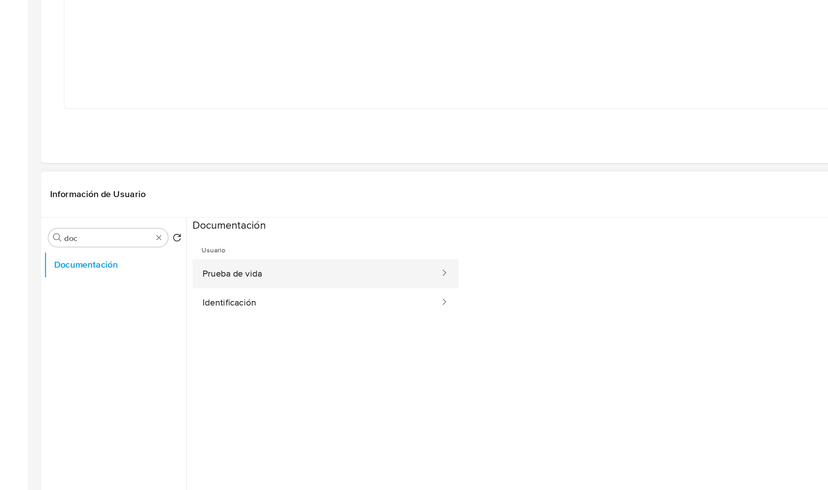
scroll to position [72, 0]
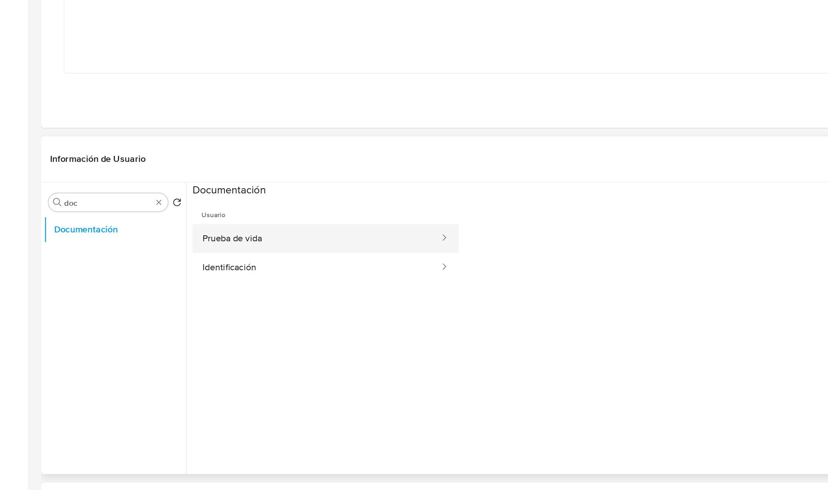
click at [193, 321] on button "Prueba de vida" at bounding box center [206, 325] width 162 height 19
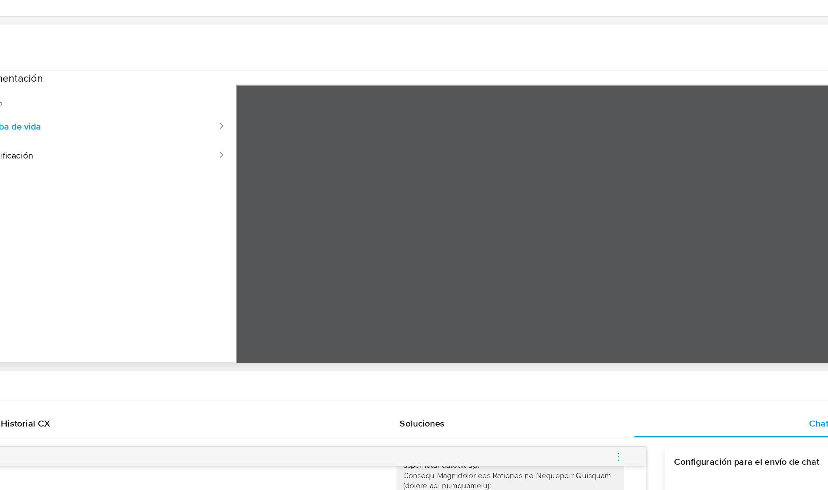
scroll to position [145, 0]
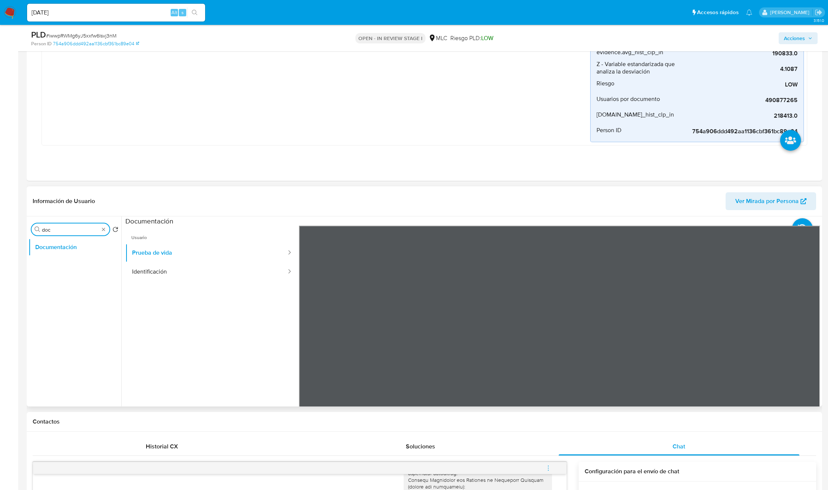
click at [87, 232] on input "doc" at bounding box center [70, 229] width 57 height 7
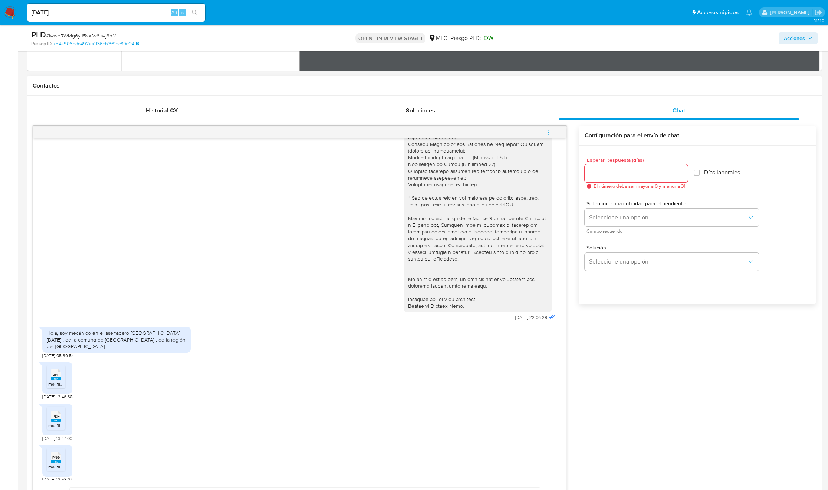
scroll to position [535, 0]
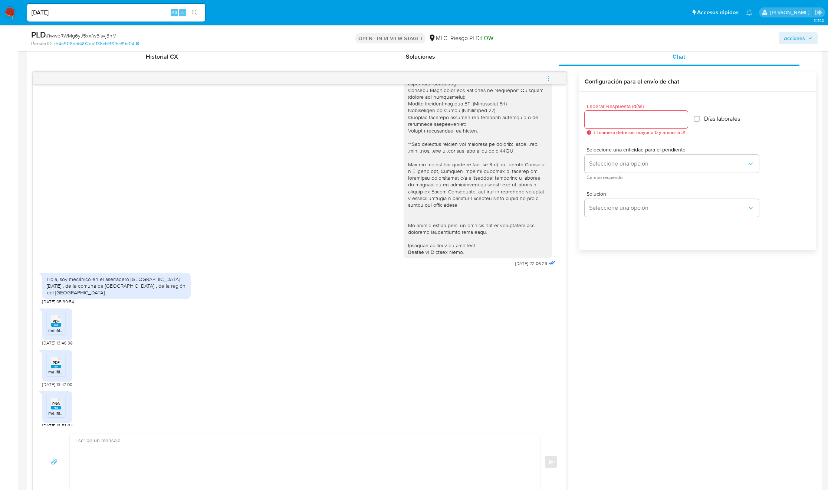
click at [58, 319] on span "PDF" at bounding box center [56, 321] width 7 height 5
click at [59, 326] on ul "PDF PDF melifile3738763859343979130.pdf" at bounding box center [57, 366] width 21 height 26
click at [54, 326] on rect at bounding box center [56, 366] width 10 height 3
click at [58, 326] on rect at bounding box center [56, 407] width 10 height 3
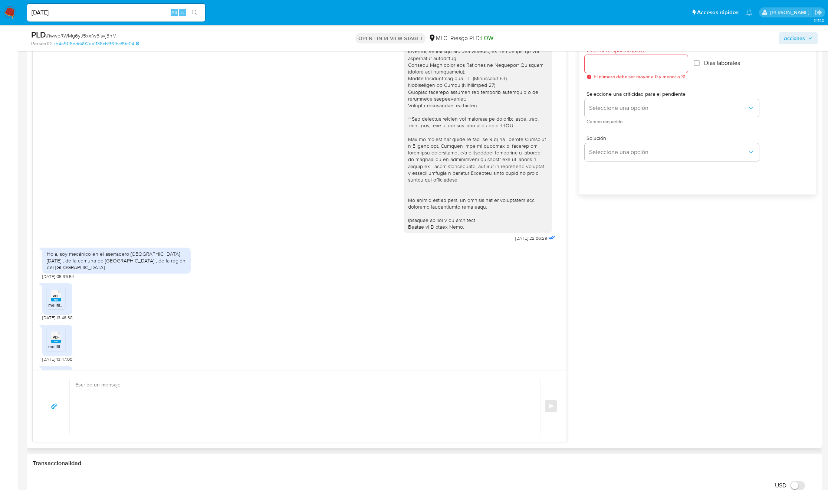
scroll to position [55, 0]
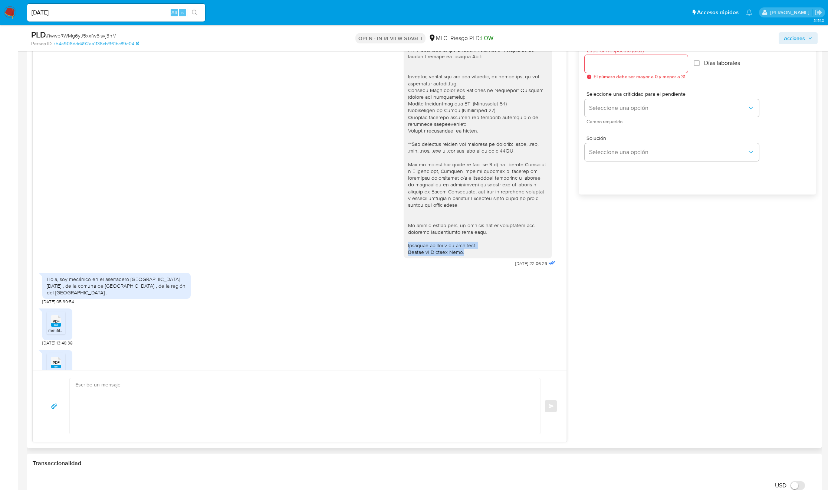
drag, startPoint x: 464, startPoint y: 255, endPoint x: 397, endPoint y: 250, distance: 67.8
click at [404, 250] on div at bounding box center [478, 121] width 148 height 276
copy div "Quedamos atentos a tu respuesta. Equipo de Mercado Pago."
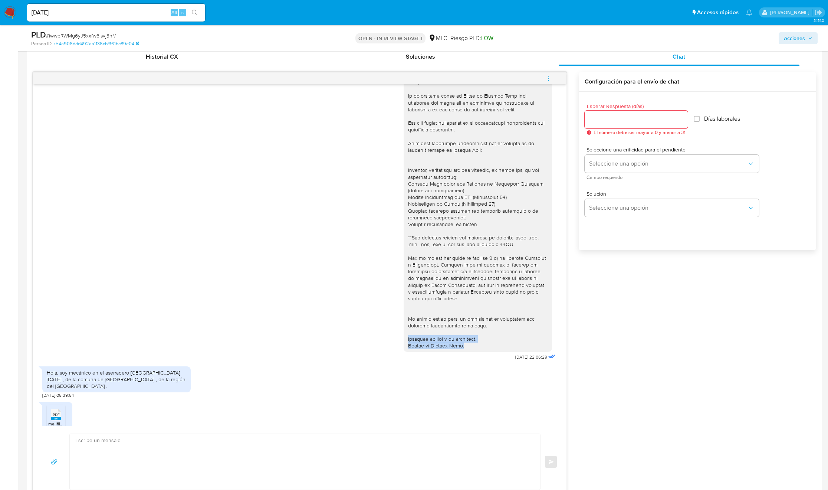
scroll to position [0, 0]
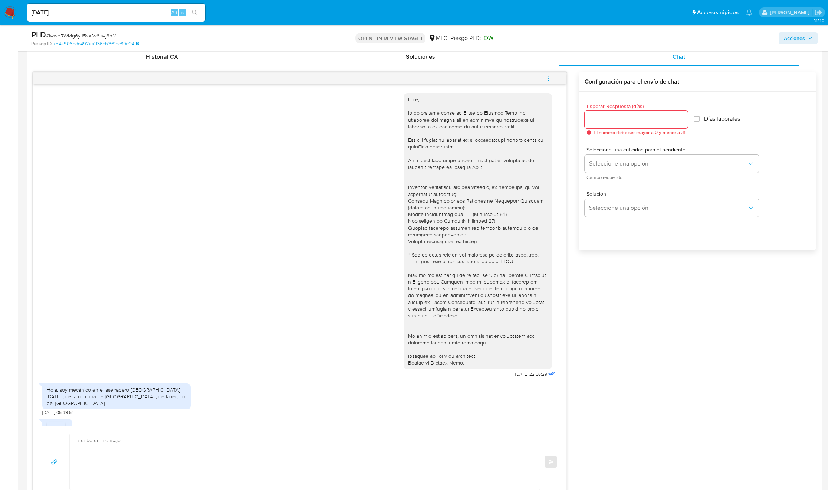
click at [557, 126] on div at bounding box center [636, 120] width 103 height 18
click at [557, 118] on input "Esperar Respuesta (días)" at bounding box center [636, 120] width 103 height 10
type input "0"
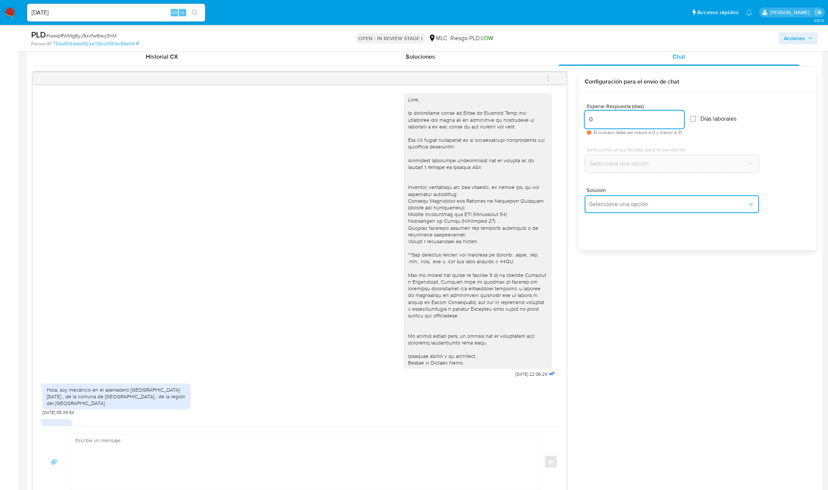
click at [557, 210] on button "Seleccione una opción" at bounding box center [672, 204] width 174 height 18
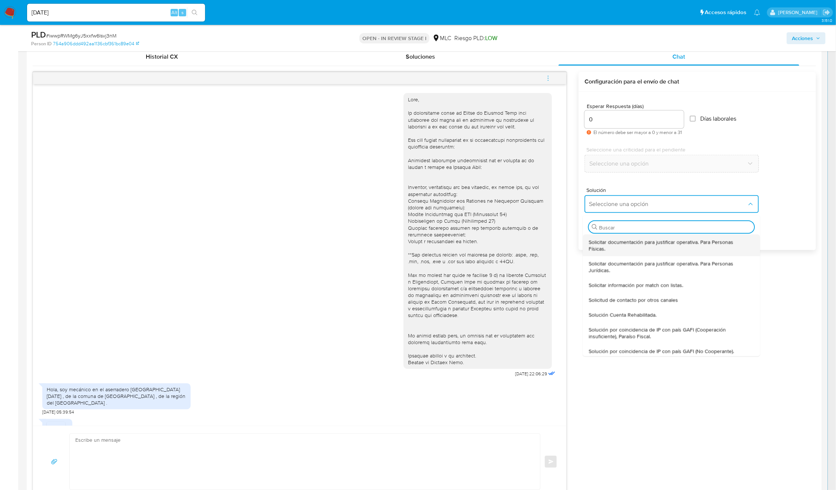
click at [557, 248] on span "Solicitar documentación para justificar operativa. Para Personas Físicas." at bounding box center [669, 245] width 161 height 13
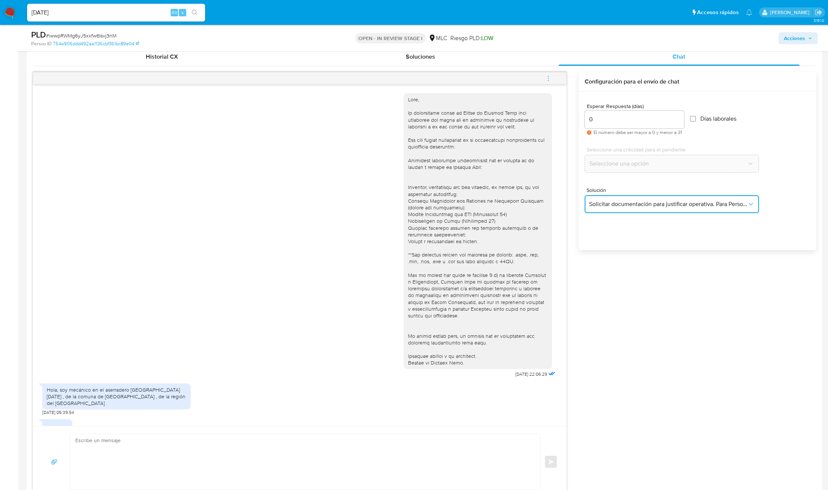
type textarea "Hola ,Te contactamos dado que tu cuenta fue suspendida para una verificación de…"
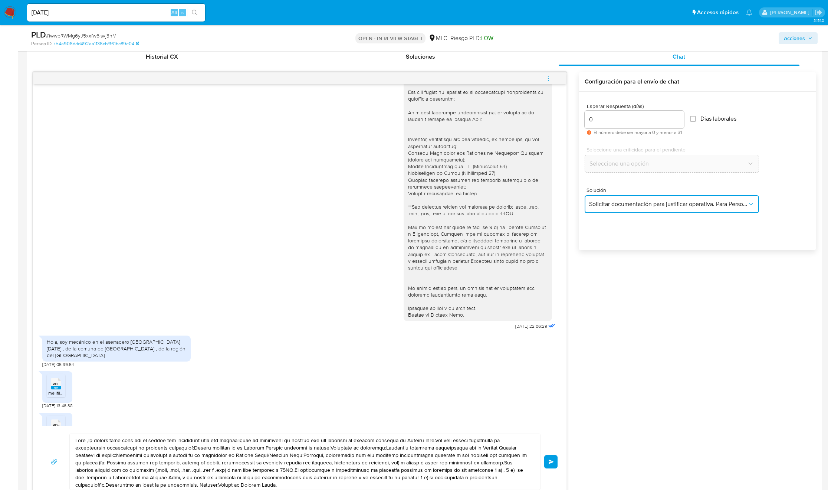
scroll to position [111, 0]
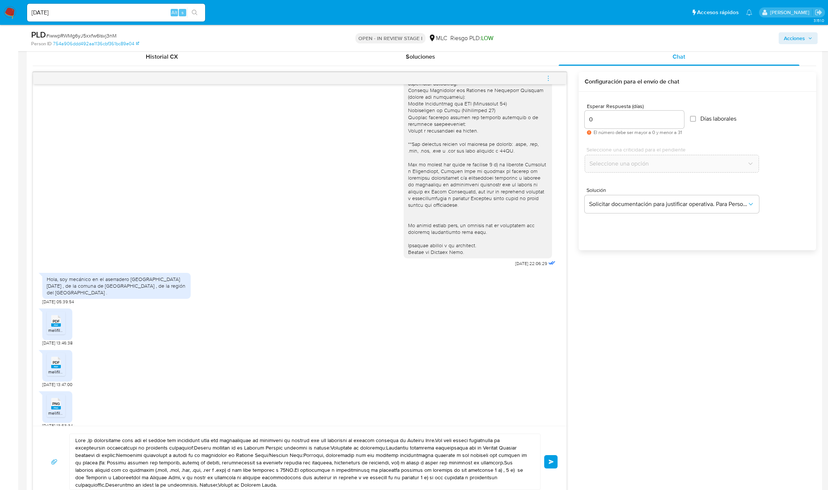
click at [180, 326] on textarea at bounding box center [303, 462] width 456 height 56
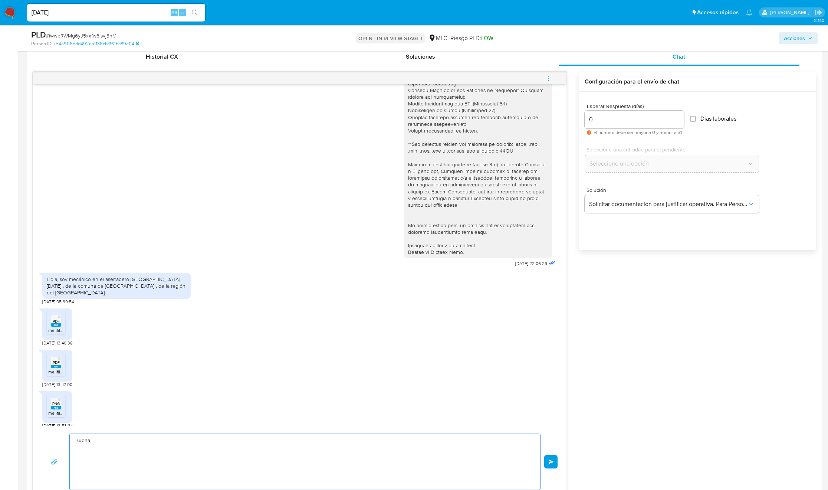
type textarea "Buenas"
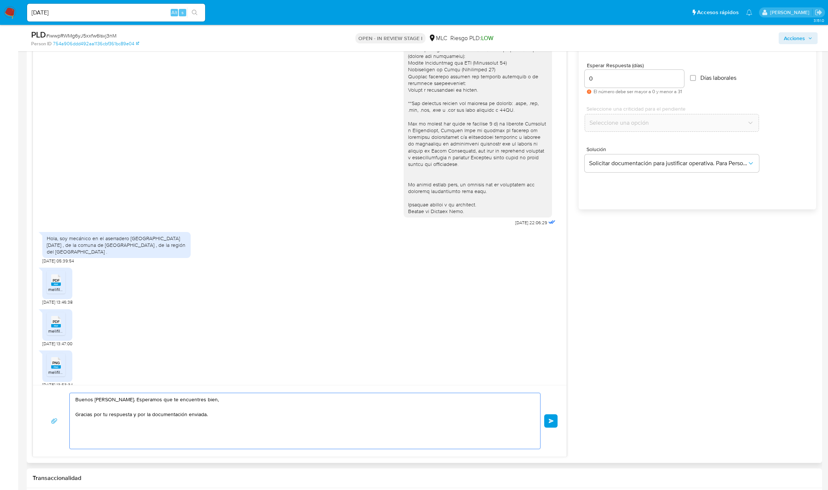
scroll to position [646, 0]
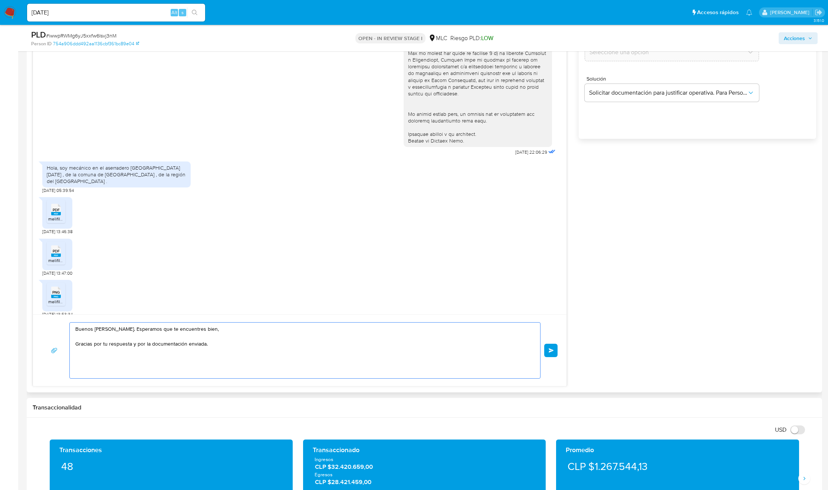
click at [217, 326] on textarea "Buenos días, Atilio. Esperamos que te encuentres bien, Gracias por tu respuesta…" at bounding box center [303, 350] width 456 height 56
click at [218, 326] on textarea "Buenos días, Atilio. Esperamos que te encuentres bien, Gracias por tu respuesta…" at bounding box center [303, 350] width 456 height 56
click at [133, 326] on textarea "Buenos días, Atilio. Esperamos que te encuentres bien, Gracias por tu respuesta…" at bounding box center [303, 350] width 456 height 56
paste textarea "Quedamos atentos a tu respuesta. Equipo de Mercado Pago."
click at [128, 326] on textarea "Buenos días, Atilio. Esperamos que te encuentres bien, Gracias por tu respuesta…" at bounding box center [303, 350] width 456 height 56
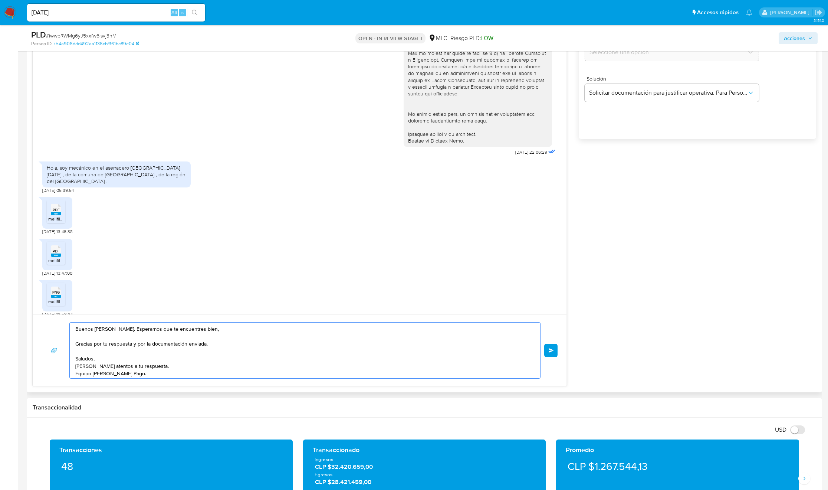
click at [128, 326] on textarea "Buenos días, Atilio. Esperamos que te encuentres bien, Gracias por tu respuesta…" at bounding box center [303, 350] width 456 height 56
click at [132, 326] on textarea "Buenos días, Atilio. Esperamos que te encuentres bien, Gracias por tu respuesta…" at bounding box center [303, 350] width 456 height 56
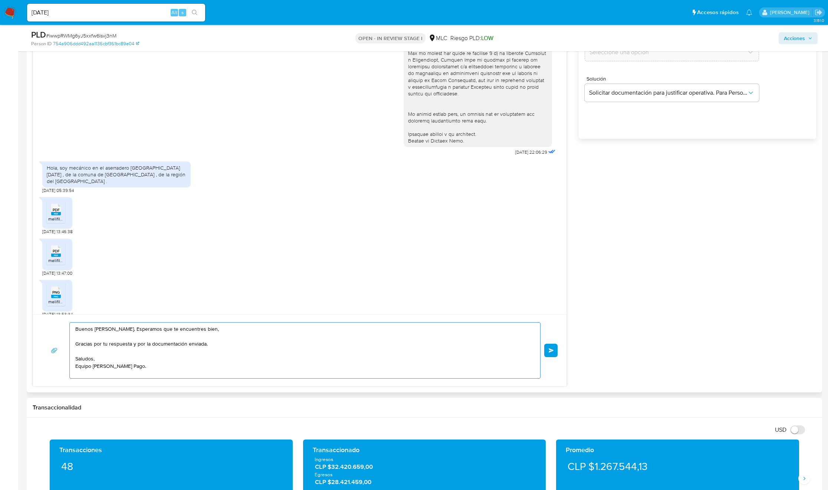
click at [145, 326] on textarea "Buenos días, Atilio. Esperamos que te encuentres bien, Gracias por tu respuesta…" at bounding box center [303, 350] width 456 height 56
click at [134, 326] on textarea "Buenos días, Atilio. Esperamos que te encuentres bien, Gracias por tu respuesta…" at bounding box center [303, 350] width 456 height 56
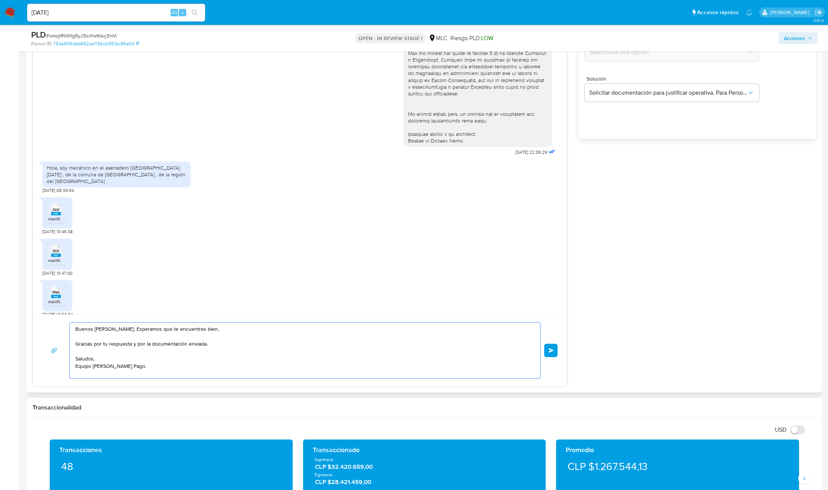
click at [134, 326] on textarea "Buenos días, Atilio. Esperamos que te encuentres bien, Gracias por tu respuesta…" at bounding box center [303, 350] width 456 height 56
click at [101, 326] on textarea "Buenos días, Atilio. Esperamos que te encuentres bien, Gracias por tu respuesta…" at bounding box center [303, 350] width 456 height 56
click at [163, 326] on textarea "Buenos días, Atilio. Esperamos que te encuentres bien, Gracias por tu respuesta…" at bounding box center [303, 350] width 456 height 56
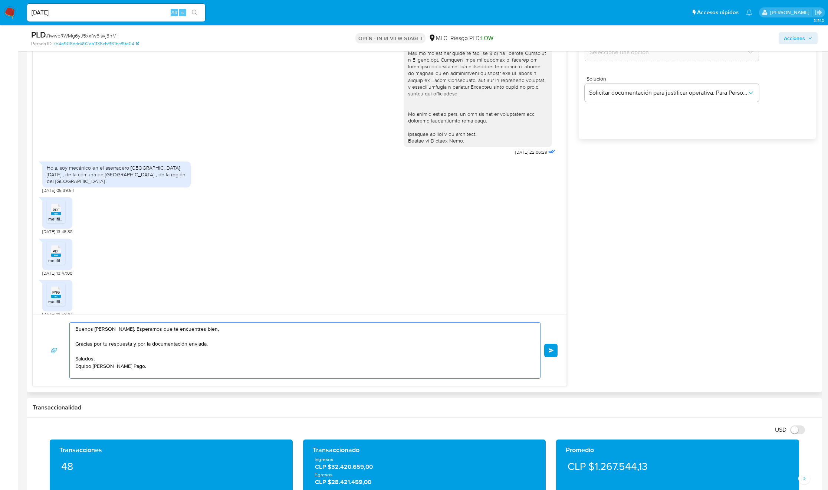
click at [163, 326] on textarea "Buenos días, Atilio. Esperamos que te encuentres bien, Gracias por tu respuesta…" at bounding box center [303, 350] width 456 height 56
click at [153, 326] on textarea "Buenos días, Atilio. Esperamos que te encuentres bien, Gracias por tu respuesta…" at bounding box center [303, 350] width 456 height 56
click at [150, 326] on textarea "Buenos días, Atilio. Esperamos que te encuentres bien, Gracias por tu respuesta…" at bounding box center [303, 350] width 456 height 56
click at [226, 326] on textarea "Buenos días, Atilio. Esperamos que te encuentres bien, Gracias por tu respuesta…" at bounding box center [303, 350] width 456 height 56
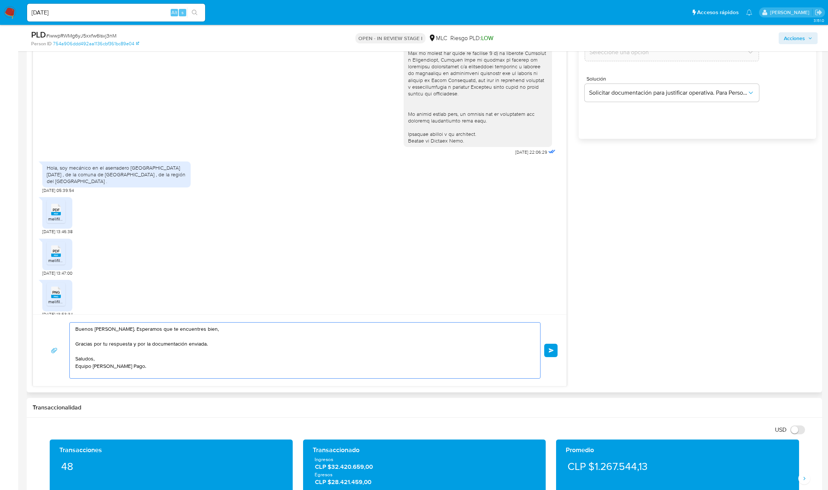
click at [226, 326] on textarea "Buenos días, Atilio. Esperamos que te encuentres bien, Gracias por tu respuesta…" at bounding box center [303, 350] width 456 height 56
click at [213, 326] on textarea "Buenos días, Atilio. Esperamos que te encuentres bien, Gracias por tu respuesta…" at bounding box center [303, 350] width 456 height 56
click at [212, 326] on textarea "Buenos días, Atilio. Esperamos que te encuentres bien, Gracias por tu respuesta…" at bounding box center [303, 350] width 456 height 56
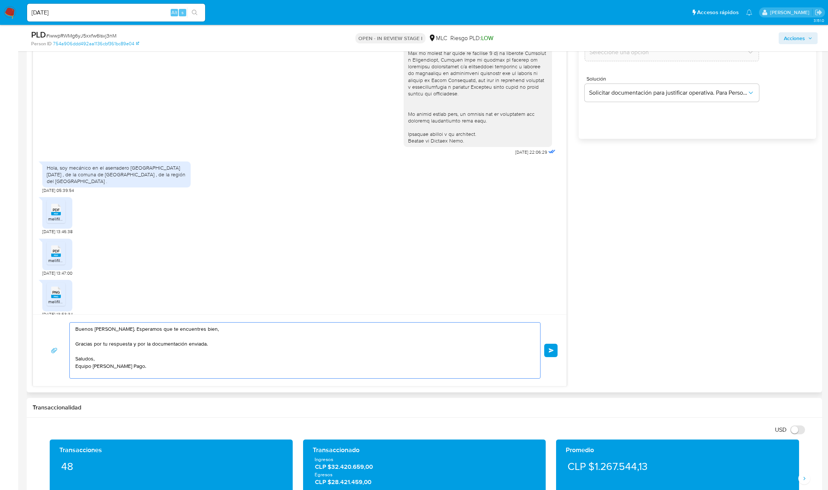
click at [212, 326] on textarea "Buenos días, Atilio. Esperamos que te encuentres bien, Gracias por tu respuesta…" at bounding box center [303, 350] width 456 height 56
type textarea "Buenos días, Atilio. Esperamos que te encuentres bien, Gracias por tu respuesta…"
click at [549, 326] on span "Enviar" at bounding box center [551, 350] width 5 height 4
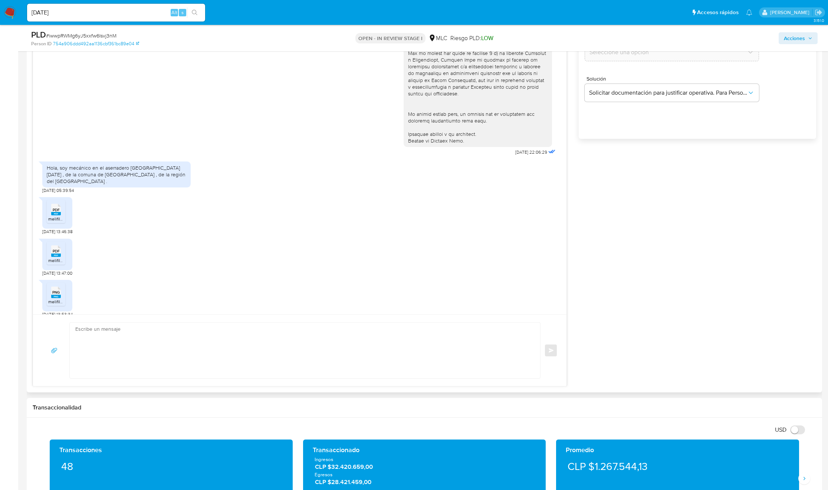
scroll to position [173, 0]
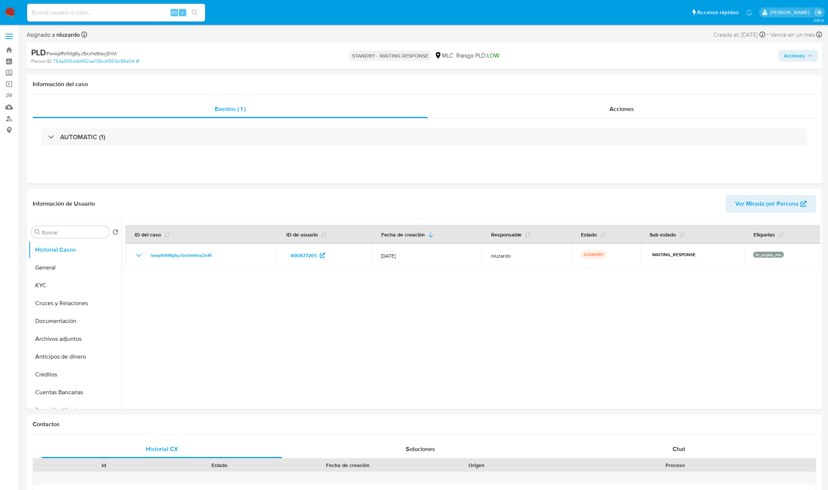
select select "10"
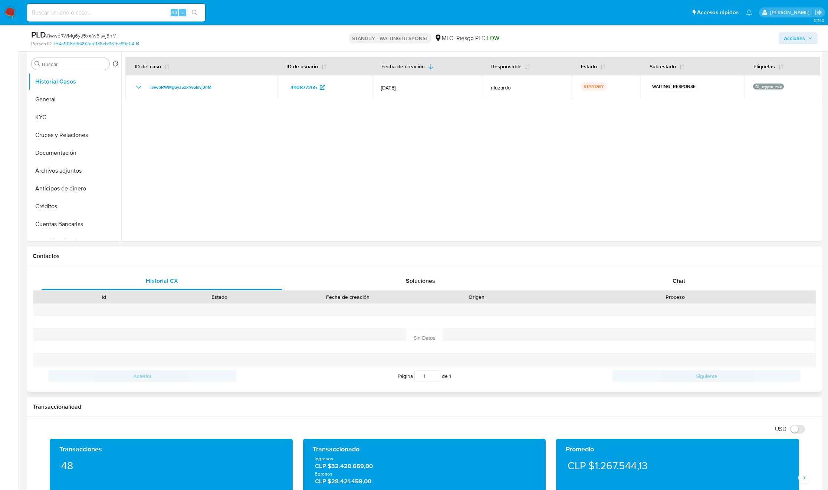
scroll to position [167, 0]
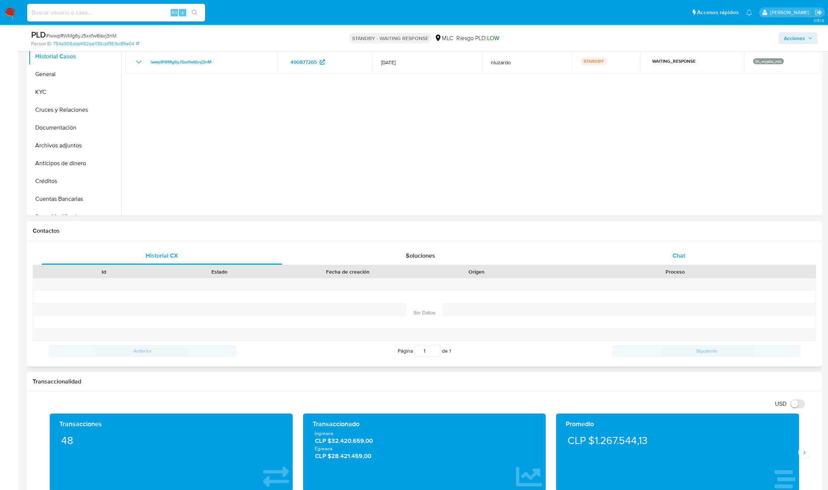
click at [686, 255] on div "Chat" at bounding box center [679, 256] width 241 height 18
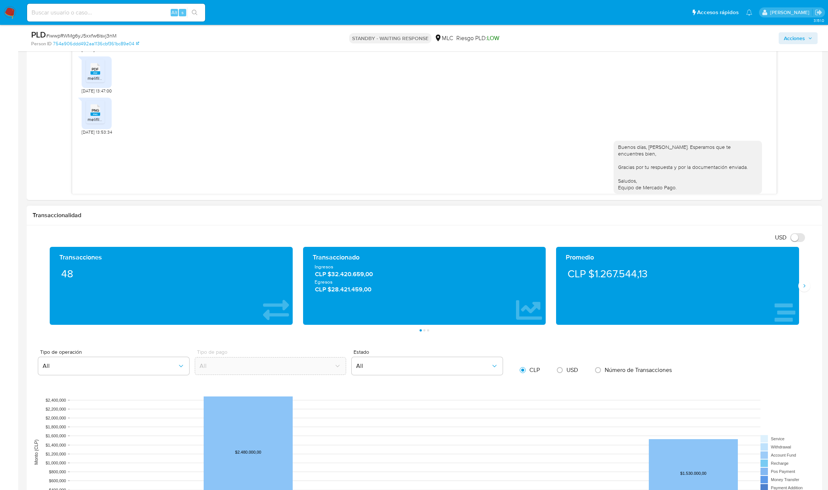
scroll to position [569, 0]
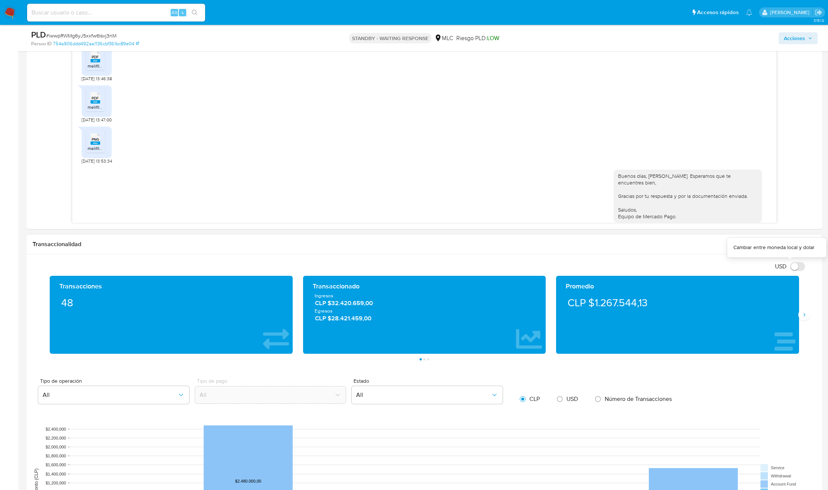
click at [790, 265] on label "USD" at bounding box center [790, 261] width 37 height 7
click at [790, 265] on input "USD" at bounding box center [797, 266] width 15 height 9
checkbox input "true"
click at [809, 318] on button "Siguiente" at bounding box center [805, 315] width 12 height 12
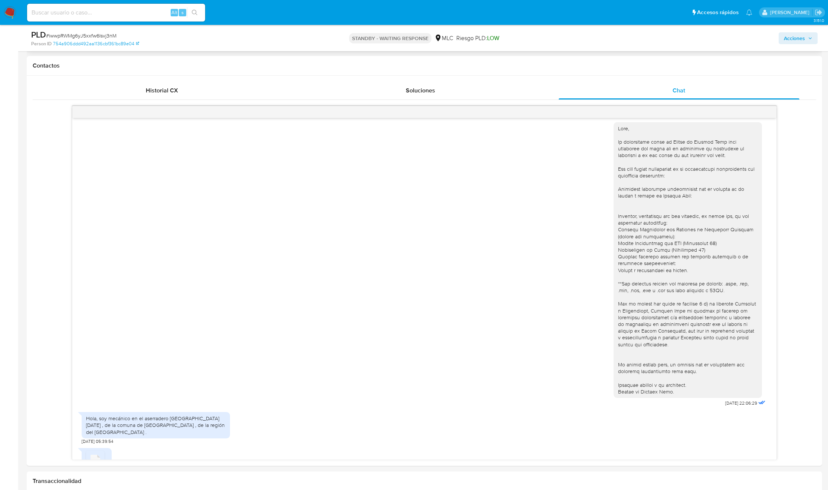
scroll to position [334, 0]
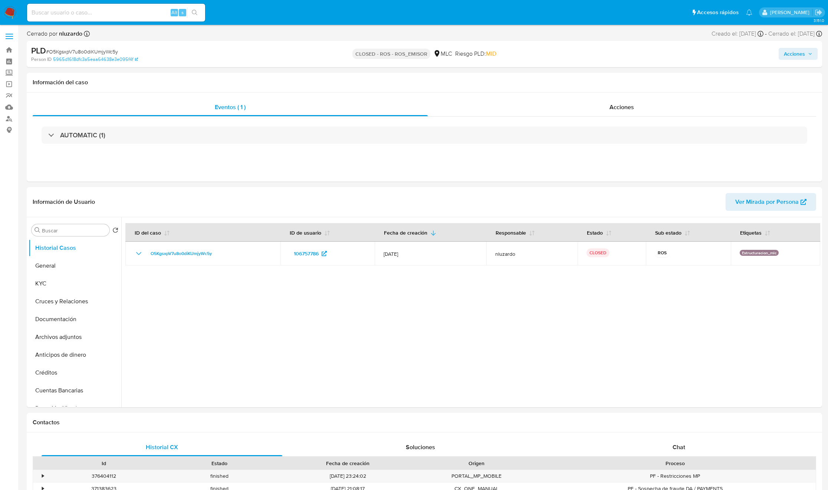
select select "10"
click at [669, 123] on div "AUTOMATIC (1)" at bounding box center [425, 135] width 784 height 37
click at [664, 115] on div "Acciones" at bounding box center [622, 107] width 389 height 18
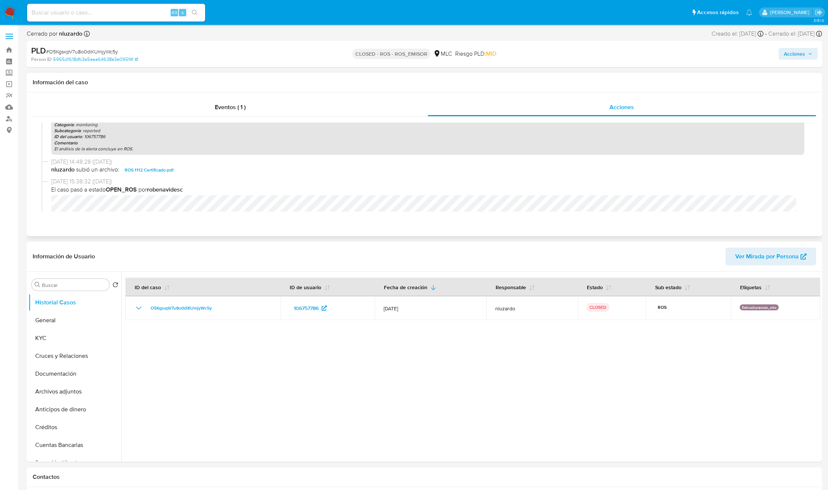
scroll to position [167, 0]
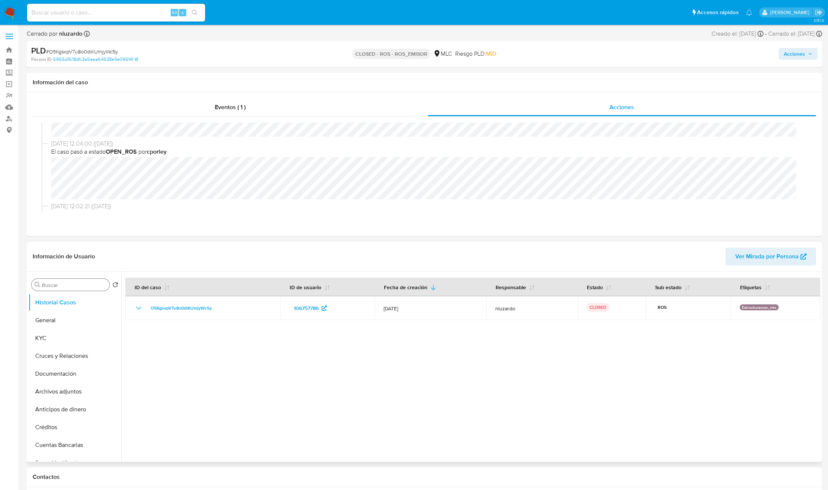
click at [78, 284] on input "Buscar" at bounding box center [74, 285] width 65 height 7
type input "res"
click at [61, 322] on button "Restricciones Nuevo Mundo" at bounding box center [72, 320] width 87 height 18
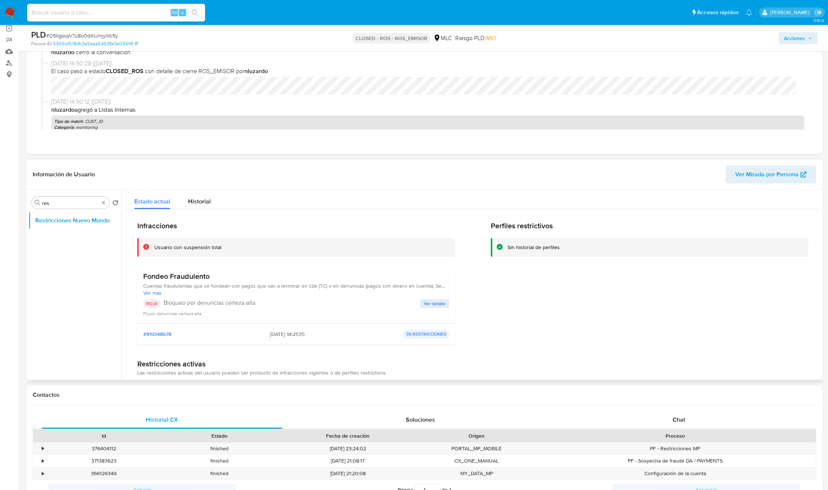
scroll to position [56, 0]
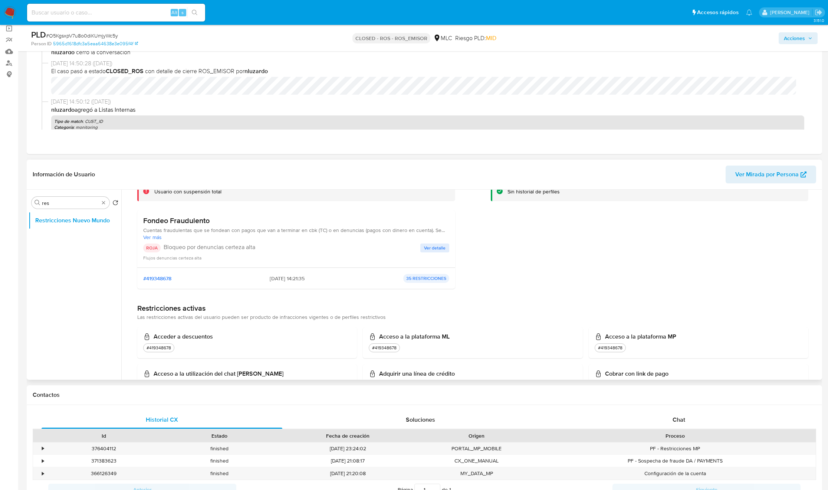
click at [206, 248] on p "Bloqueo por denuncias certeza alta" at bounding box center [292, 246] width 257 height 7
click at [205, 247] on p "Bloqueo por denuncias certeza alta" at bounding box center [292, 246] width 257 height 7
click at [153, 262] on div "Fondeo Fraudulento Cuentas fraudulentas que se fondean con pagos que van a term…" at bounding box center [296, 239] width 318 height 58
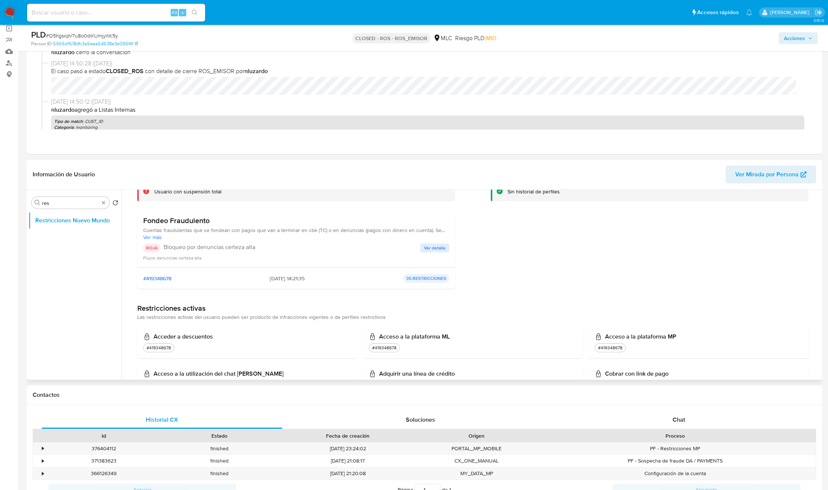
drag, startPoint x: 153, startPoint y: 262, endPoint x: 147, endPoint y: 263, distance: 5.6
click at [153, 262] on div "Fondeo Fraudulento Cuentas fraudulentas que se fondean con pagos que van a term…" at bounding box center [296, 239] width 318 height 58
click at [117, 278] on ul "Restricciones Nuevo Mundo" at bounding box center [75, 295] width 93 height 167
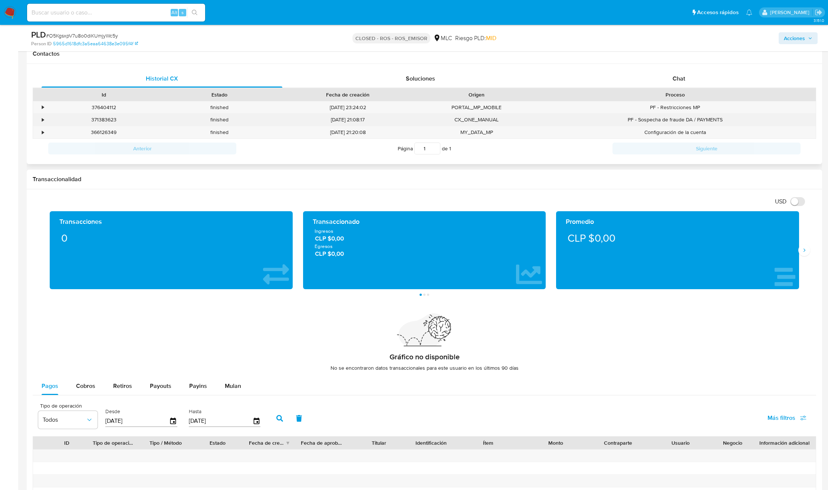
scroll to position [390, 0]
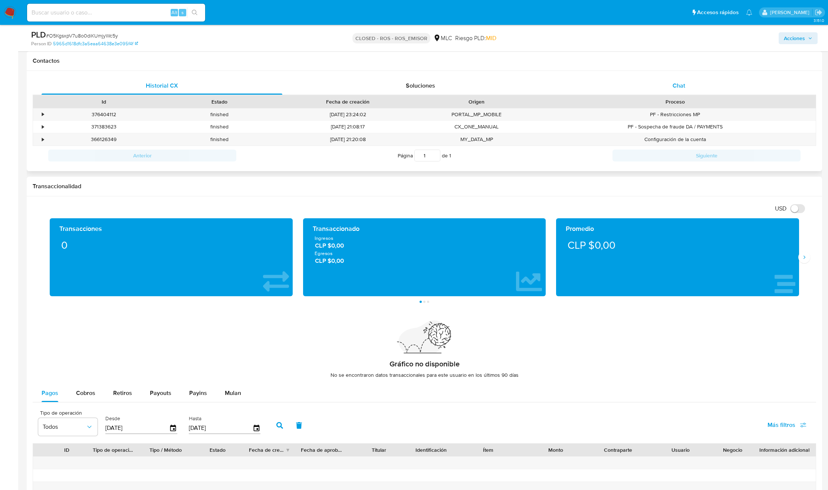
click at [675, 88] on span "Chat" at bounding box center [679, 85] width 13 height 9
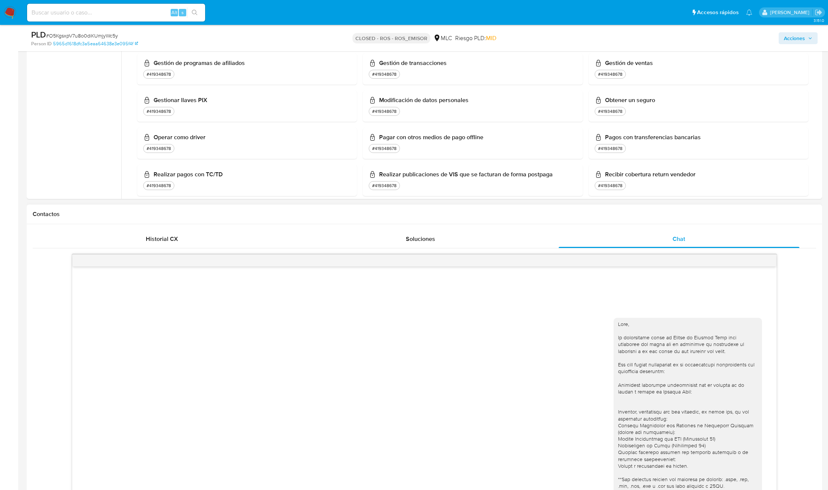
scroll to position [0, 0]
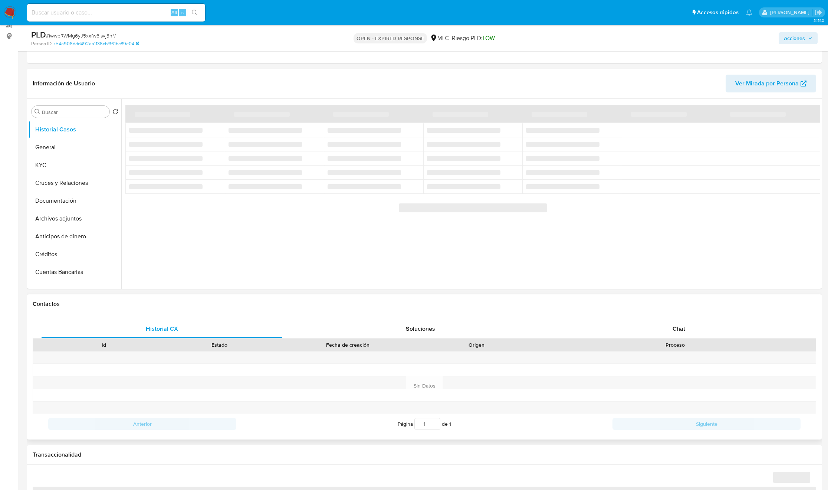
scroll to position [111, 0]
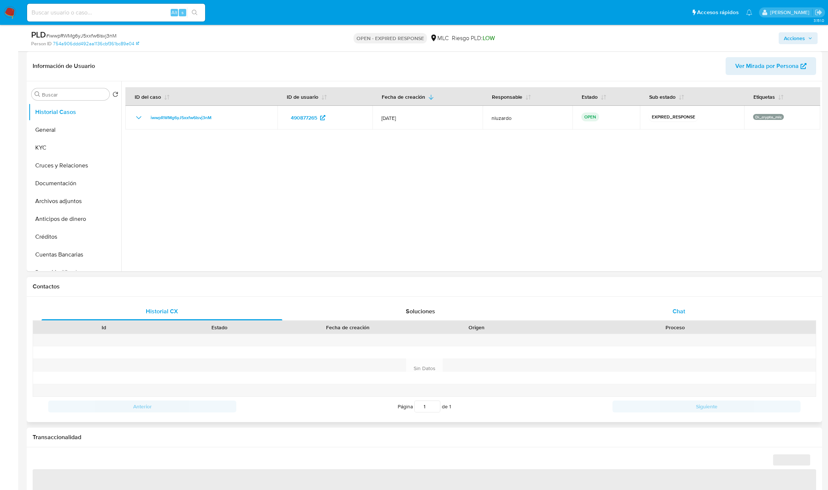
select select "10"
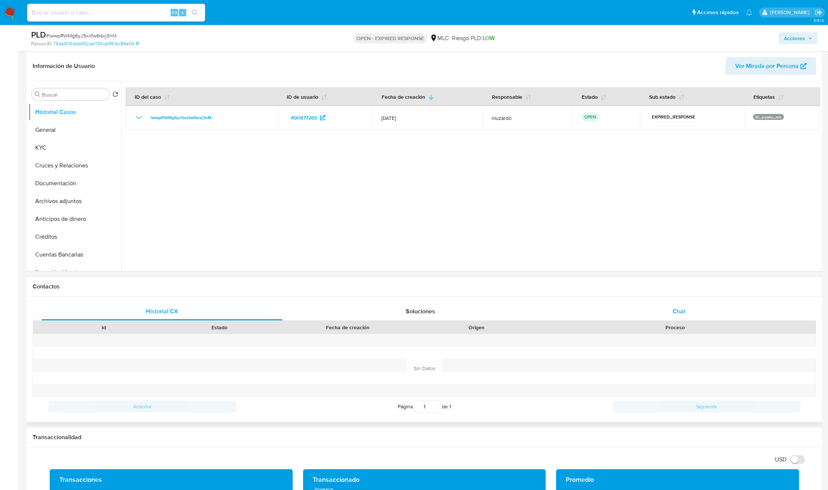
click at [691, 319] on div "Chat" at bounding box center [679, 311] width 241 height 18
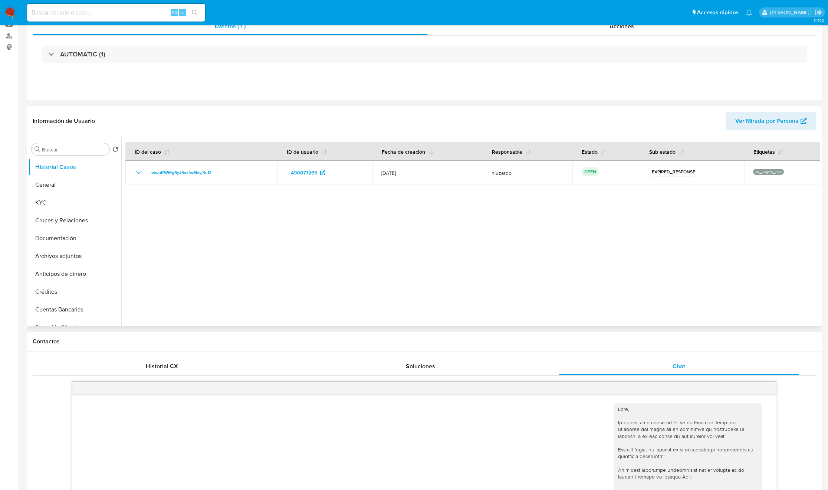
scroll to position [0, 0]
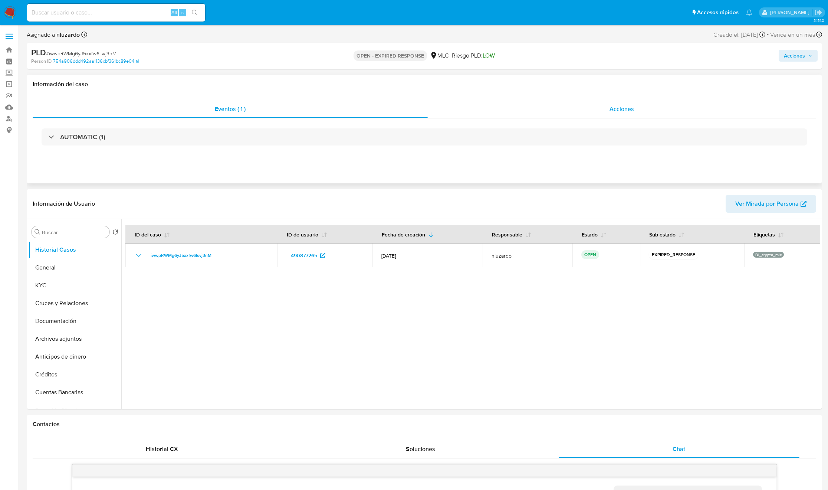
click at [625, 105] on span "Acciones" at bounding box center [622, 109] width 24 height 9
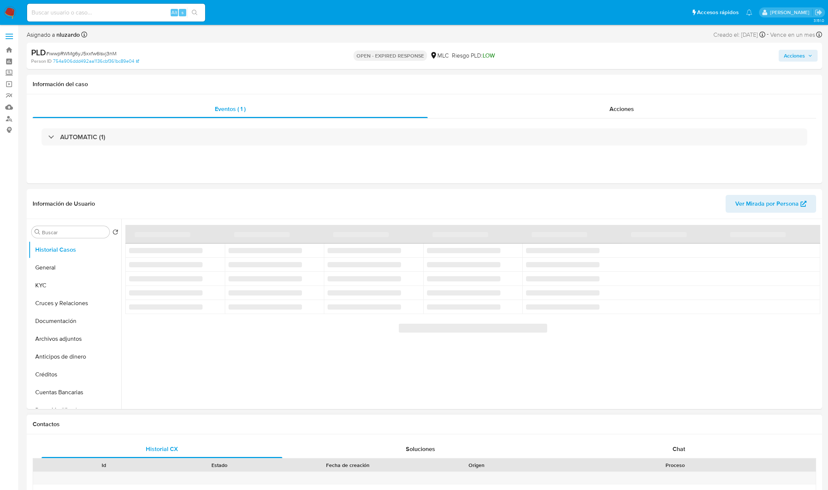
select select "10"
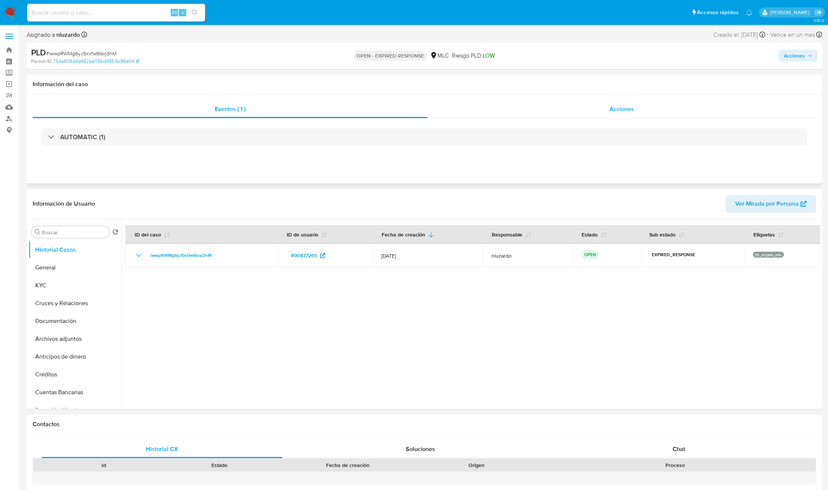
click at [608, 110] on div "Acciones" at bounding box center [622, 109] width 389 height 18
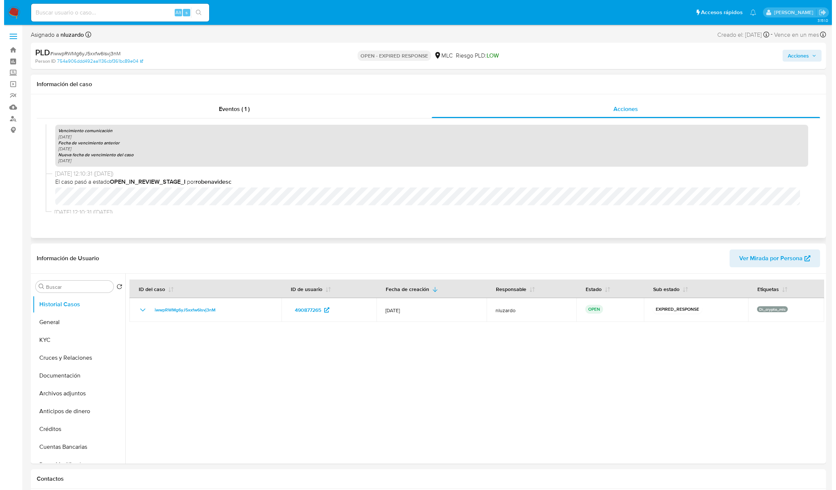
scroll to position [463, 0]
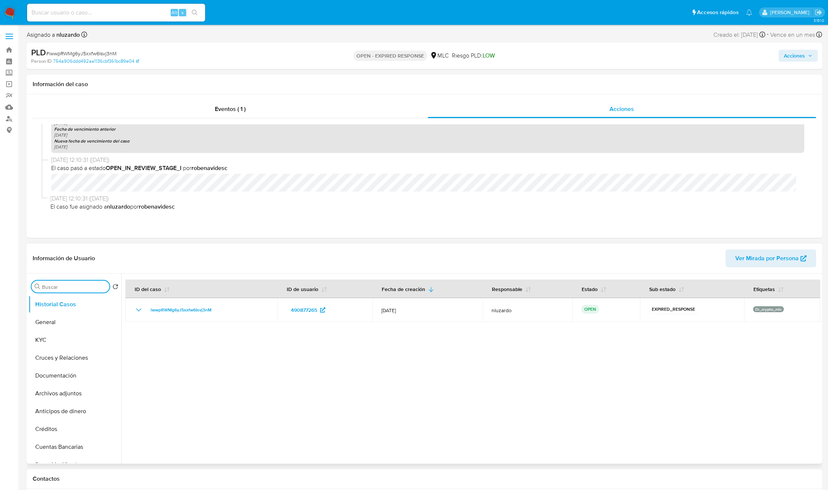
click at [76, 289] on input "Buscar" at bounding box center [74, 287] width 65 height 7
type input "ad"
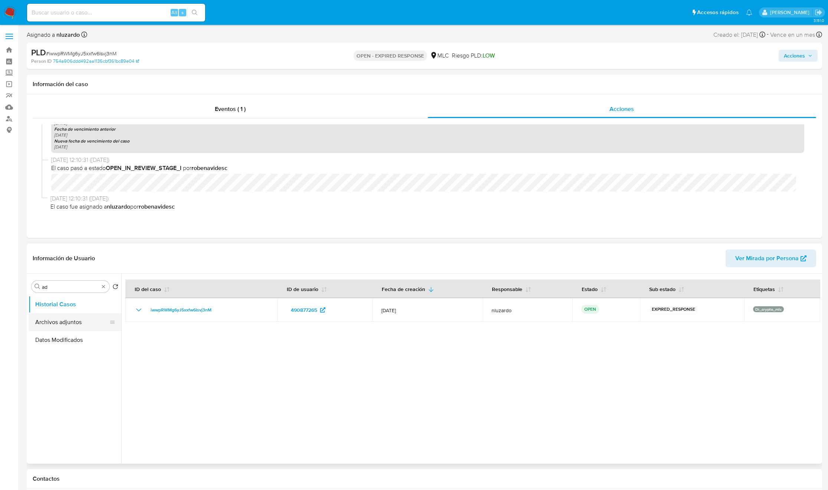
click at [69, 322] on button "Archivos adjuntos" at bounding box center [72, 322] width 87 height 18
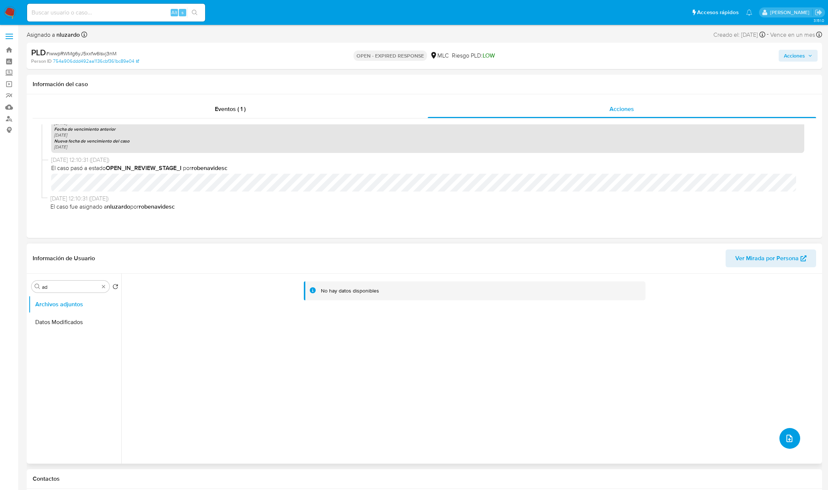
click at [797, 439] on button "upload-file" at bounding box center [790, 438] width 21 height 21
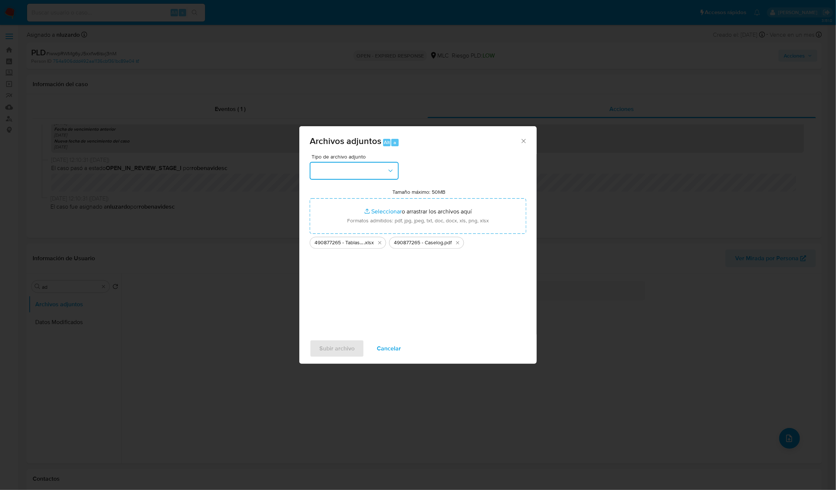
click at [382, 177] on button "button" at bounding box center [354, 171] width 89 height 18
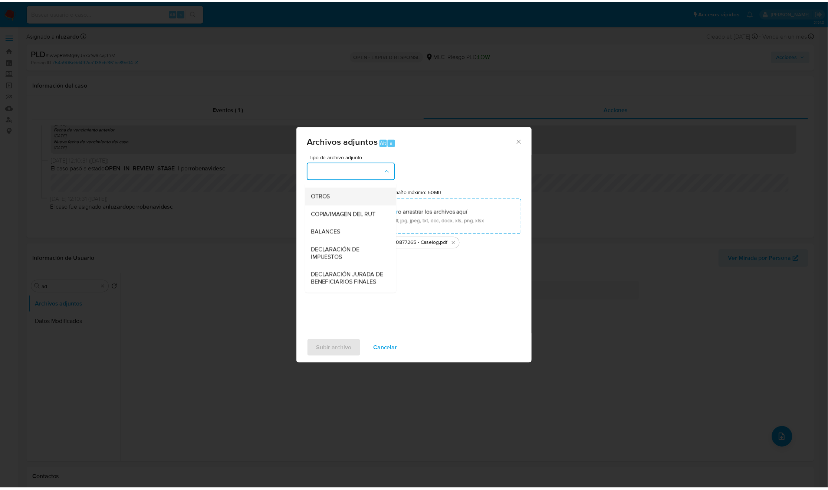
scroll to position [86, 0]
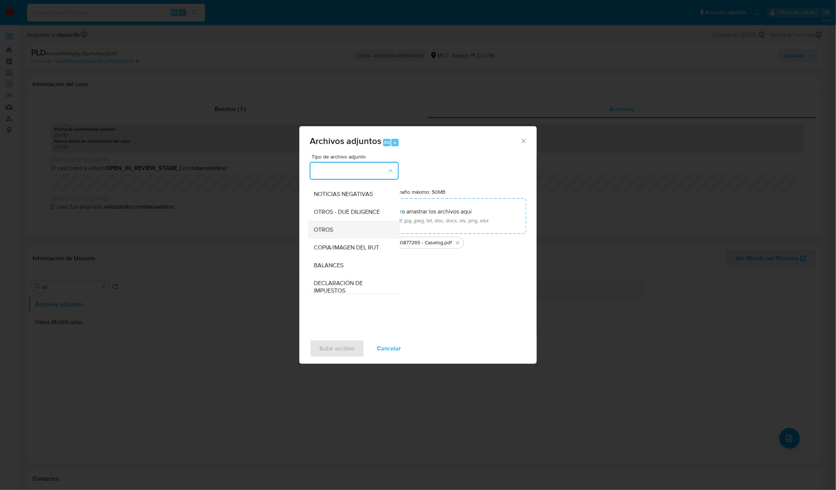
click at [338, 239] on div "OTROS" at bounding box center [352, 230] width 76 height 18
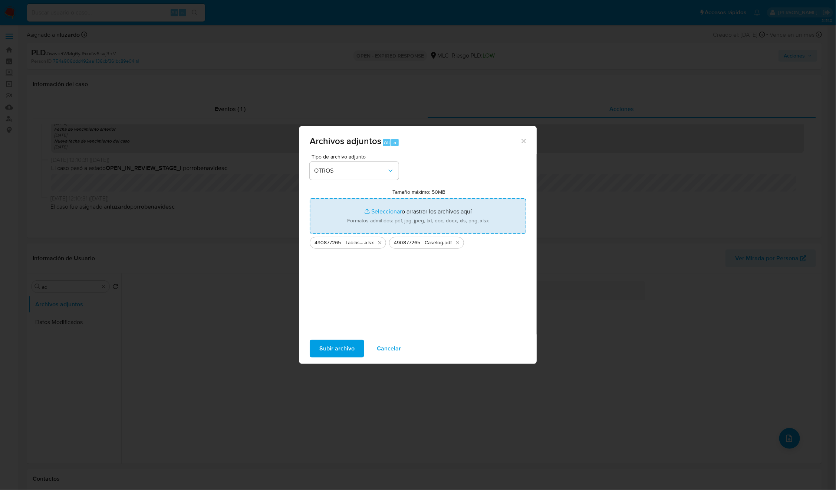
type input "C:\fakepath\490877265_50d87aae-1578-45d6-be6f-9aaecc9718ad.png"
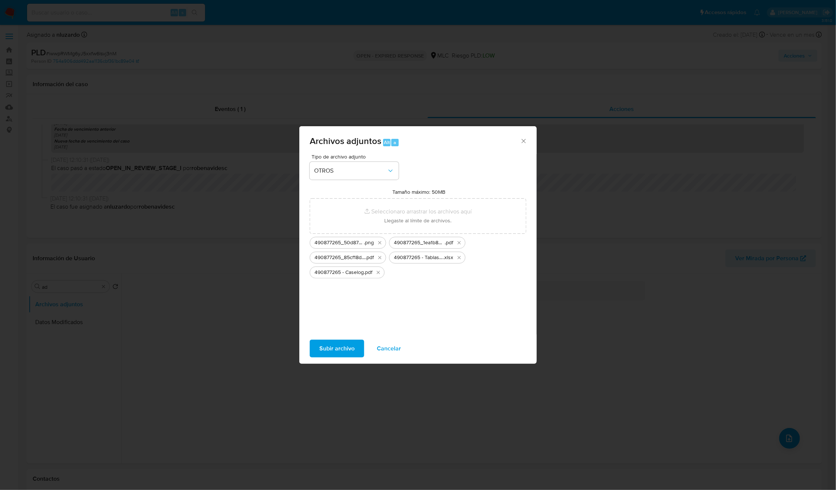
click at [334, 352] on span "Subir archivo" at bounding box center [337, 348] width 35 height 16
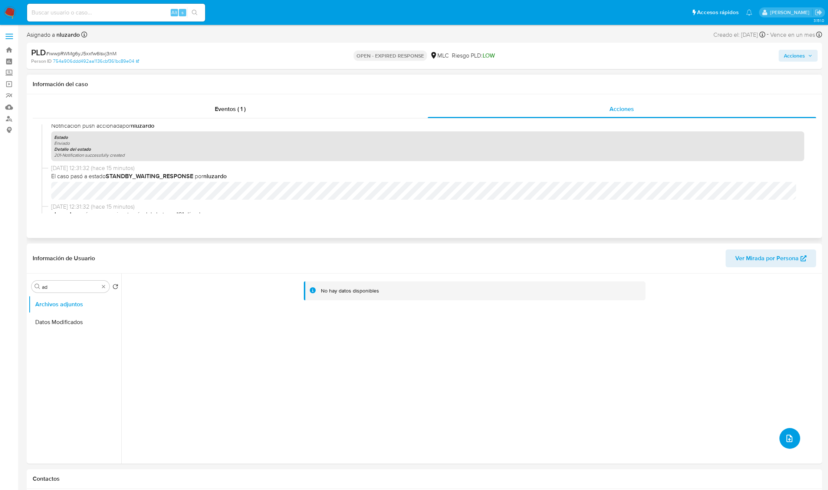
scroll to position [0, 0]
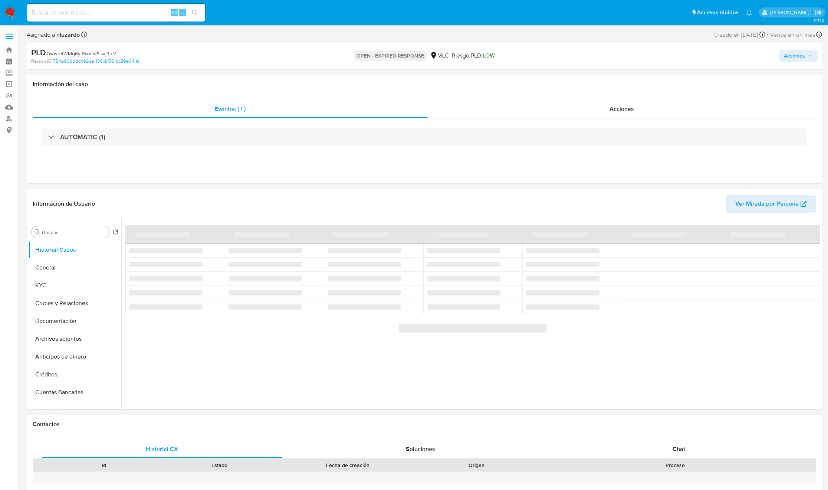
select select "10"
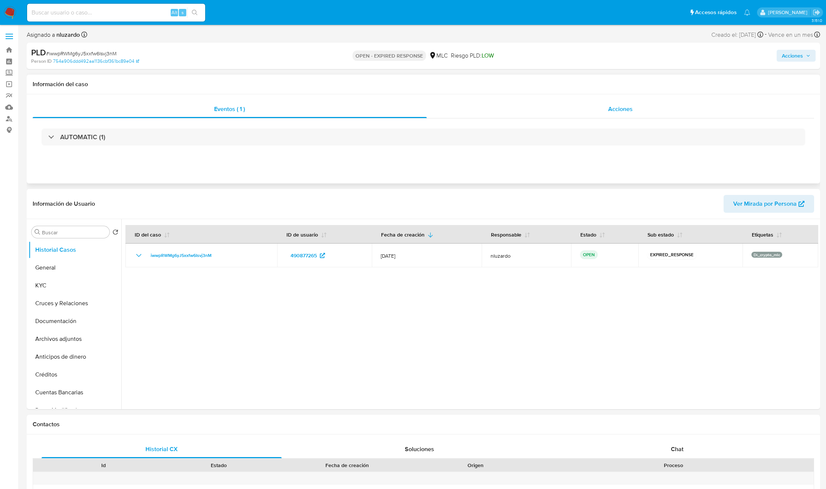
click at [609, 107] on span "Acciones" at bounding box center [620, 109] width 24 height 9
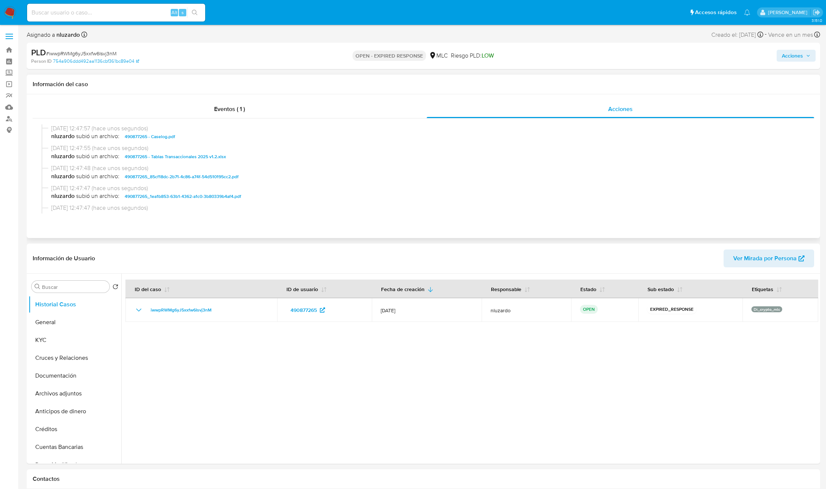
click at [197, 135] on span "nluzardo subió un archivo: 490877265 - Caselog.pdf" at bounding box center [426, 136] width 751 height 9
copy span "490877265 - Caselog.pdf"
click at [792, 58] on span "Acciones" at bounding box center [792, 56] width 21 height 12
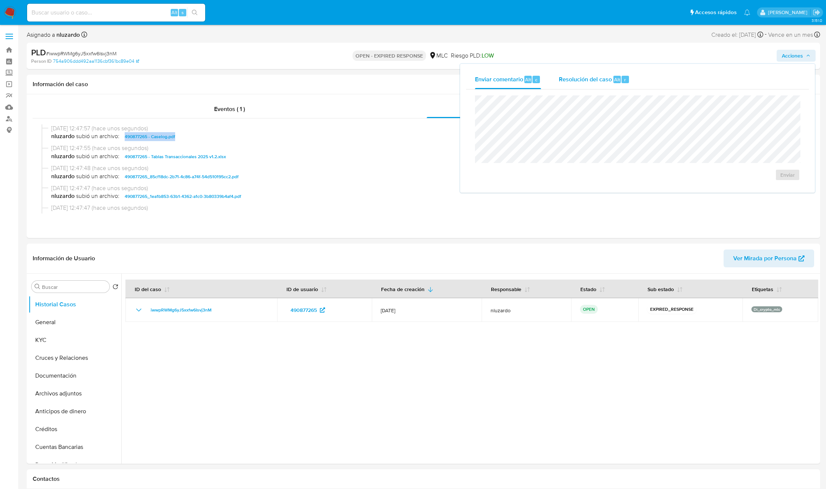
click at [610, 87] on div "Resolución del caso Alt r" at bounding box center [594, 79] width 71 height 19
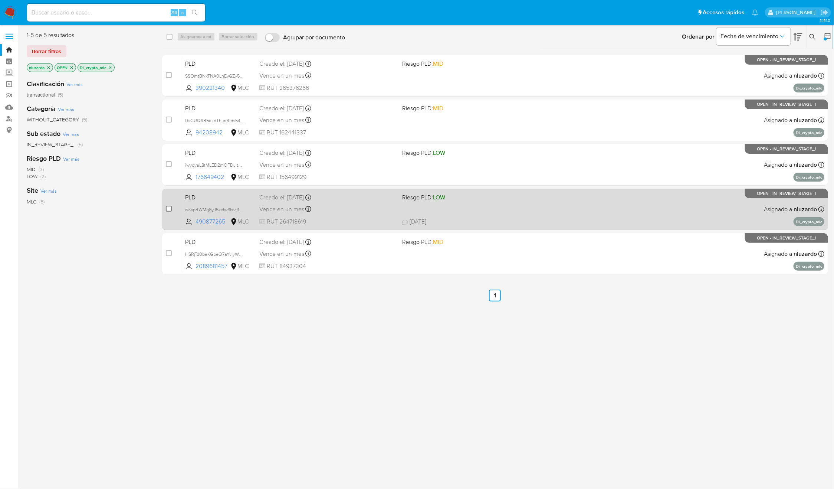
click at [168, 209] on input "checkbox" at bounding box center [169, 209] width 6 height 6
checkbox input "true"
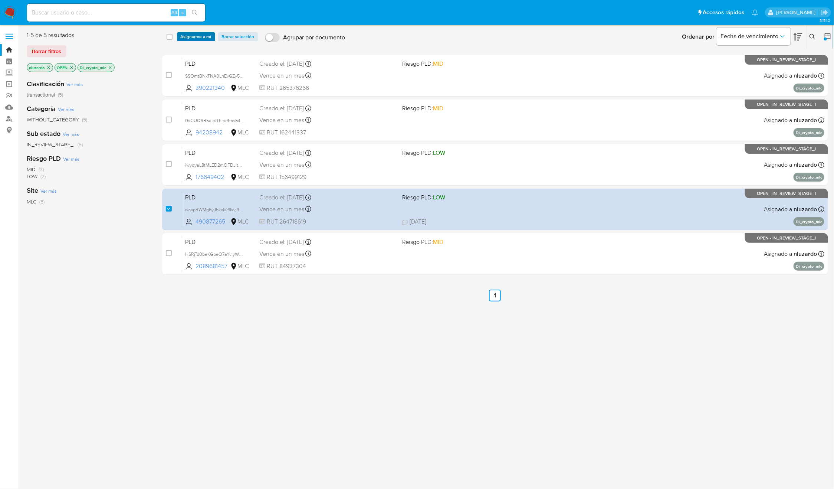
click at [191, 40] on span "Asignarme a mí" at bounding box center [196, 36] width 31 height 7
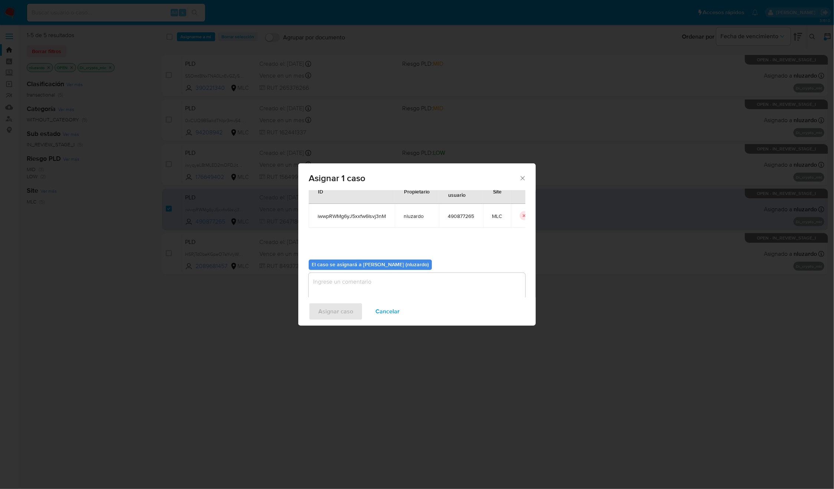
scroll to position [38, 0]
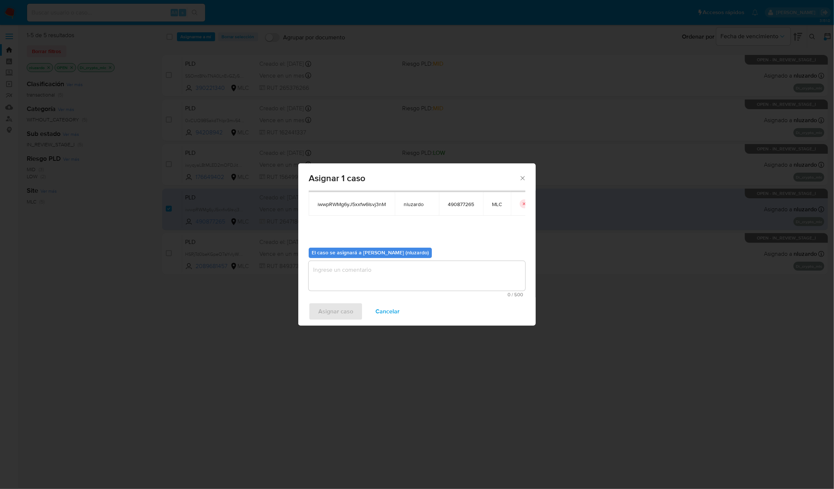
click at [348, 269] on textarea "assign-modal" at bounding box center [417, 276] width 217 height 30
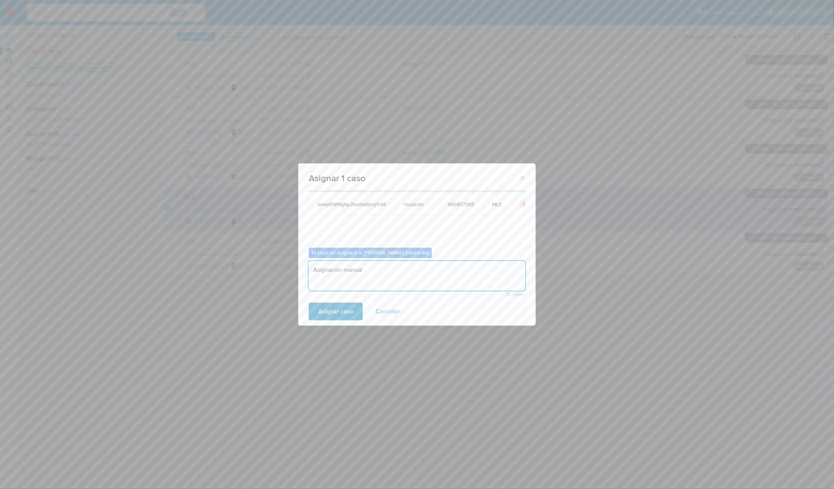
type textarea "Asignación manual"
click at [327, 317] on span "Asignar caso" at bounding box center [335, 311] width 35 height 16
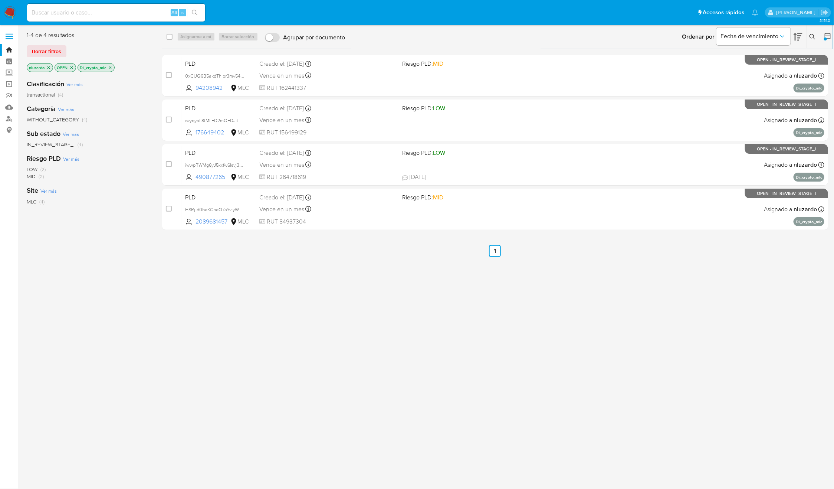
click at [813, 37] on icon at bounding box center [813, 37] width 6 height 6
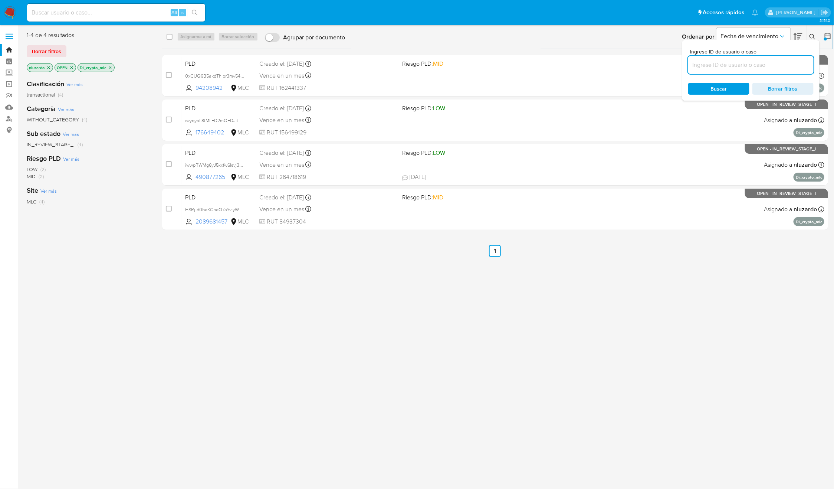
drag, startPoint x: 733, startPoint y: 63, endPoint x: 731, endPoint y: 69, distance: 6.6
click at [733, 63] on input at bounding box center [750, 65] width 125 height 10
type input "94208942"
click at [724, 85] on span "Buscar" at bounding box center [719, 89] width 16 height 12
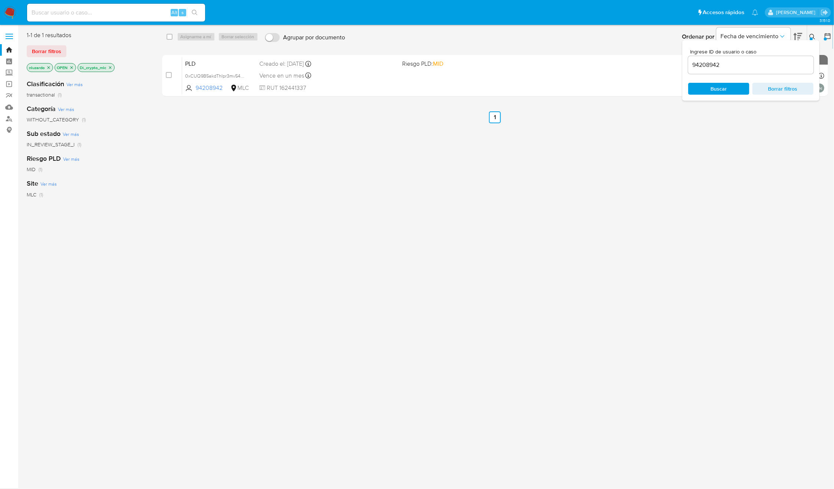
click at [815, 34] on icon at bounding box center [813, 37] width 6 height 6
click at [643, 200] on div "select-all-cases-checkbox Asignarme a mí Borrar selección Agrupar por documento…" at bounding box center [495, 196] width 666 height 330
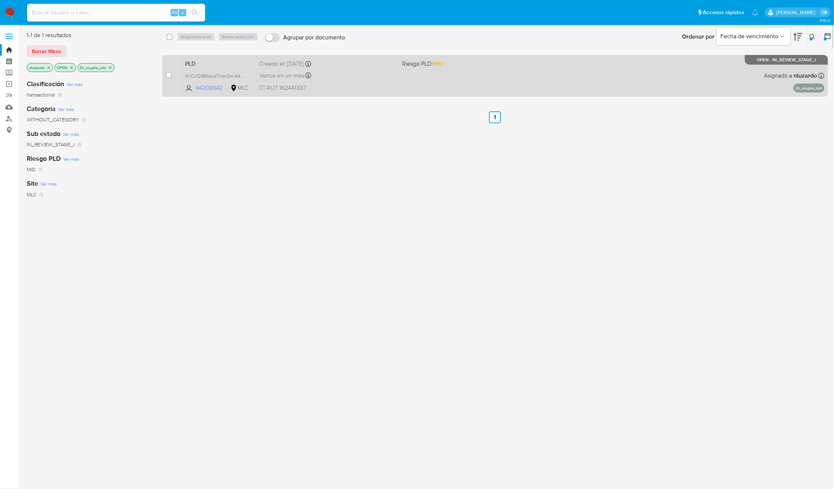
click at [571, 87] on div "PLD 0xCUQ9B5akdThIpr3mv54fqR 94208942 MLC Riesgo PLD: MID Creado el: 12/06/2025…" at bounding box center [503, 75] width 642 height 37
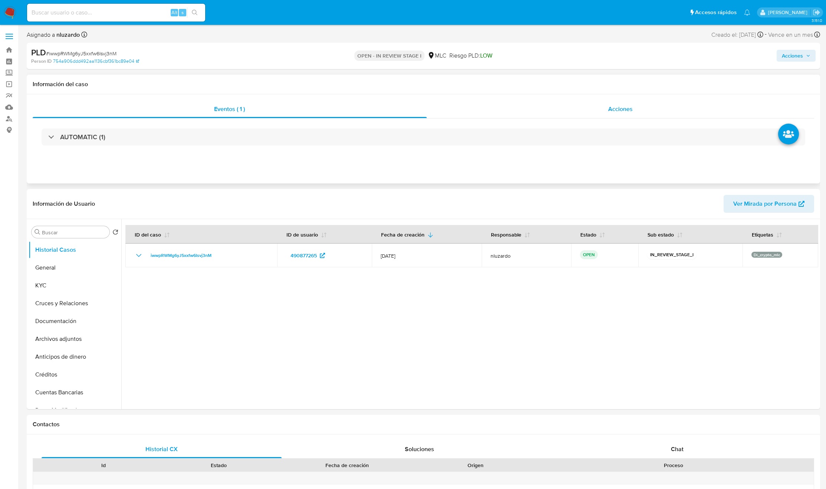
click at [626, 108] on span "Acciones" at bounding box center [620, 109] width 24 height 9
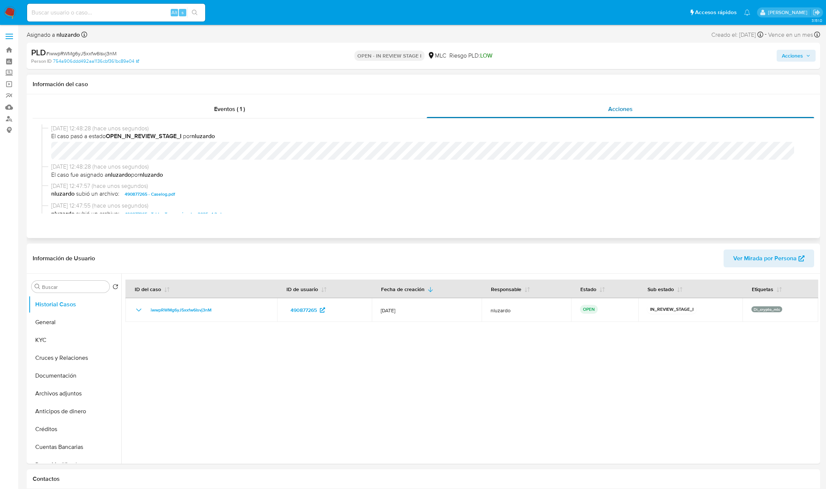
select select "10"
click at [190, 193] on span "nluzardo subió un archivo: 490877265 - Caselog.pdf" at bounding box center [426, 194] width 751 height 9
copy span "490877265 - Caselog.pdf"
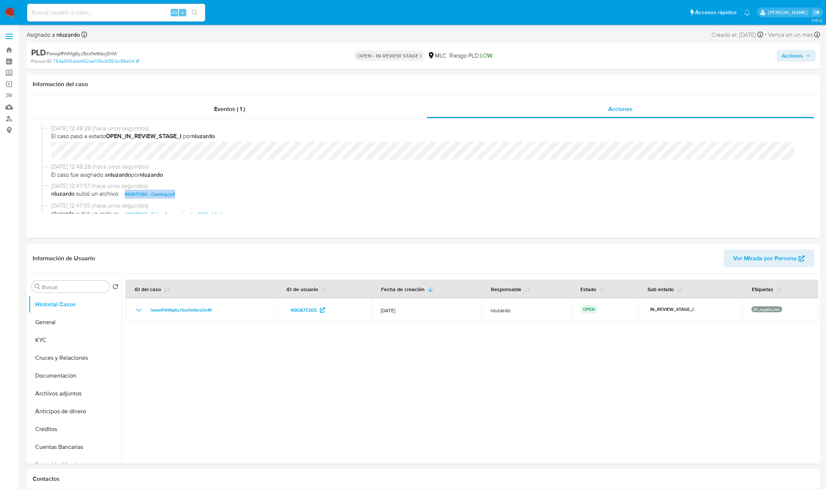
click at [796, 53] on span "Acciones" at bounding box center [792, 56] width 21 height 12
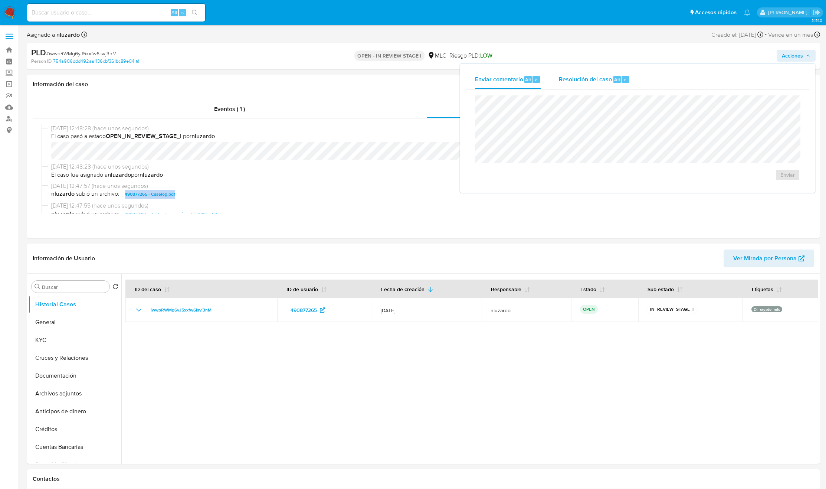
click at [609, 77] on span "Resolución del caso" at bounding box center [585, 79] width 53 height 9
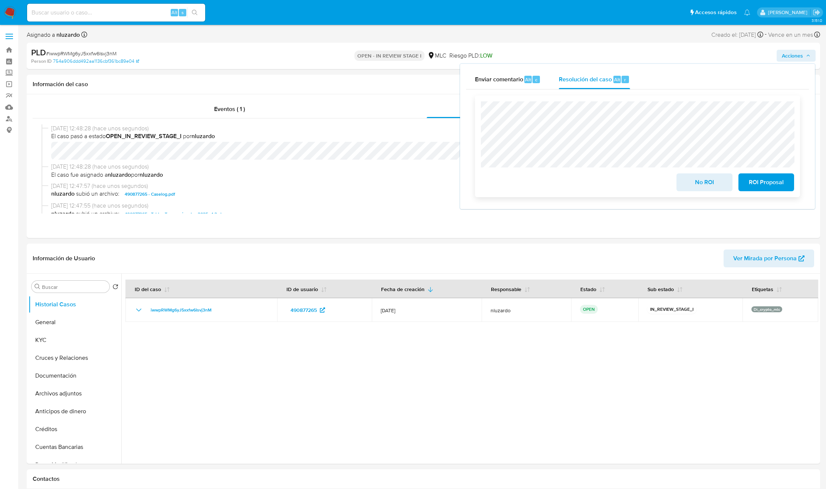
drag, startPoint x: 709, startPoint y: 189, endPoint x: 656, endPoint y: 181, distance: 53.6
click at [656, 181] on div "No ROI ROI Proposal" at bounding box center [637, 180] width 313 height 21
drag, startPoint x: 716, startPoint y: 184, endPoint x: 596, endPoint y: 186, distance: 120.2
click at [596, 186] on div "No ROI ROI Proposal" at bounding box center [637, 180] width 313 height 21
drag, startPoint x: 737, startPoint y: 184, endPoint x: 608, endPoint y: 184, distance: 128.8
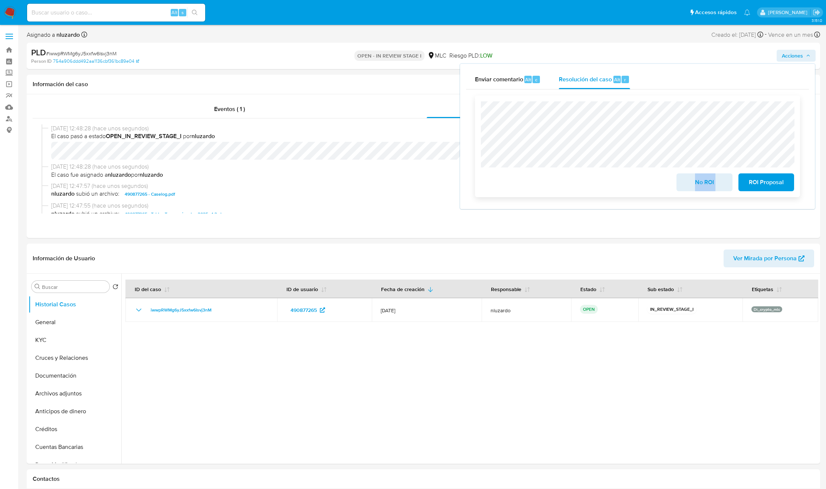
click at [608, 186] on div "No ROI ROI Proposal" at bounding box center [637, 180] width 313 height 21
click at [618, 177] on div "No ROI ROI Proposal" at bounding box center [637, 180] width 313 height 21
drag, startPoint x: 702, startPoint y: 184, endPoint x: 602, endPoint y: 179, distance: 101.0
click at [602, 179] on div "No ROI ROI Proposal" at bounding box center [637, 180] width 313 height 21
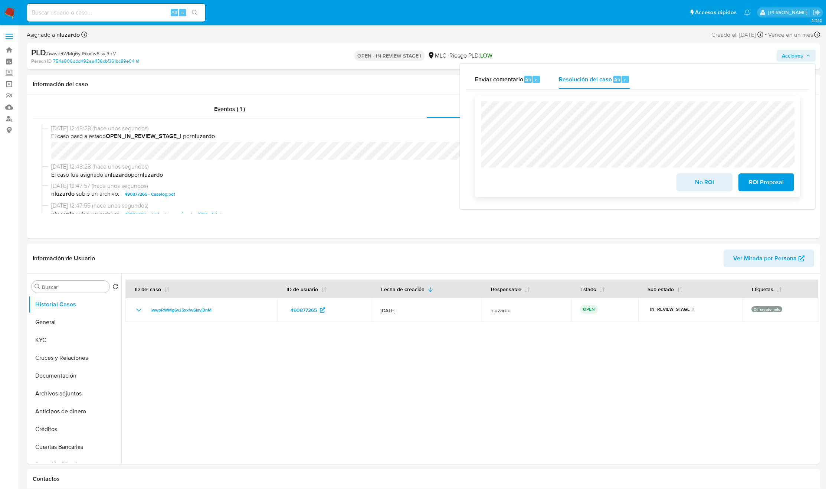
click at [697, 186] on span "No ROI" at bounding box center [704, 182] width 36 height 16
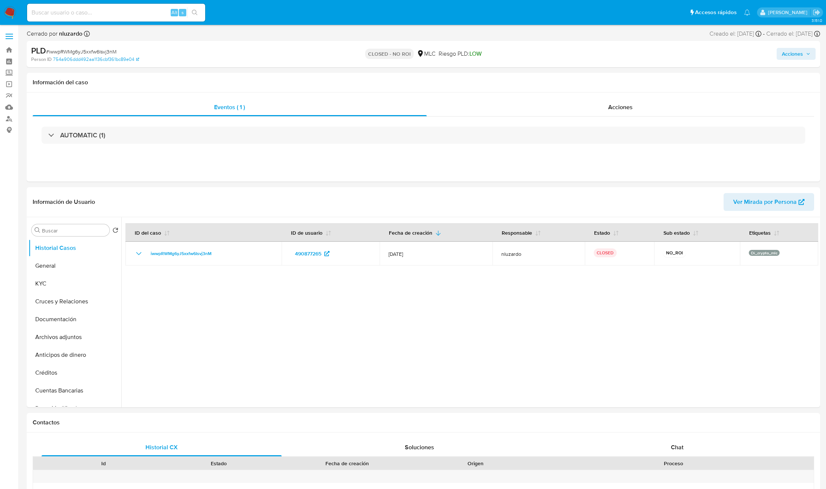
select select "10"
click at [68, 285] on button "KYC" at bounding box center [72, 284] width 87 height 18
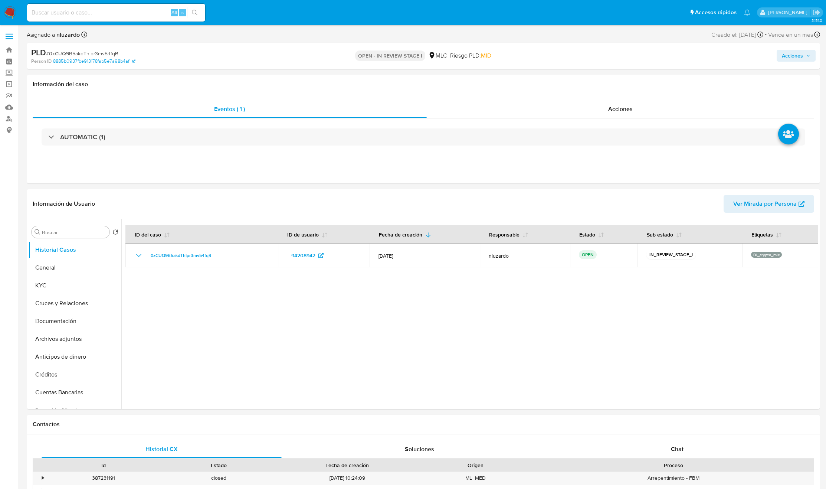
select select "10"
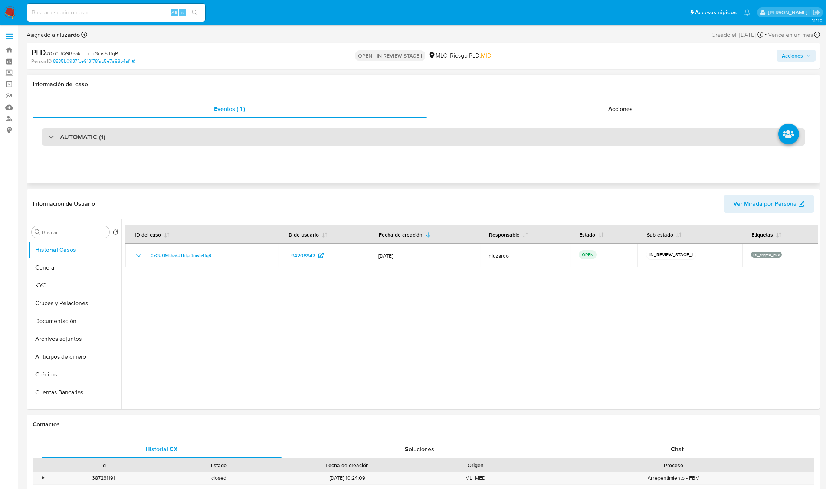
drag, startPoint x: 117, startPoint y: 136, endPoint x: 114, endPoint y: 140, distance: 5.0
click at [117, 136] on div "AUTOMATIC (1)" at bounding box center [424, 136] width 764 height 17
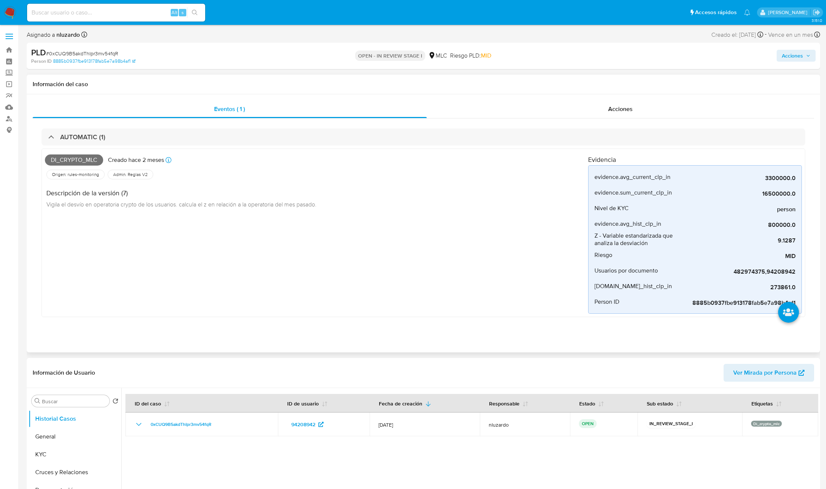
click at [85, 161] on span "Di_crypto_mlc" at bounding box center [74, 159] width 58 height 11
copy span "Di_crypto_mlc"
click at [152, 8] on input at bounding box center [116, 13] width 178 height 10
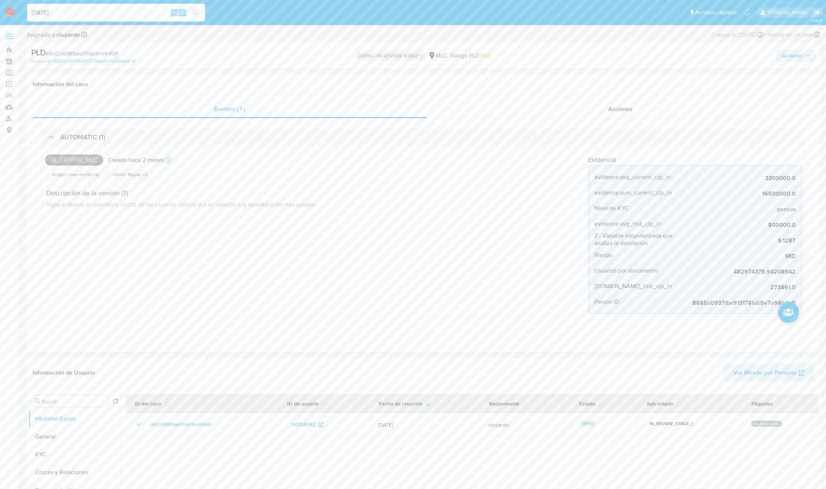
type input "[DATE]"
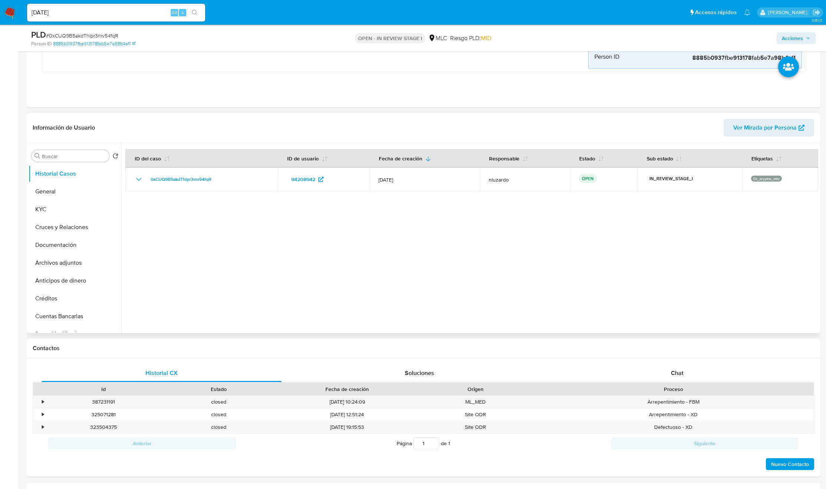
scroll to position [223, 0]
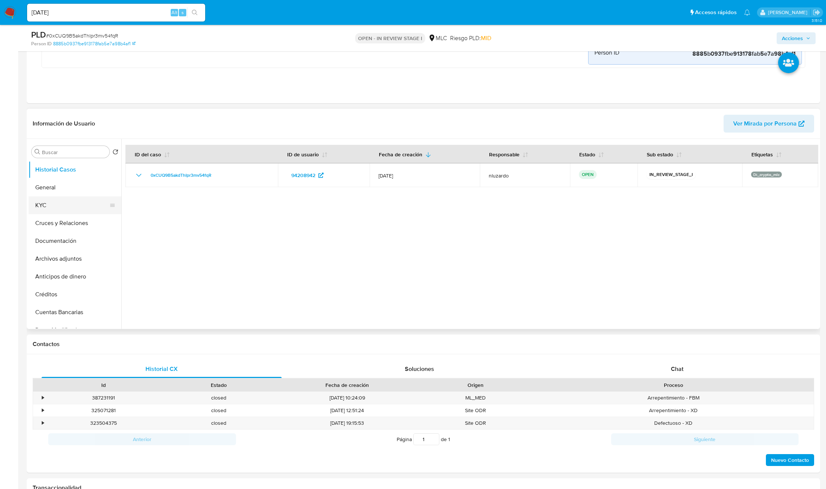
click at [53, 200] on button "KYC" at bounding box center [72, 205] width 87 height 18
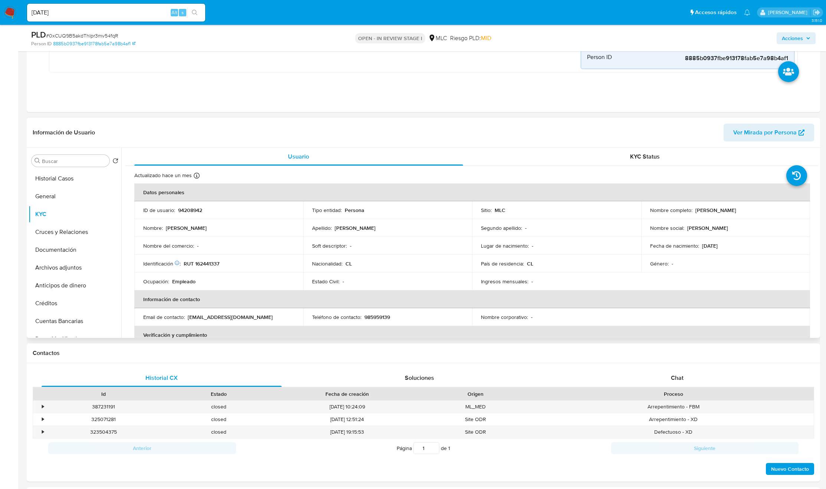
click at [701, 210] on p "Rodrigo Andrés Castro Díaz" at bounding box center [715, 210] width 41 height 7
drag, startPoint x: 735, startPoint y: 214, endPoint x: 762, endPoint y: 214, distance: 26.7
click at [762, 214] on td "Nombre completo : Rodrigo Andrés Castro Díaz" at bounding box center [725, 210] width 169 height 18
copy p "Rodrigo Andrés Castro Díaz"
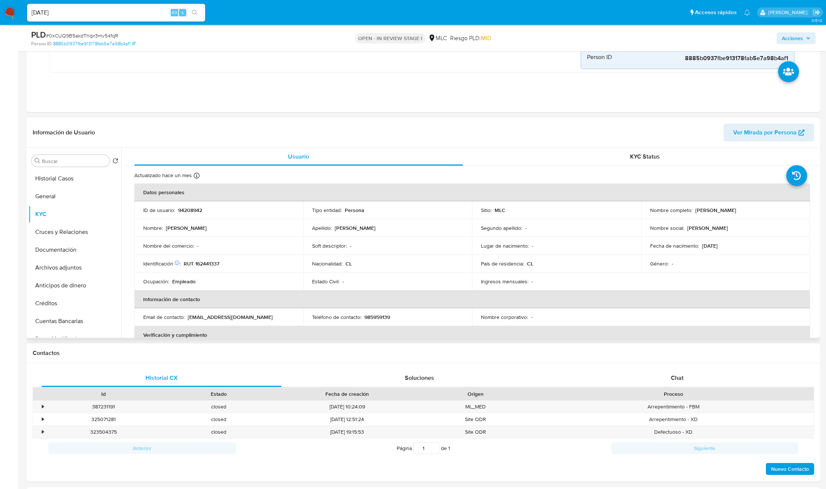
drag, startPoint x: 272, startPoint y: 252, endPoint x: 204, endPoint y: 265, distance: 69.1
click at [265, 254] on td "Nombre del comercio : -" at bounding box center [218, 246] width 169 height 18
click at [205, 263] on p "RUT 162441337" at bounding box center [202, 263] width 36 height 7
copy p "162441337"
